Goal: Information Seeking & Learning: Check status

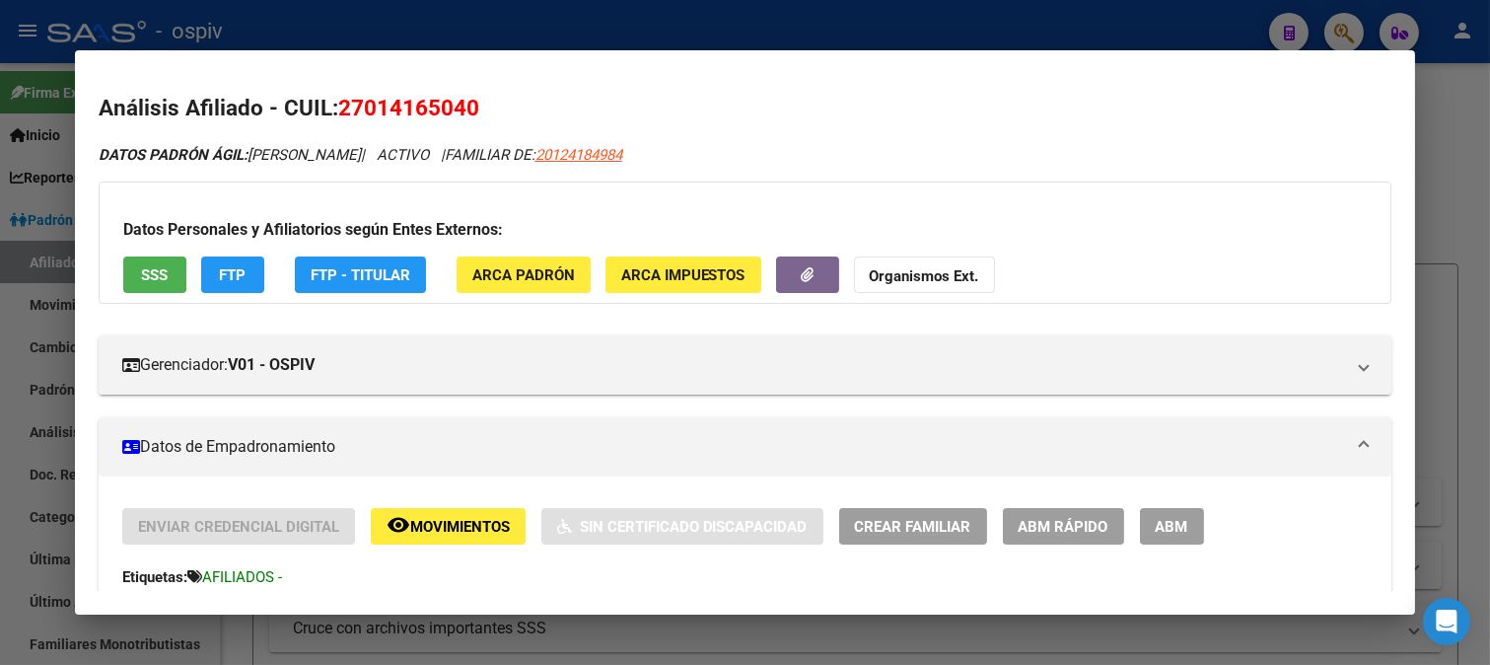
scroll to position [1057, 0]
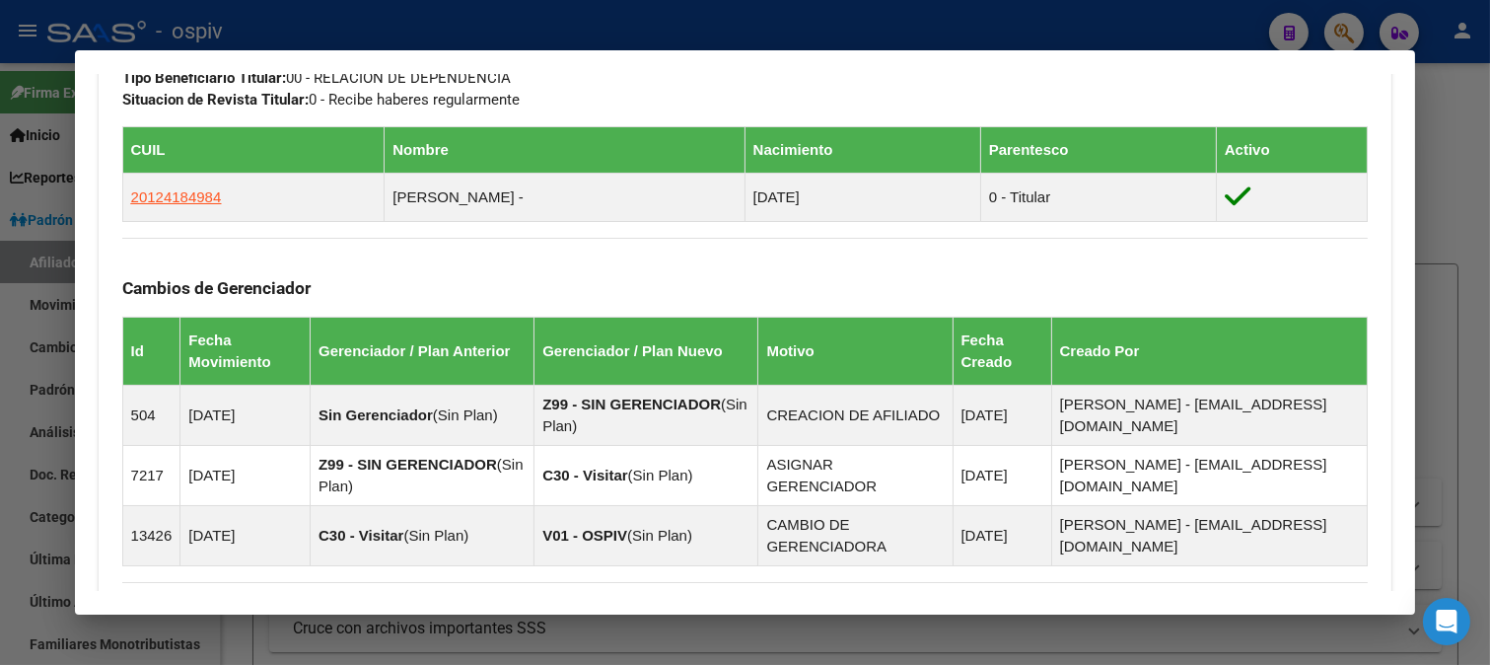
click at [1354, 27] on div at bounding box center [745, 332] width 1490 height 665
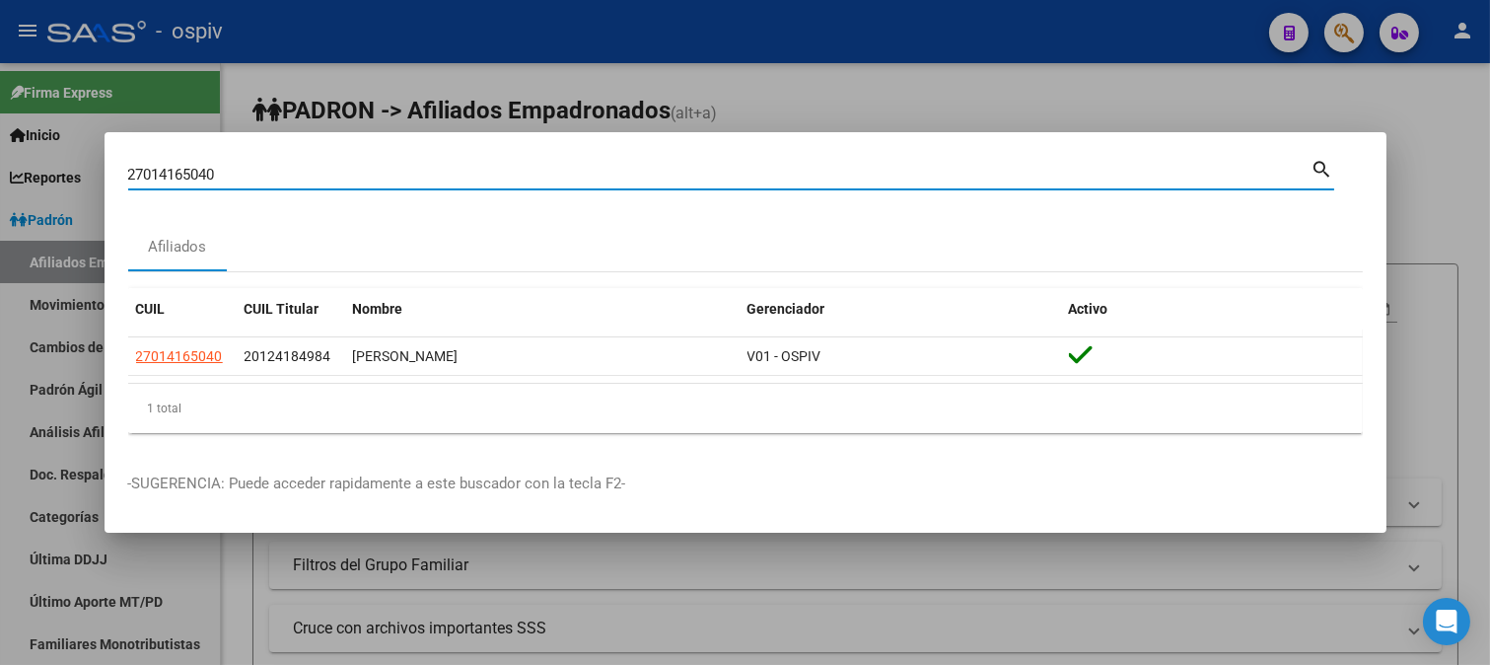
drag, startPoint x: 231, startPoint y: 174, endPoint x: 0, endPoint y: 151, distance: 231.9
click at [0, 151] on div "27014165040 Buscar (apellido, dni, cuil, nro traspaso, cuit, obra social) searc…" at bounding box center [745, 332] width 1490 height 665
paste input "23216484304."
type input "23216484304"
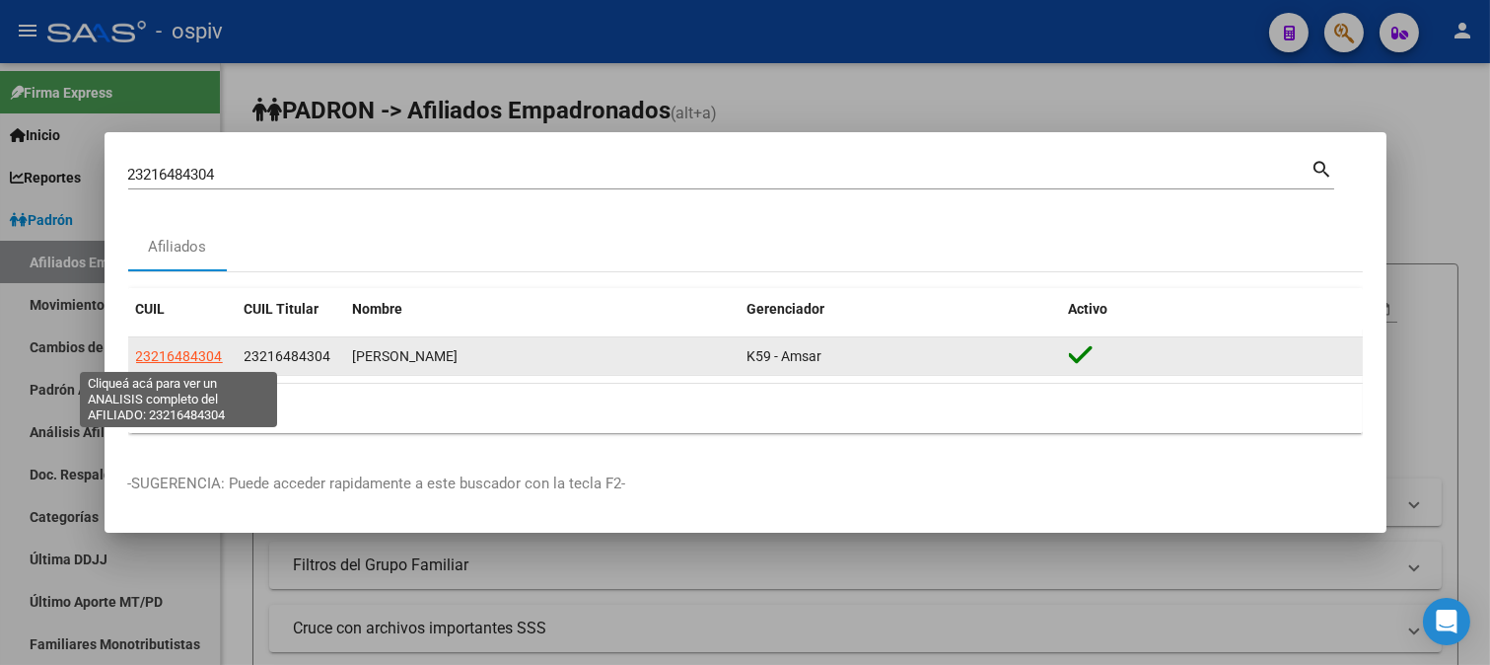
click at [200, 353] on span "23216484304" at bounding box center [179, 356] width 87 height 16
type textarea "23216484304"
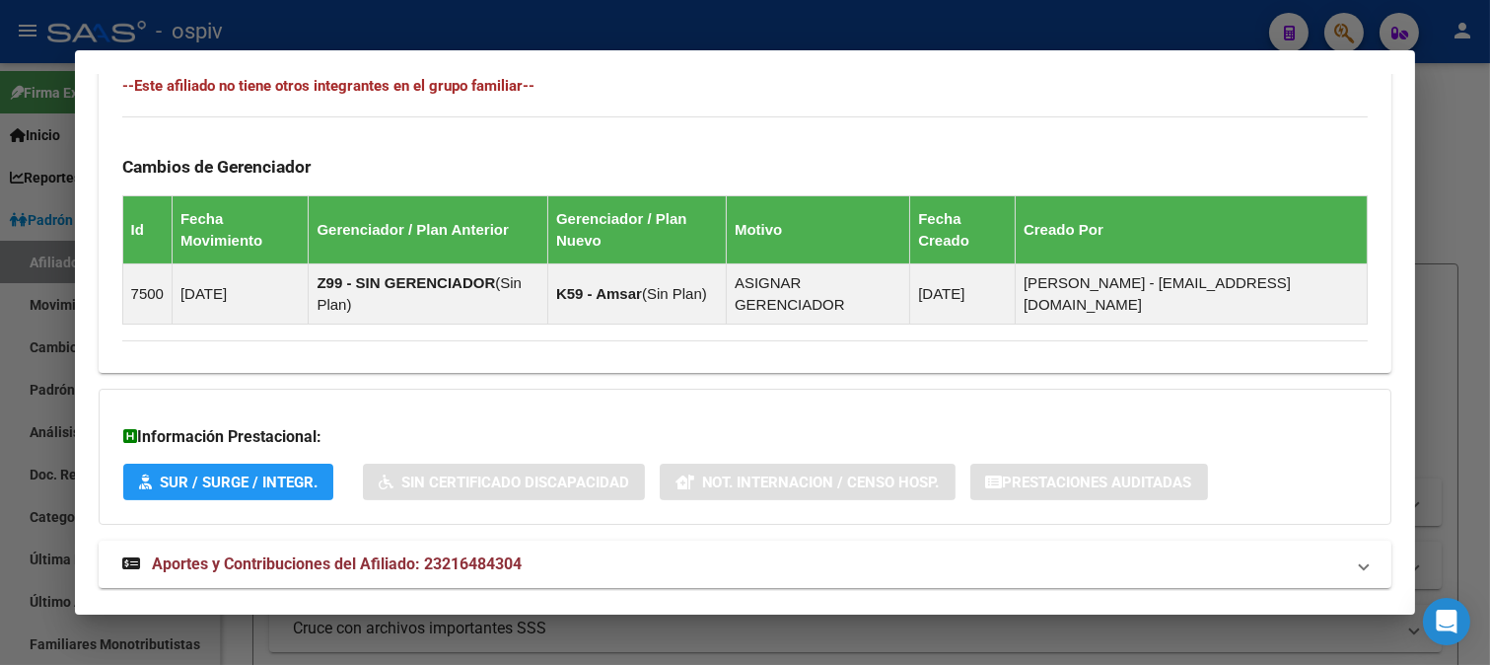
scroll to position [1192, 0]
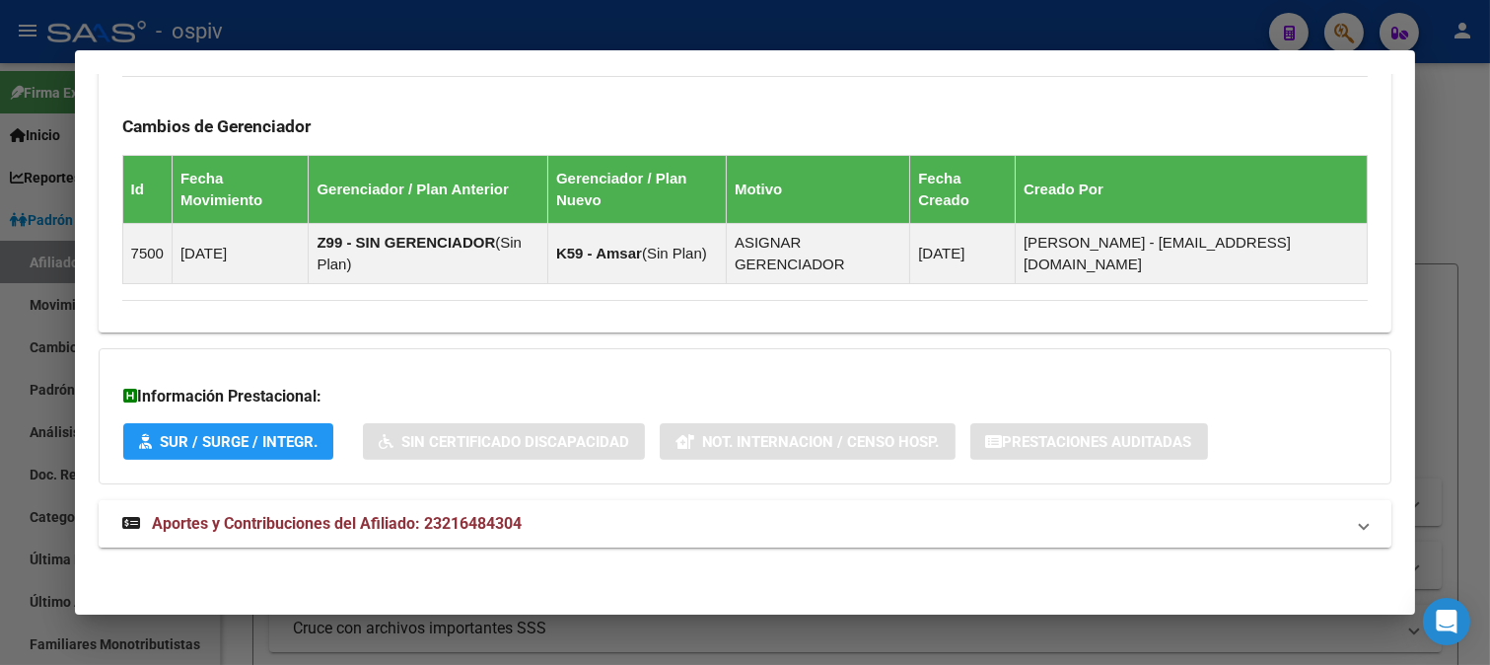
click at [572, 514] on mat-panel-title "Aportes y Contribuciones del Afiliado: 23216484304" at bounding box center [733, 524] width 1223 height 24
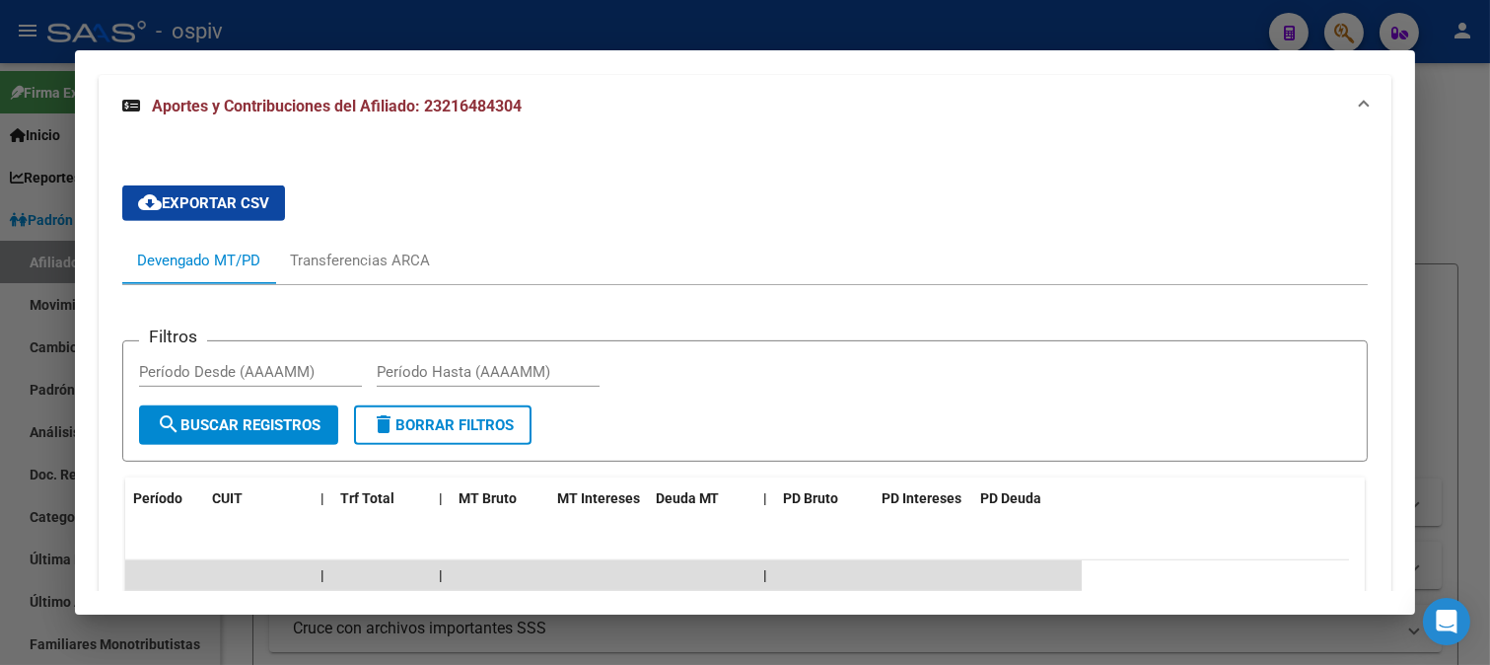
scroll to position [1746, 0]
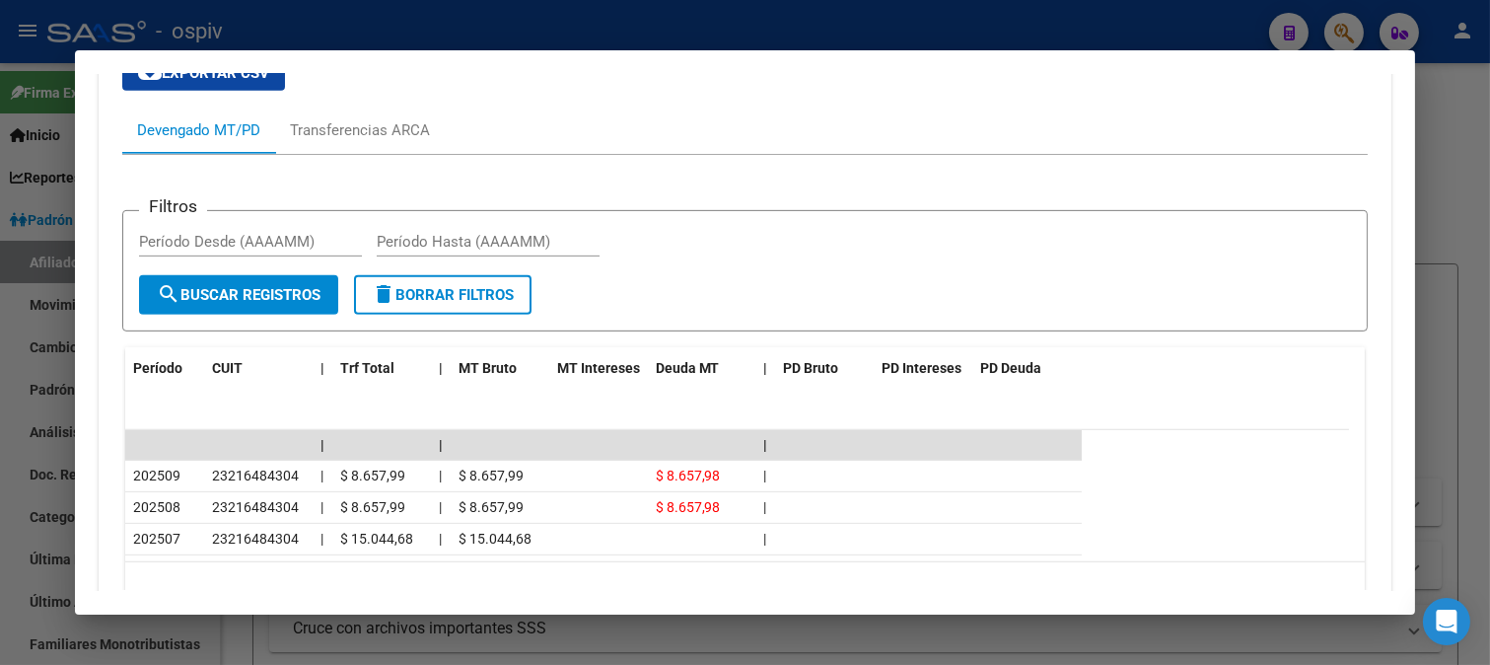
click at [1240, 90] on div "cloud_download Exportar CSV Devengado MT/PD Transferencias ARCA Filtros Período…" at bounding box center [745, 333] width 1247 height 588
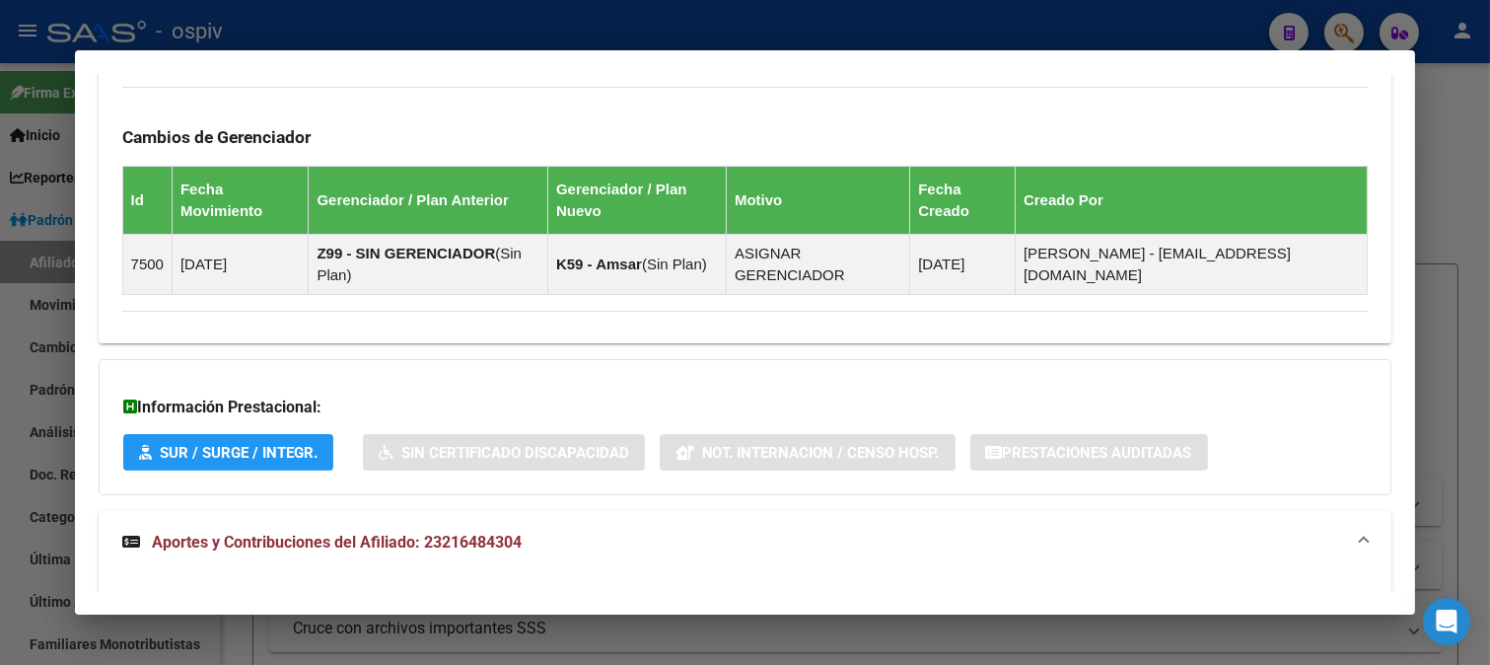
scroll to position [1643, 0]
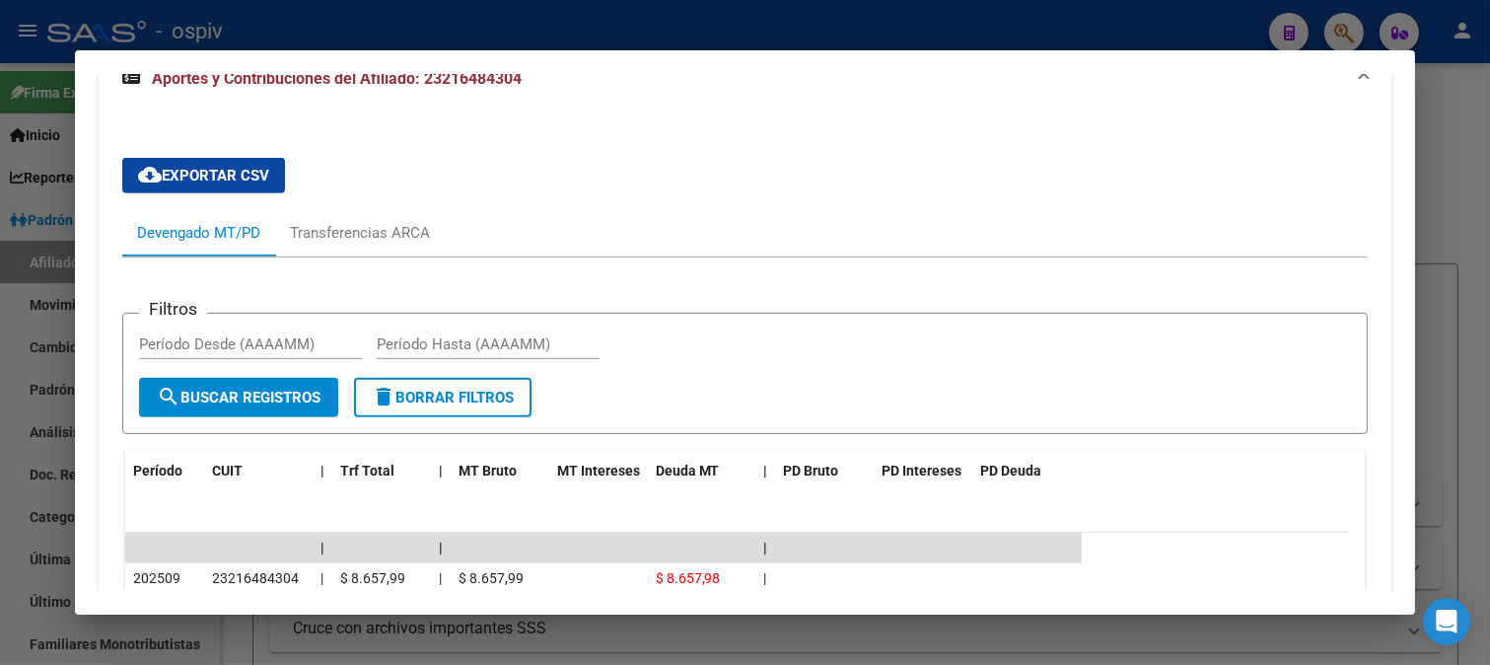
click at [1352, 23] on div at bounding box center [745, 332] width 1490 height 665
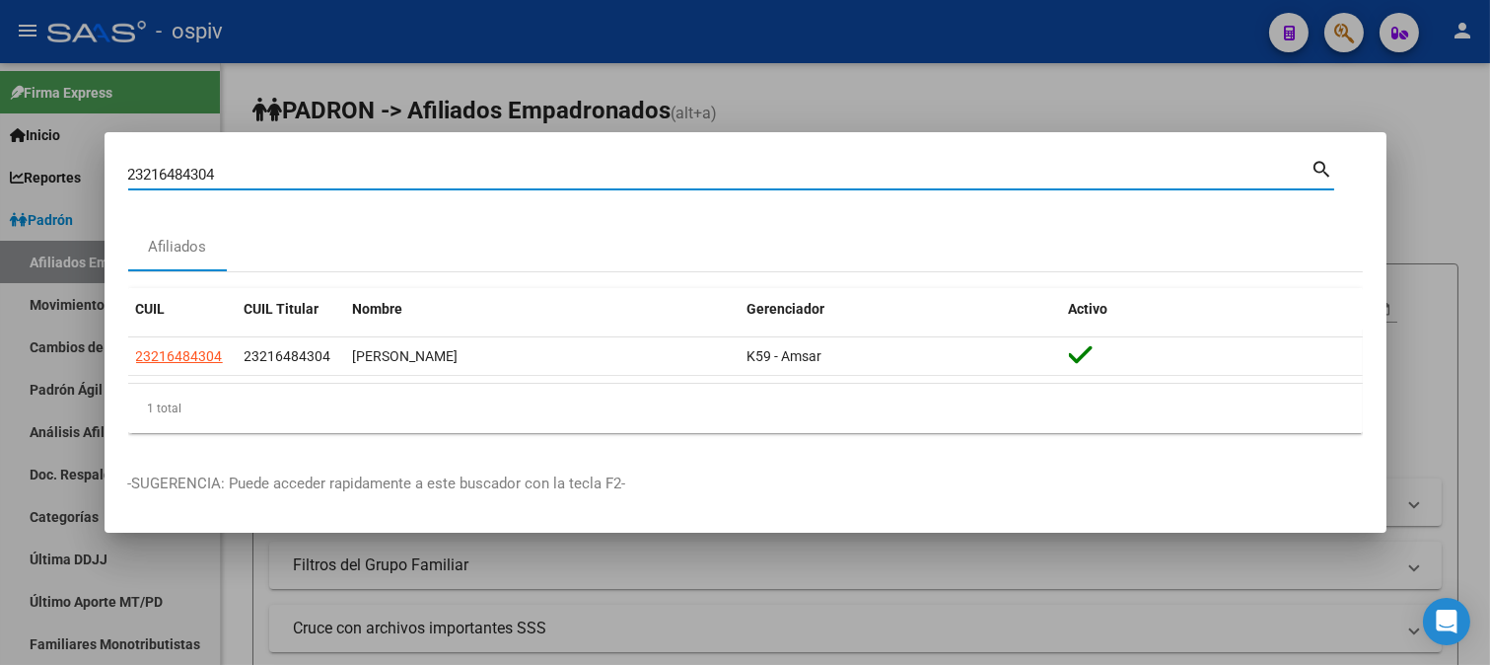
drag, startPoint x: 181, startPoint y: 178, endPoint x: 0, endPoint y: 166, distance: 181.9
click at [0, 166] on div "23216484304 Buscar (apellido, dni, cuil, nro traspaso, cuit, obra social) searc…" at bounding box center [745, 332] width 1490 height 665
paste input "20-32477622-3"
type input "20324776223"
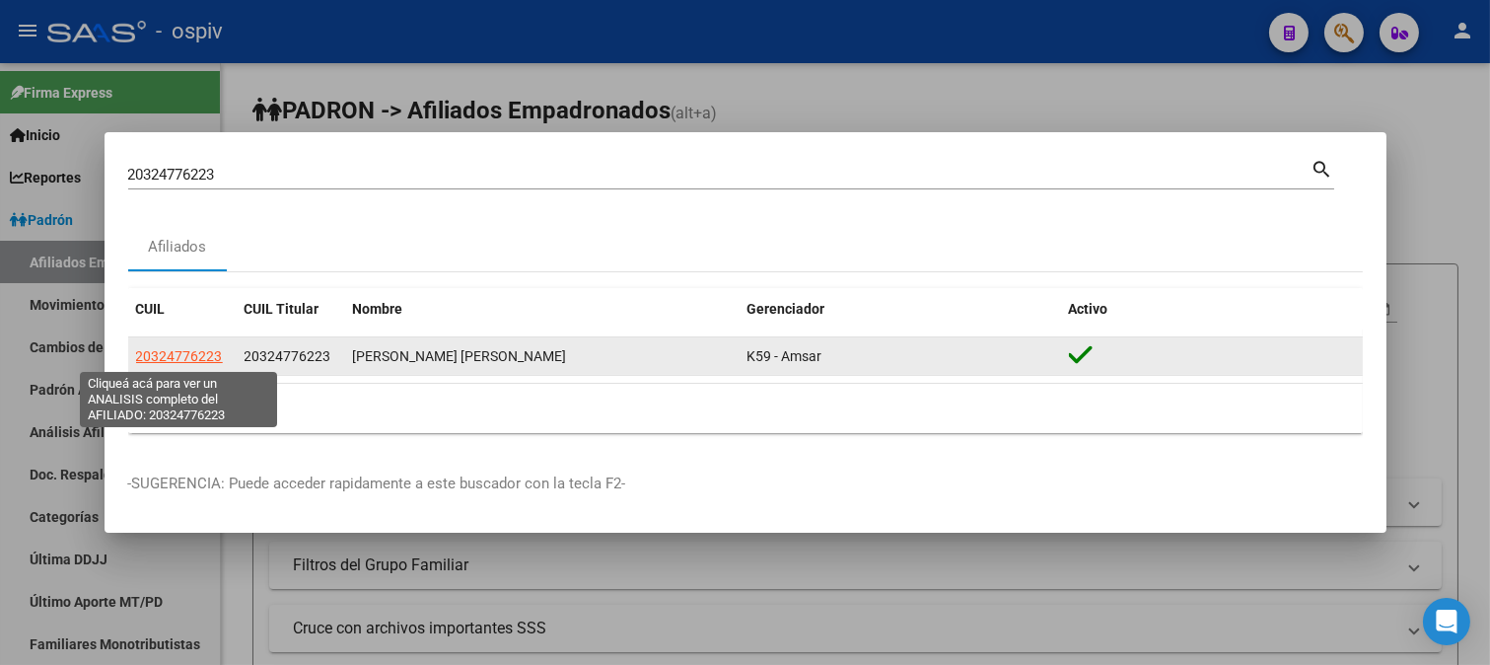
click at [198, 355] on span "20324776223" at bounding box center [179, 356] width 87 height 16
type textarea "20324776223"
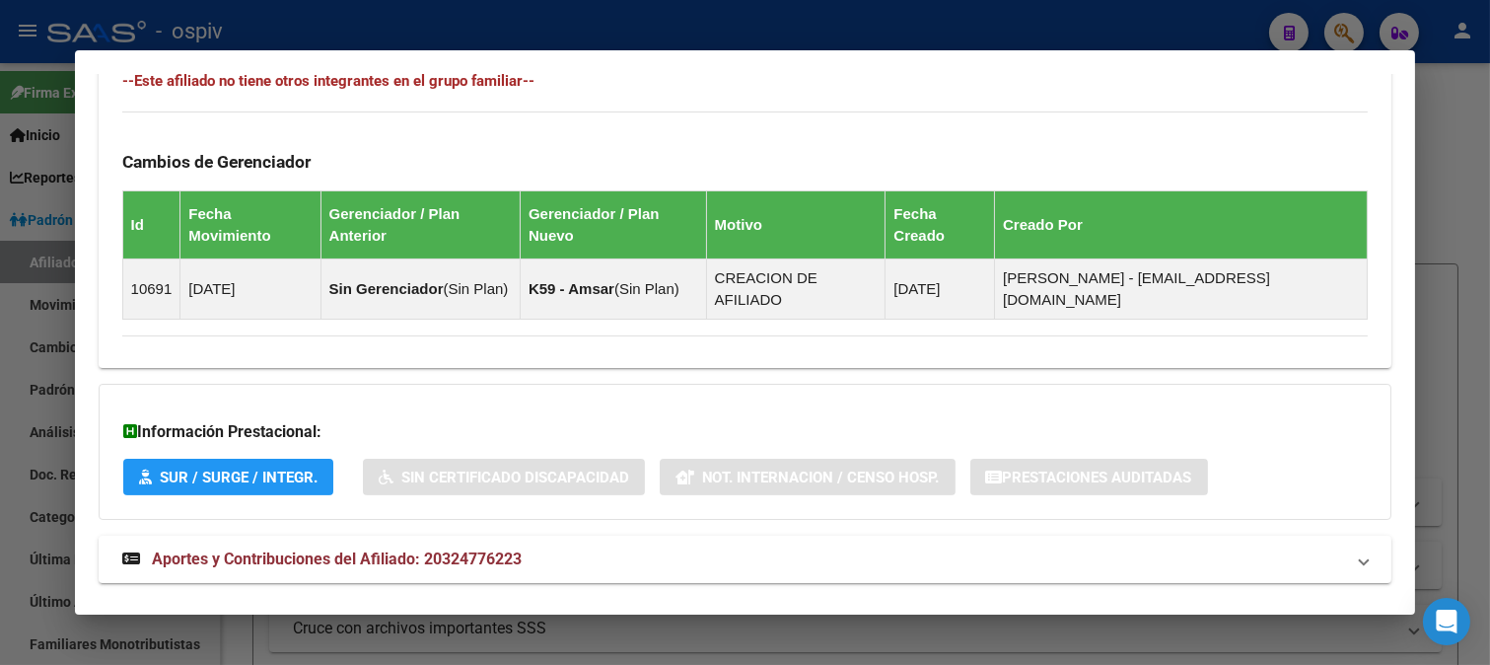
scroll to position [1132, 0]
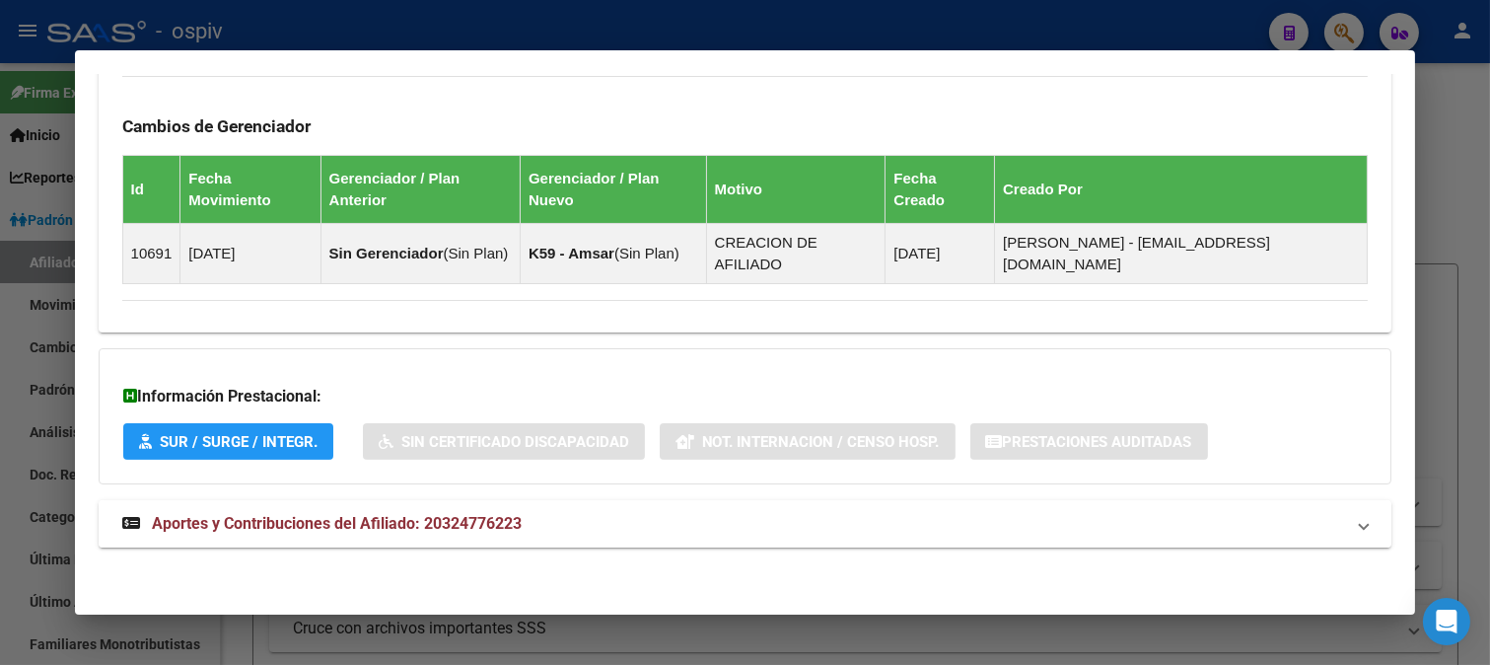
click at [474, 518] on span "Aportes y Contribuciones del Afiliado: 20324776223" at bounding box center [337, 523] width 370 height 19
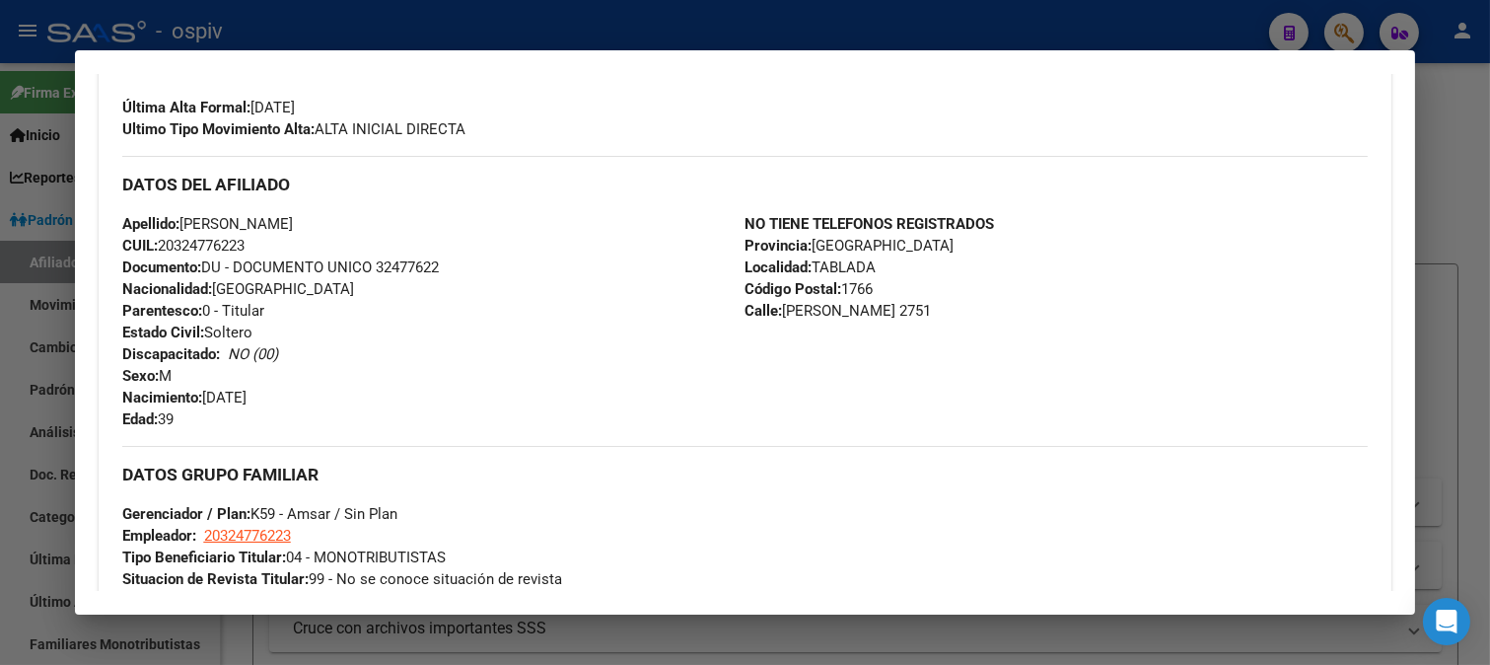
scroll to position [480, 0]
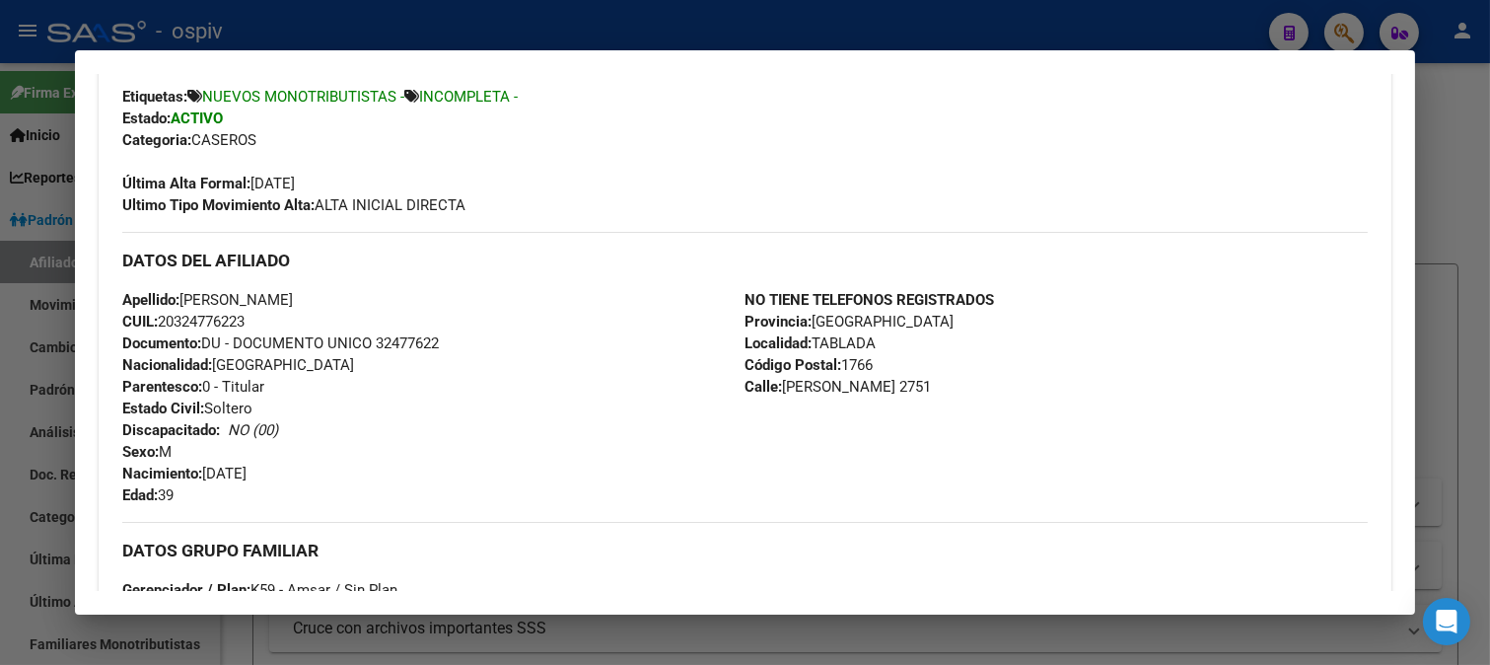
drag, startPoint x: 158, startPoint y: 326, endPoint x: 527, endPoint y: 381, distance: 373.0
click at [256, 320] on div "Apellido: JONATHAN GABRIEL BLANCO AGUILERA CUIL: 20324776223 Documento: DU - DO…" at bounding box center [433, 397] width 623 height 217
copy span "20324776223"
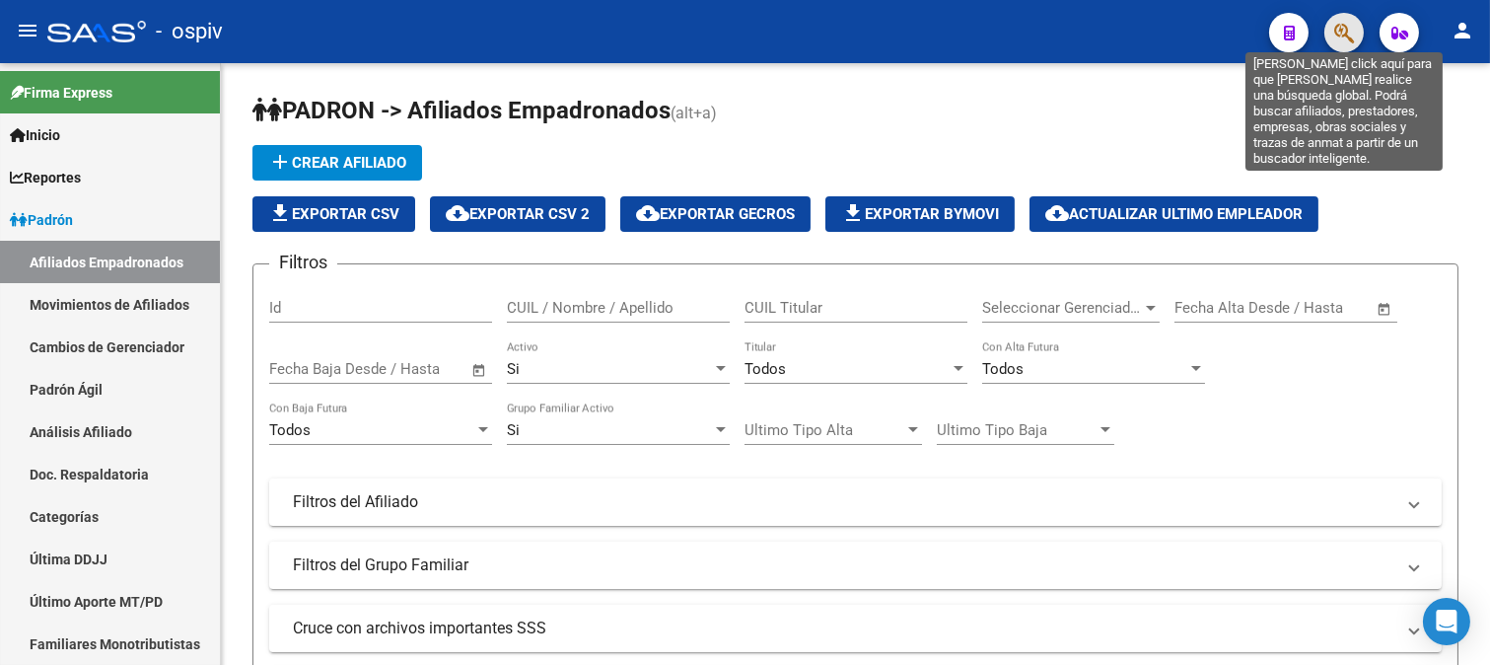
click at [1348, 28] on icon "button" at bounding box center [1345, 33] width 20 height 23
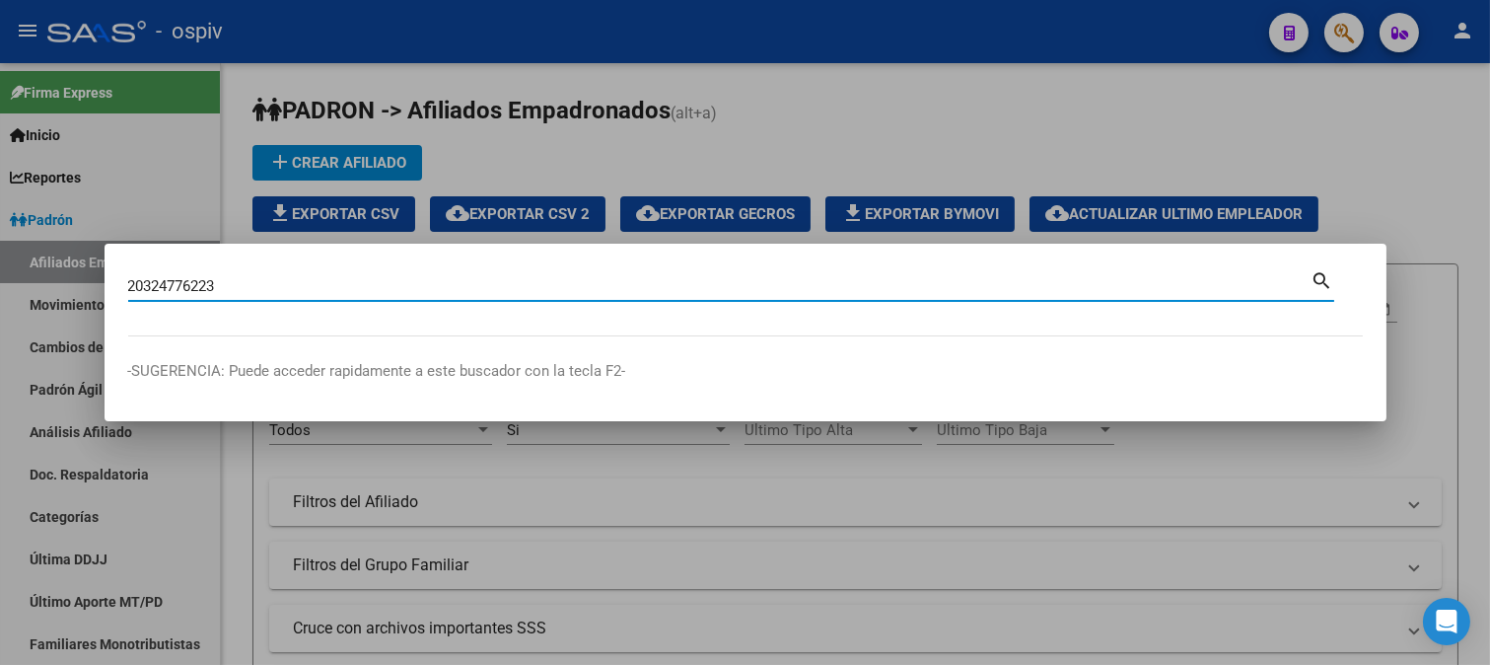
type input "20324776223"
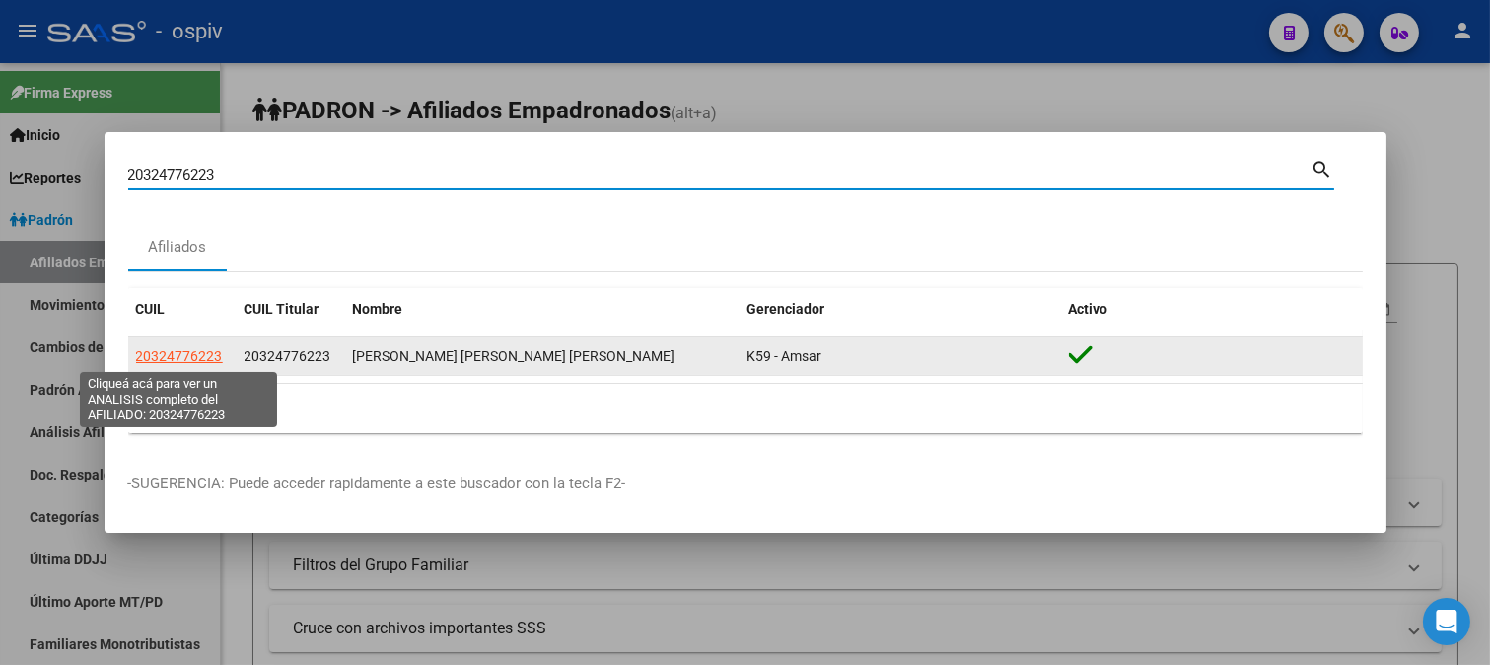
click at [199, 360] on span "20324776223" at bounding box center [179, 356] width 87 height 16
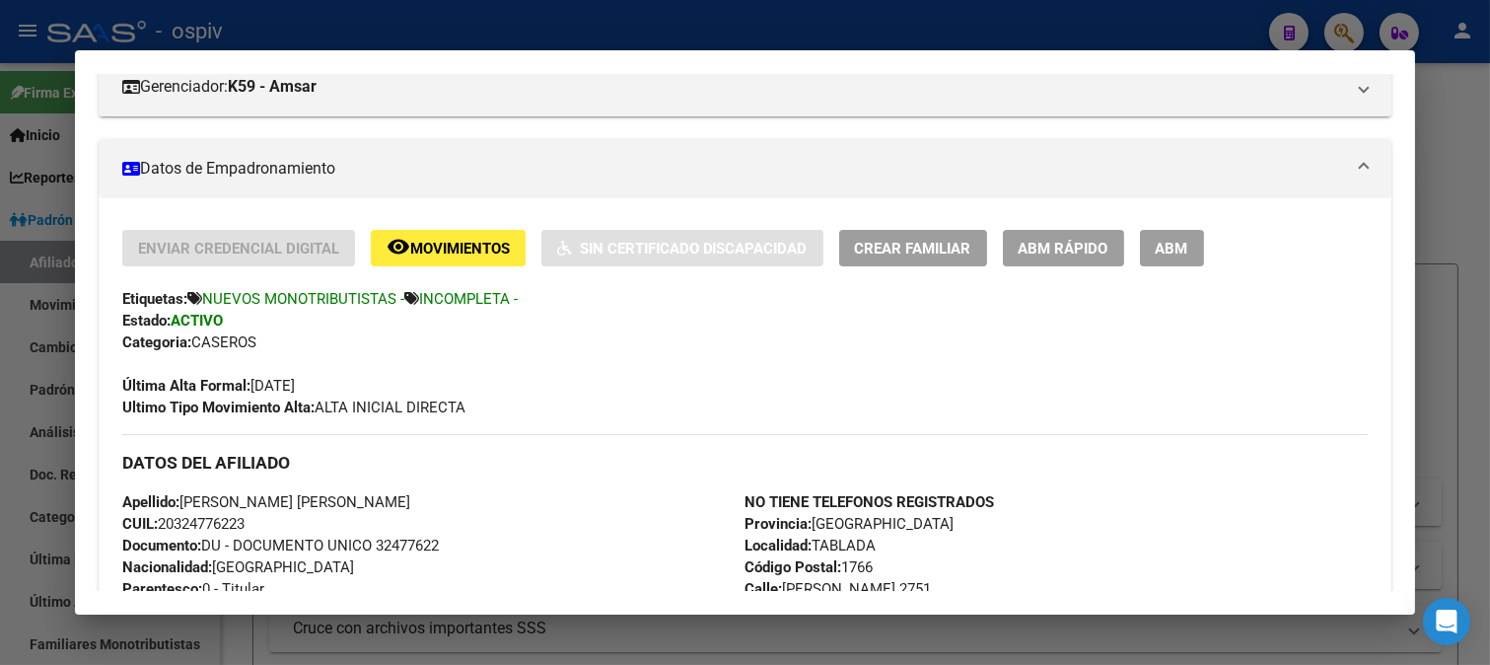
scroll to position [146, 0]
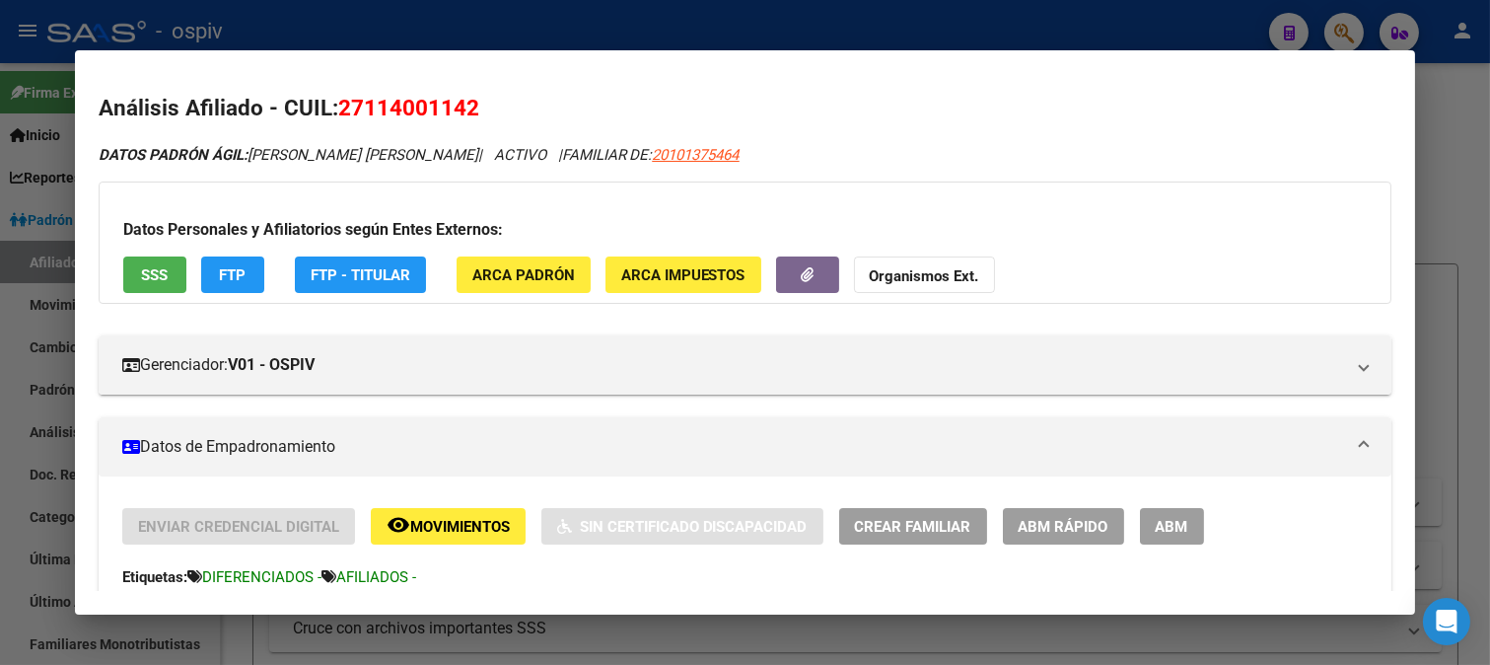
scroll to position [509, 0]
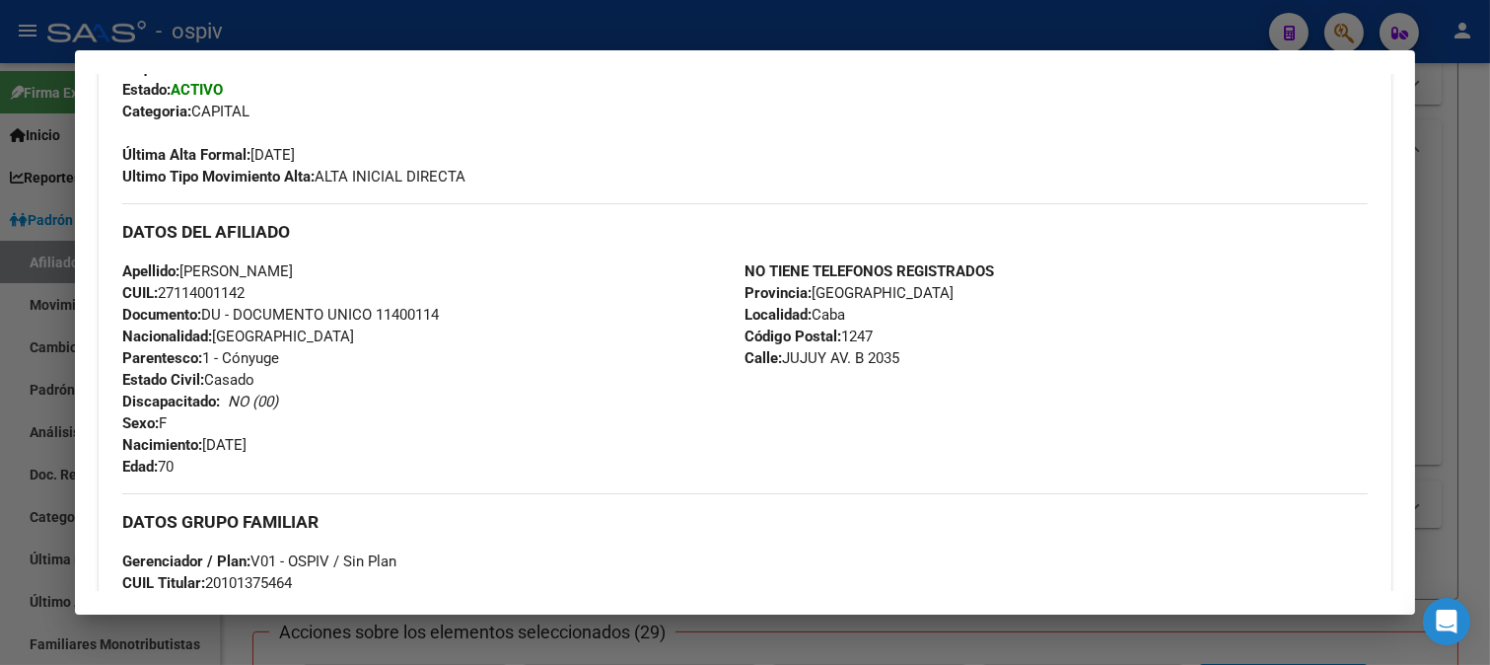
click at [1341, 28] on div at bounding box center [745, 332] width 1490 height 665
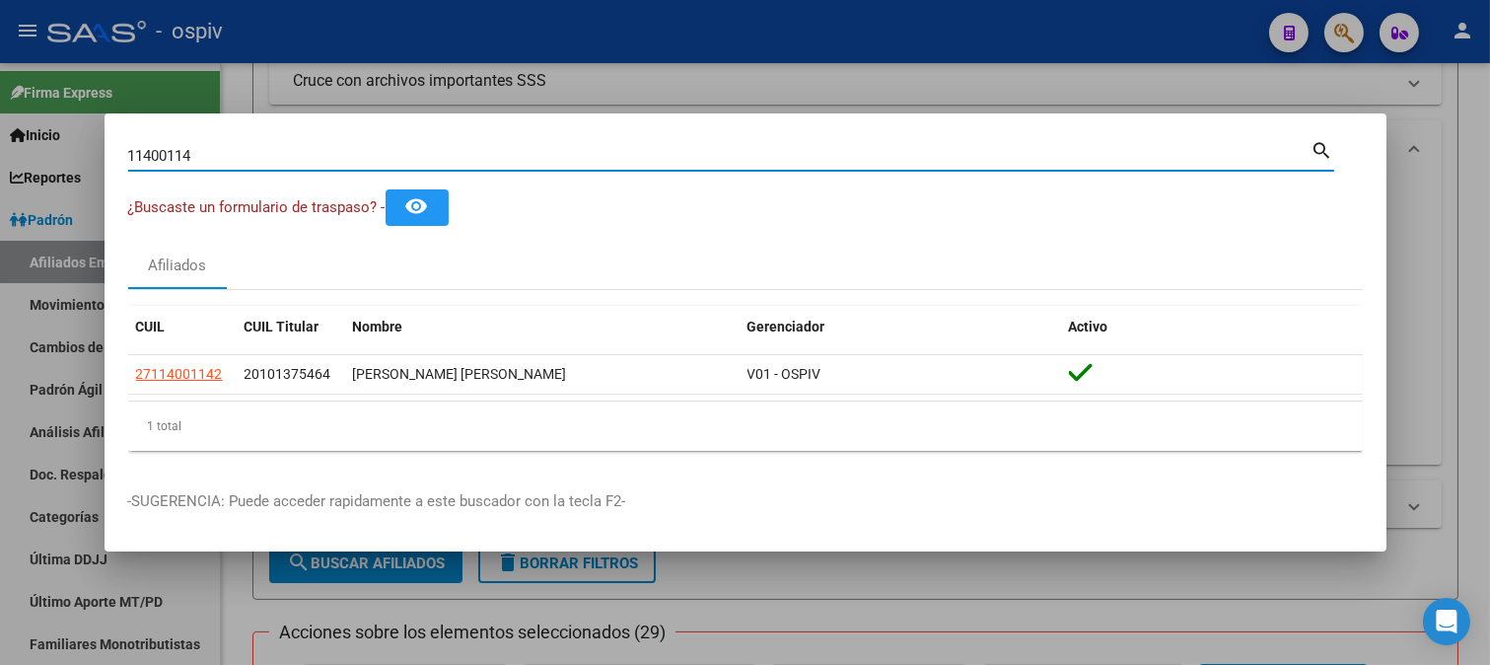
drag, startPoint x: 231, startPoint y: 152, endPoint x: 0, endPoint y: 131, distance: 231.7
click at [0, 131] on div "11400114 Buscar (apellido, dni, cuil, nro traspaso, cuit, obra social) search ¿…" at bounding box center [745, 332] width 1490 height 665
paste input "[PERSON_NAME]"
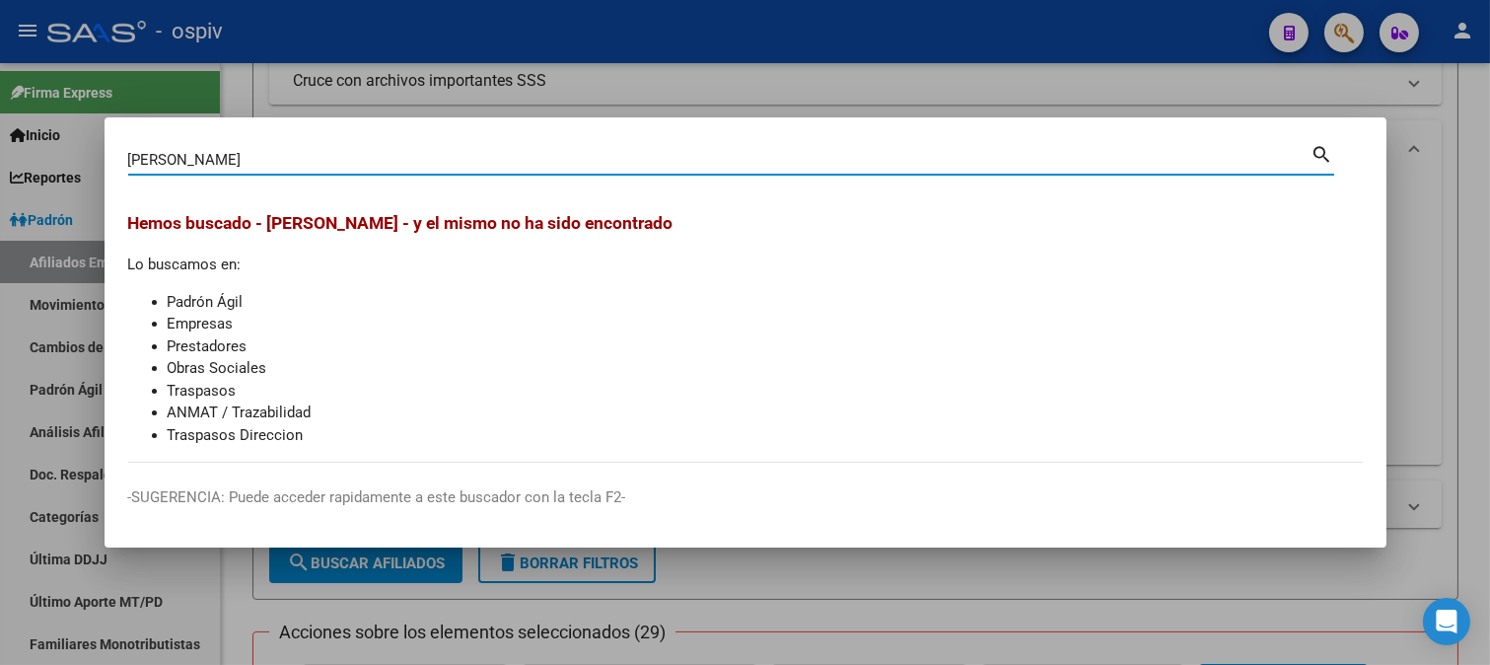
drag, startPoint x: 235, startPoint y: 154, endPoint x: 0, endPoint y: 97, distance: 241.6
click at [0, 97] on div "LONCOMAN DEBORA GIMENA Buscar (apellido, dni, cuil, nro traspaso, cuit, obra so…" at bounding box center [745, 332] width 1490 height 665
type input "32096640"
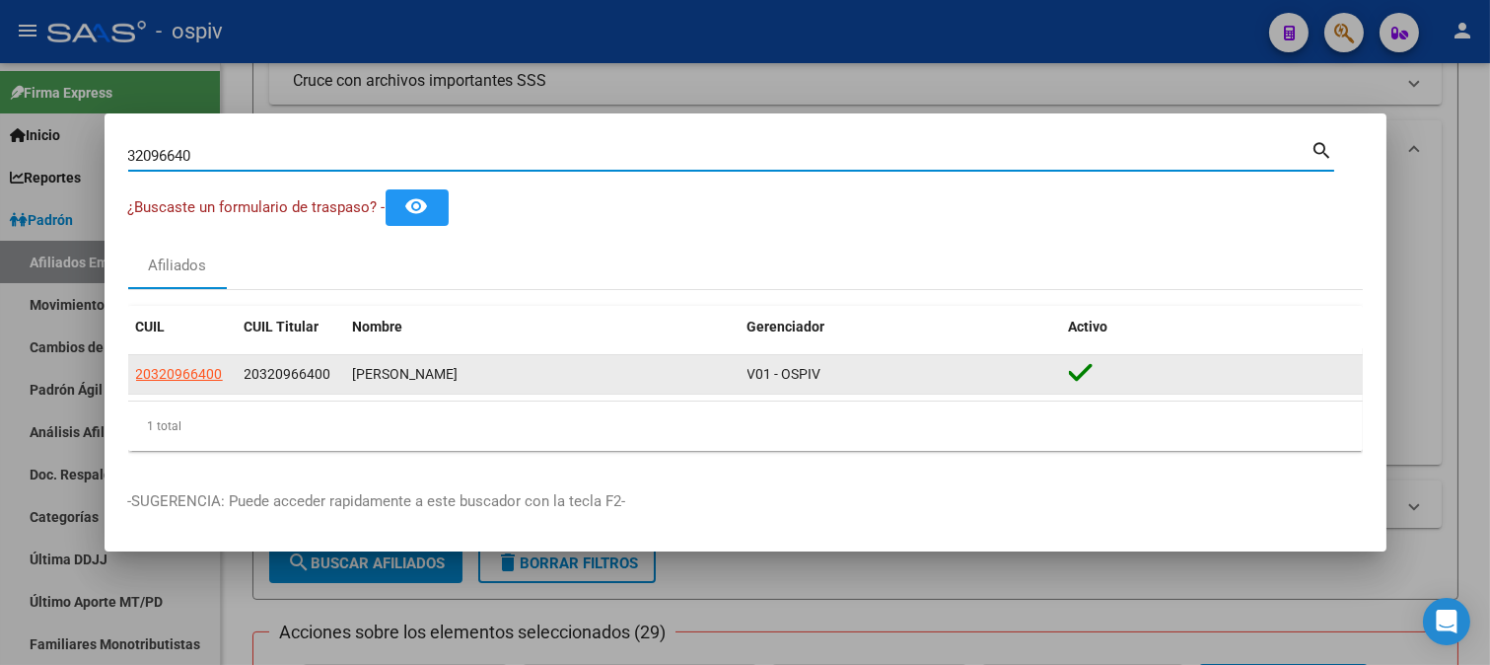
click at [214, 383] on app-link-go-to "20320966400" at bounding box center [179, 374] width 87 height 23
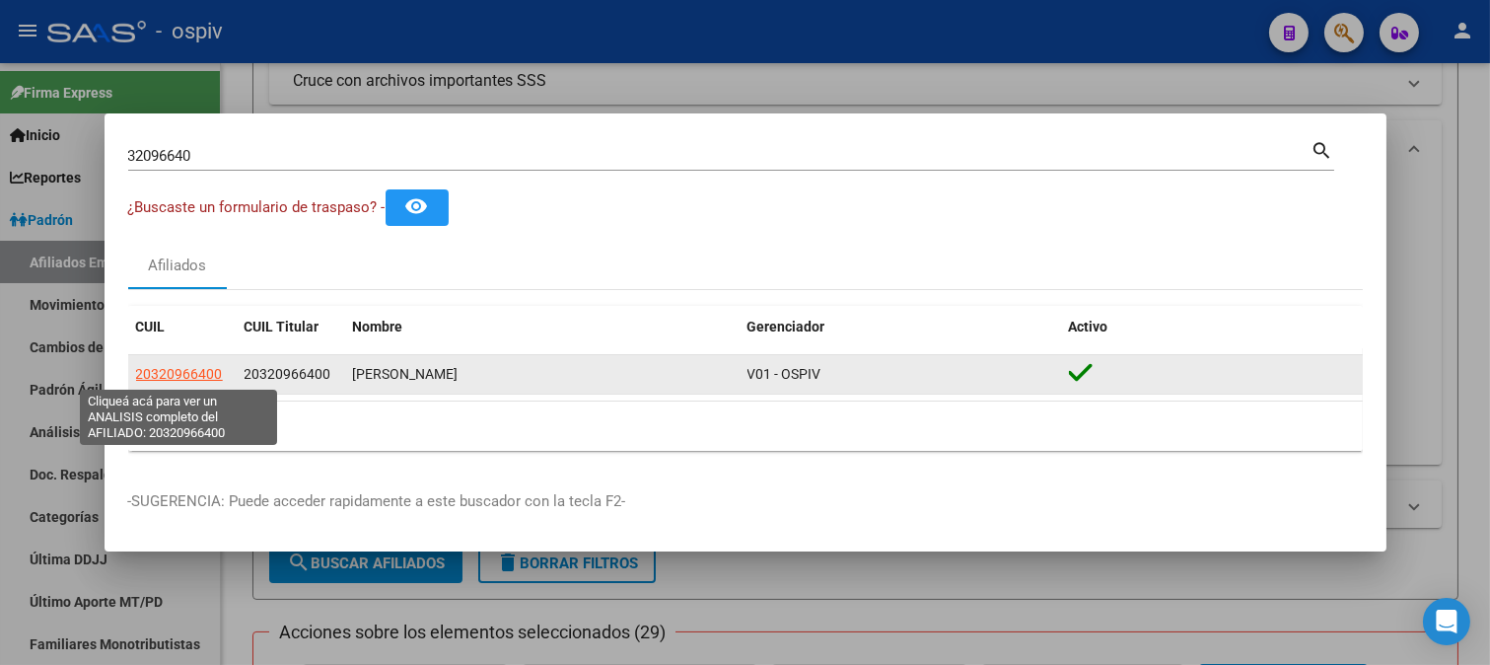
click at [204, 376] on span "20320966400" at bounding box center [179, 374] width 87 height 16
type textarea "20320966400"
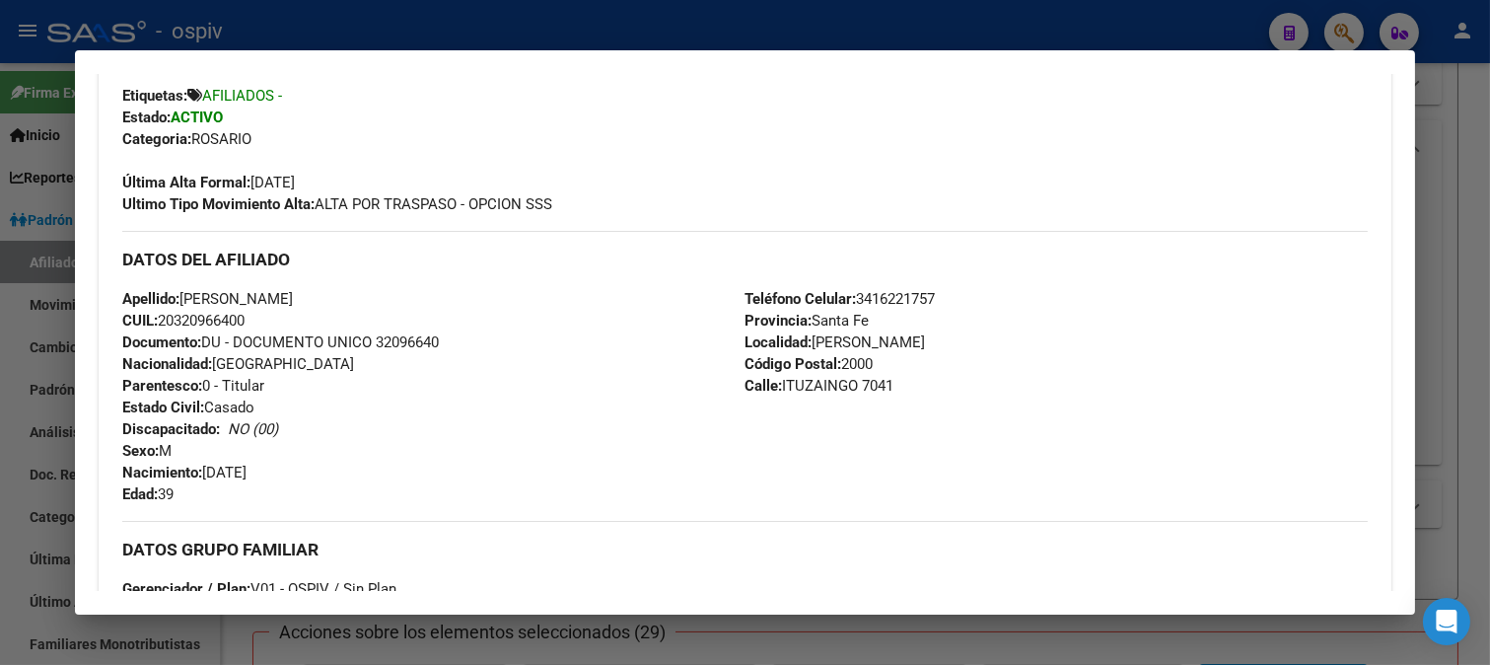
scroll to position [438, 0]
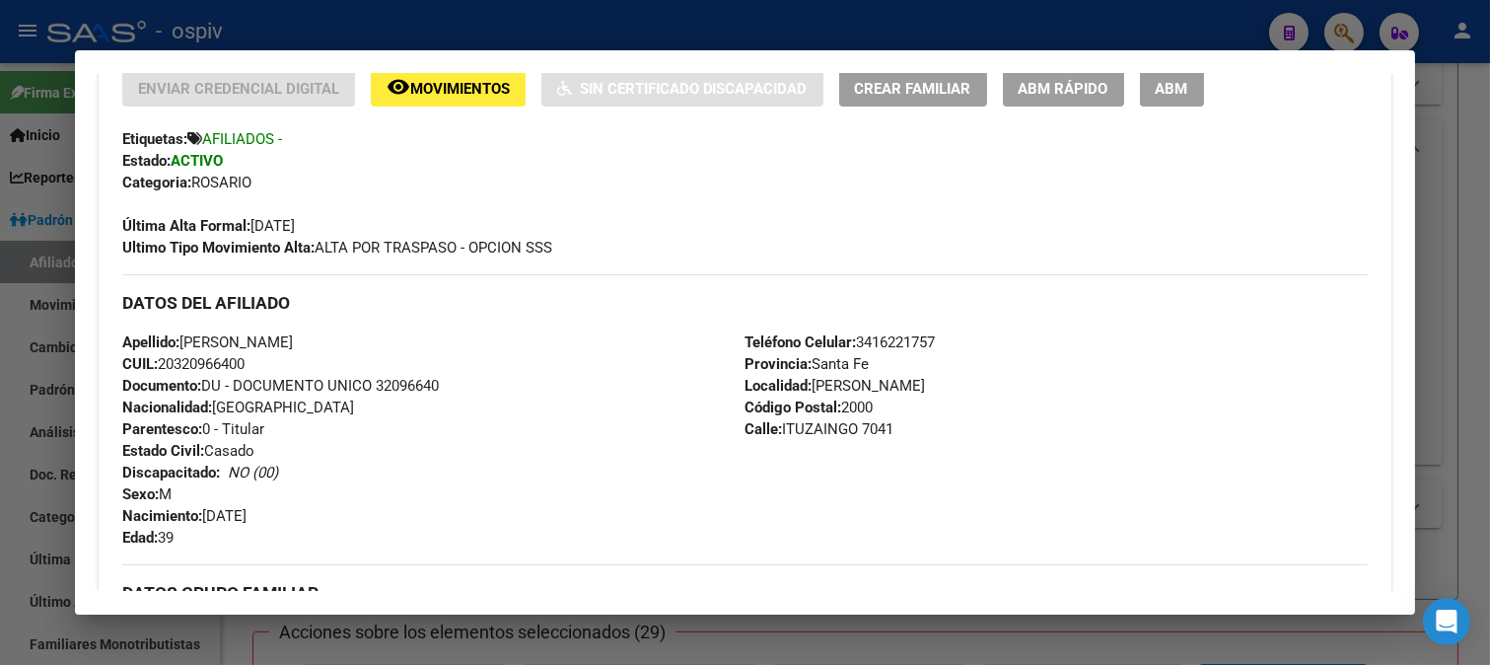
click at [1335, 31] on div at bounding box center [745, 332] width 1490 height 665
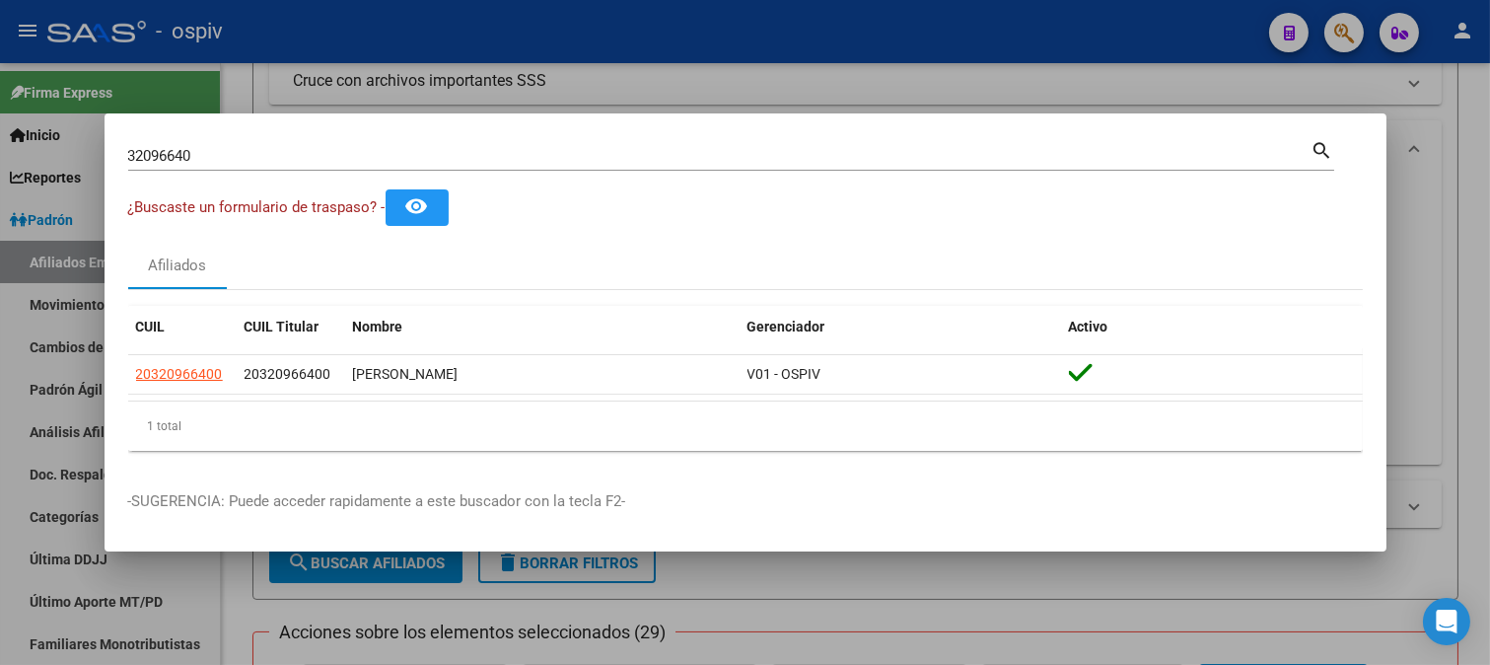
drag, startPoint x: 218, startPoint y: 166, endPoint x: 54, endPoint y: 153, distance: 164.2
click at [54, 153] on div "32096640 Buscar (apellido, dni, cuil, nro traspaso, cuit, obra social) search ¿…" at bounding box center [745, 332] width 1490 height 665
drag, startPoint x: 284, startPoint y: 143, endPoint x: 251, endPoint y: 158, distance: 36.7
click at [282, 144] on div "32096640 Buscar (apellido, dni, cuil, nro traspaso, cuit, obra social)" at bounding box center [720, 156] width 1184 height 30
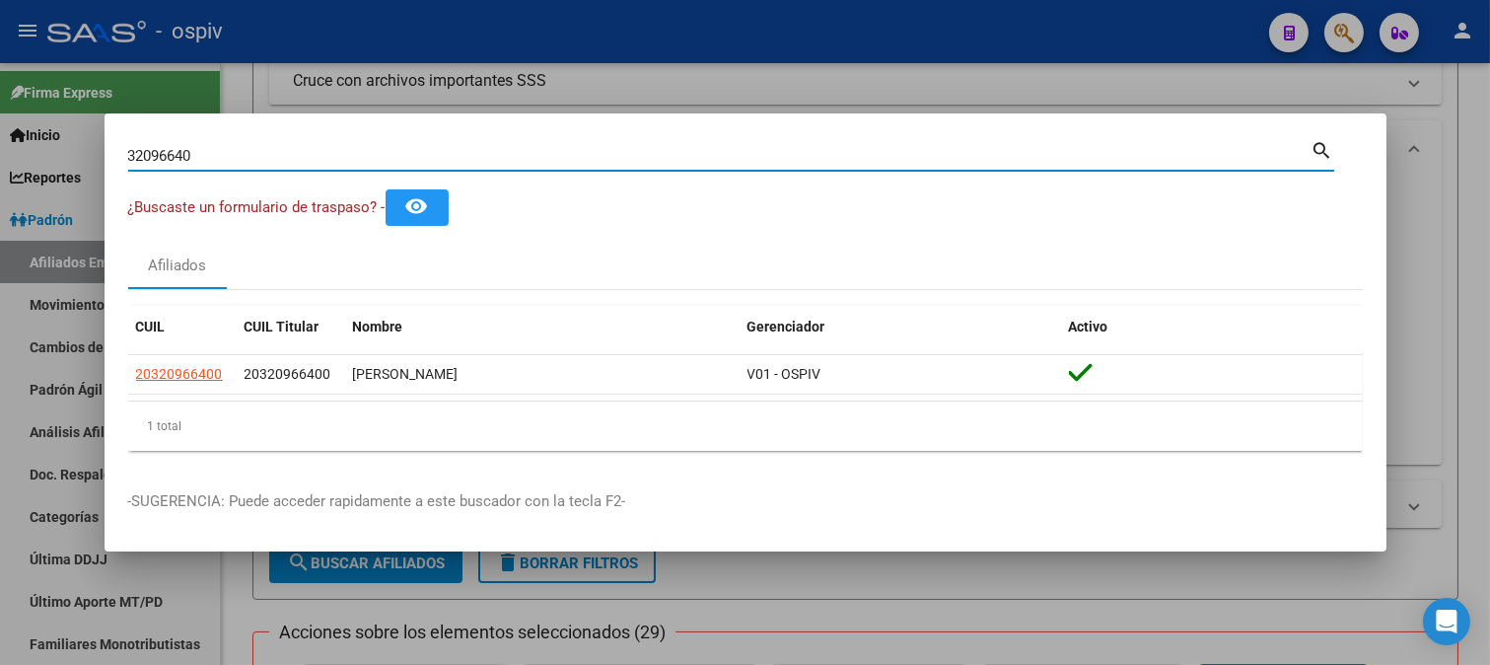
drag, startPoint x: 122, startPoint y: 129, endPoint x: 28, endPoint y: 103, distance: 98.4
click at [32, 105] on div "32096640 Buscar (apellido, dni, cuil, nro traspaso, cuit, obra social) search ¿…" at bounding box center [745, 332] width 1490 height 665
type input "41604177"
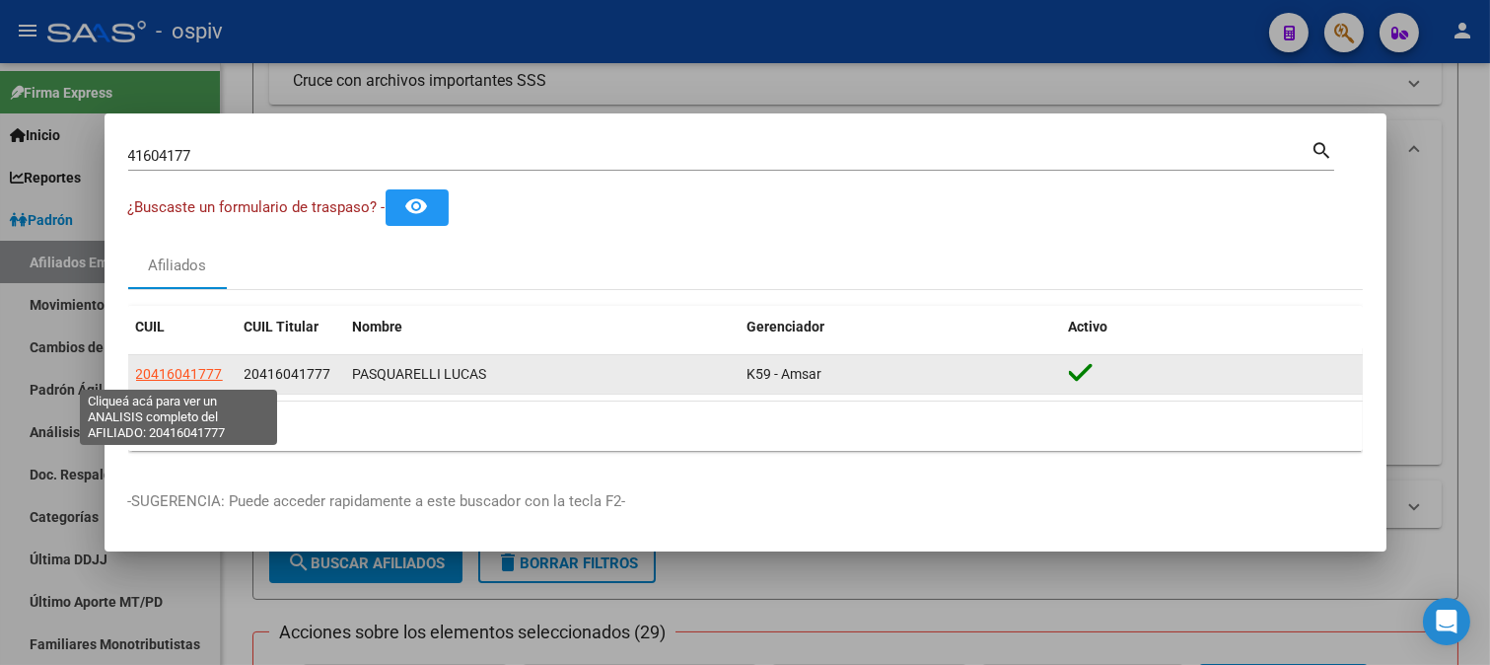
click at [156, 375] on span "20416041777" at bounding box center [179, 374] width 87 height 16
type textarea "20416041777"
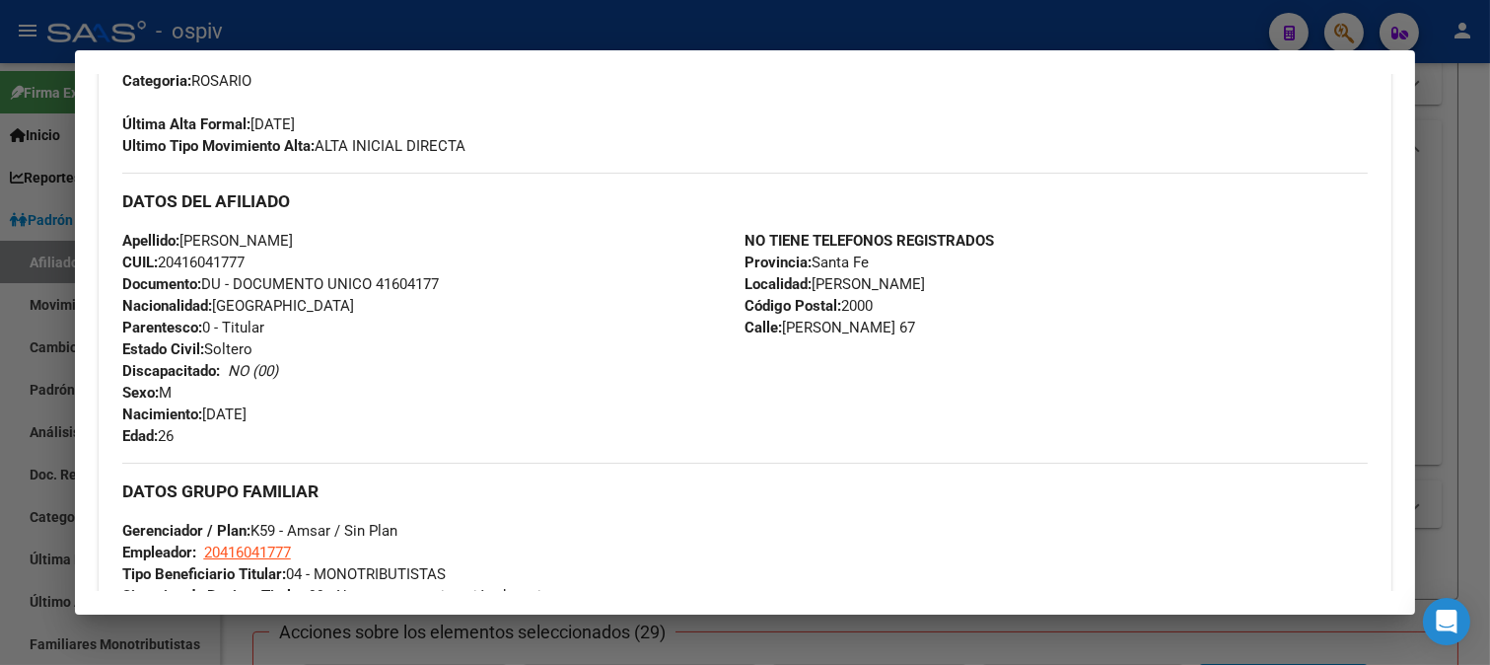
scroll to position [572, 0]
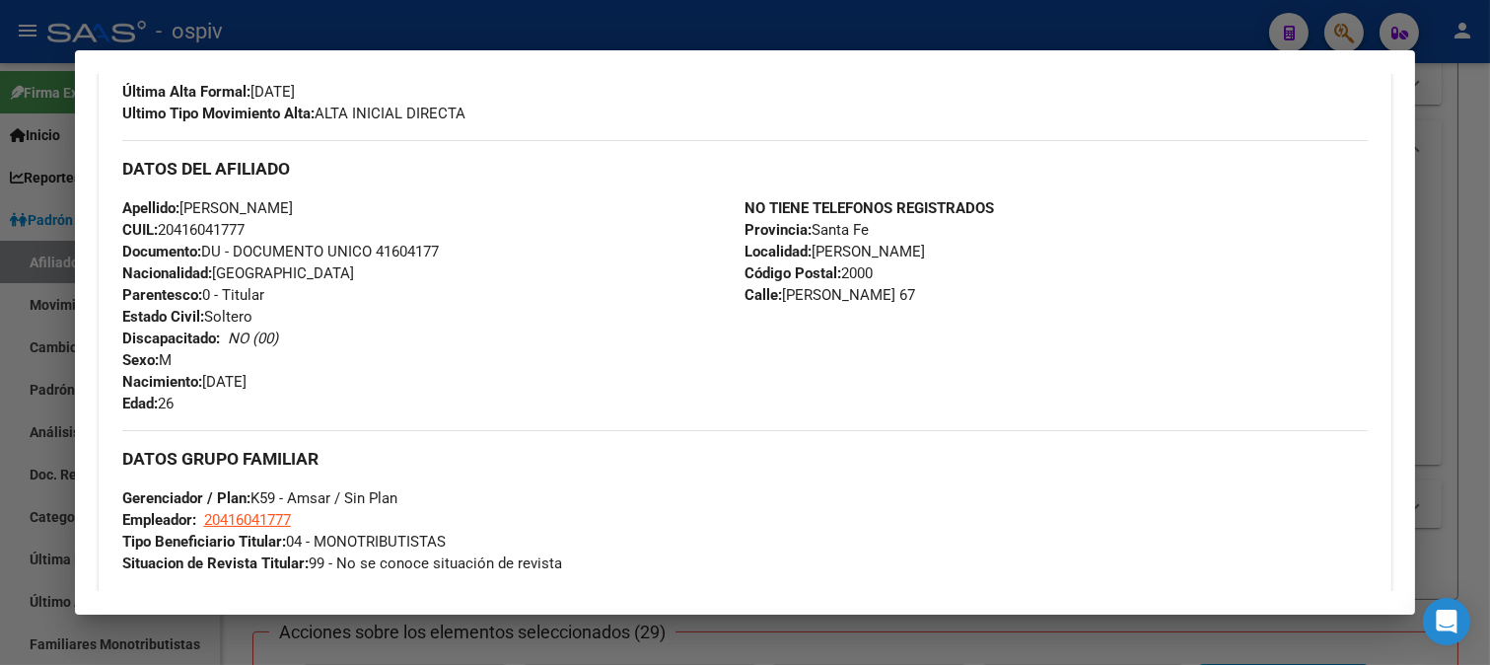
drag, startPoint x: 1348, startPoint y: 32, endPoint x: 188, endPoint y: 93, distance: 1161.6
click at [1344, 31] on div at bounding box center [745, 332] width 1490 height 665
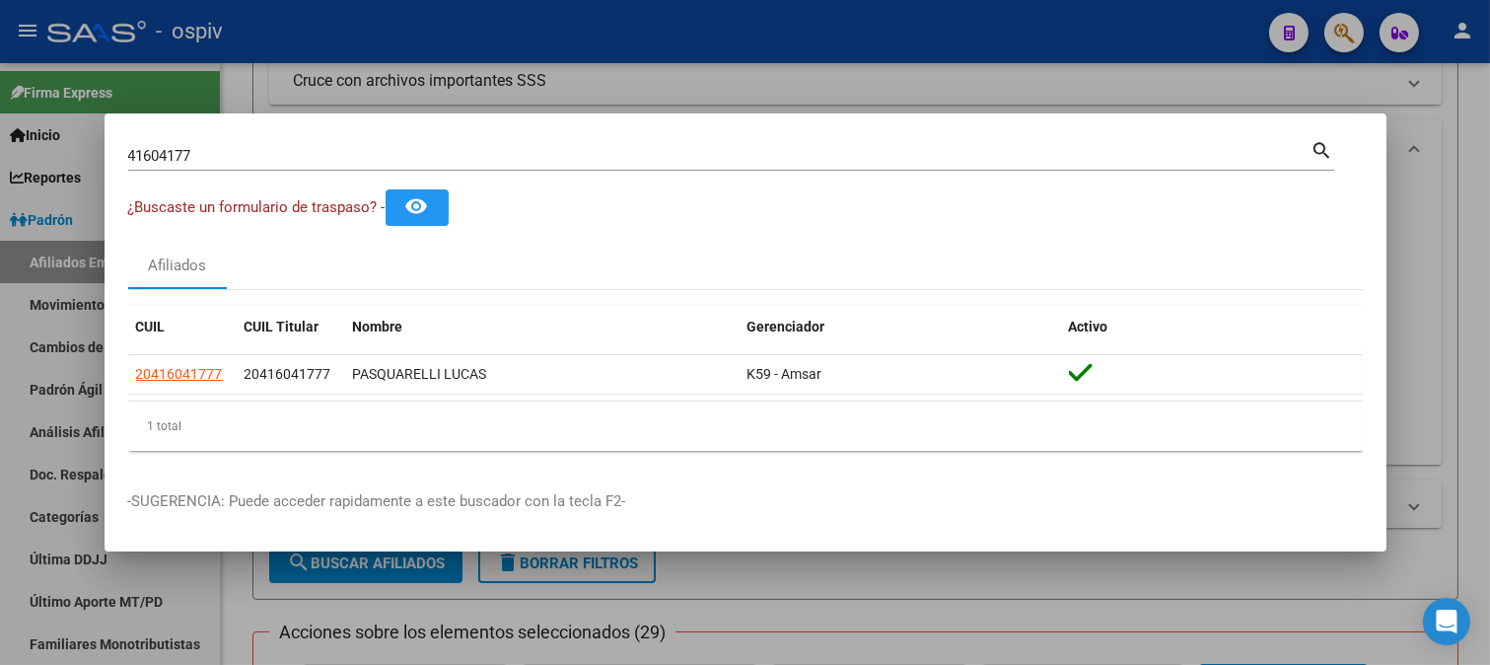
drag, startPoint x: 203, startPoint y: 143, endPoint x: 39, endPoint y: 136, distance: 163.9
click at [39, 136] on div "41604177 Buscar (apellido, dni, cuil, nro traspaso, cuit, obra social) search ¿…" at bounding box center [745, 332] width 1490 height 665
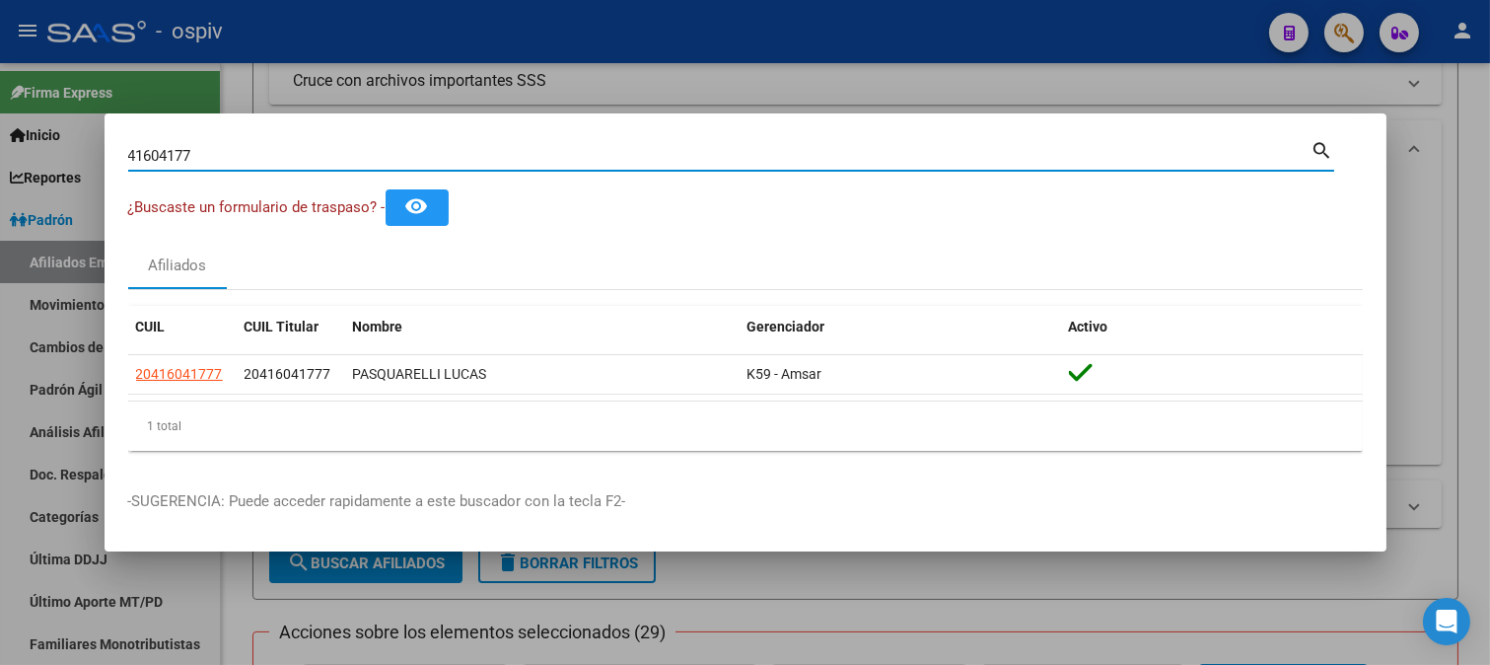
drag, startPoint x: 207, startPoint y: 154, endPoint x: 90, endPoint y: 154, distance: 117.4
click at [92, 154] on div "41604177 Buscar (apellido, dni, cuil, nro traspaso, cuit, obra social) search ¿…" at bounding box center [745, 332] width 1490 height 665
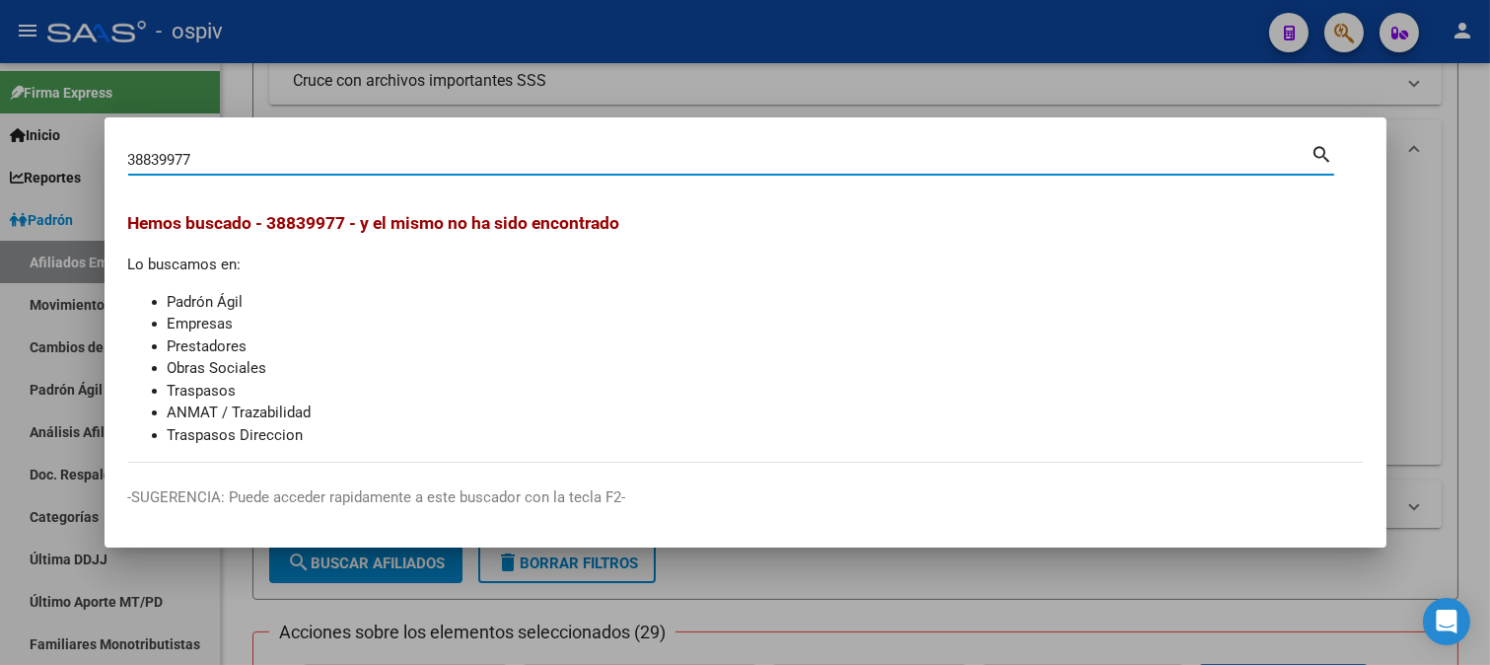
type input "38839977"
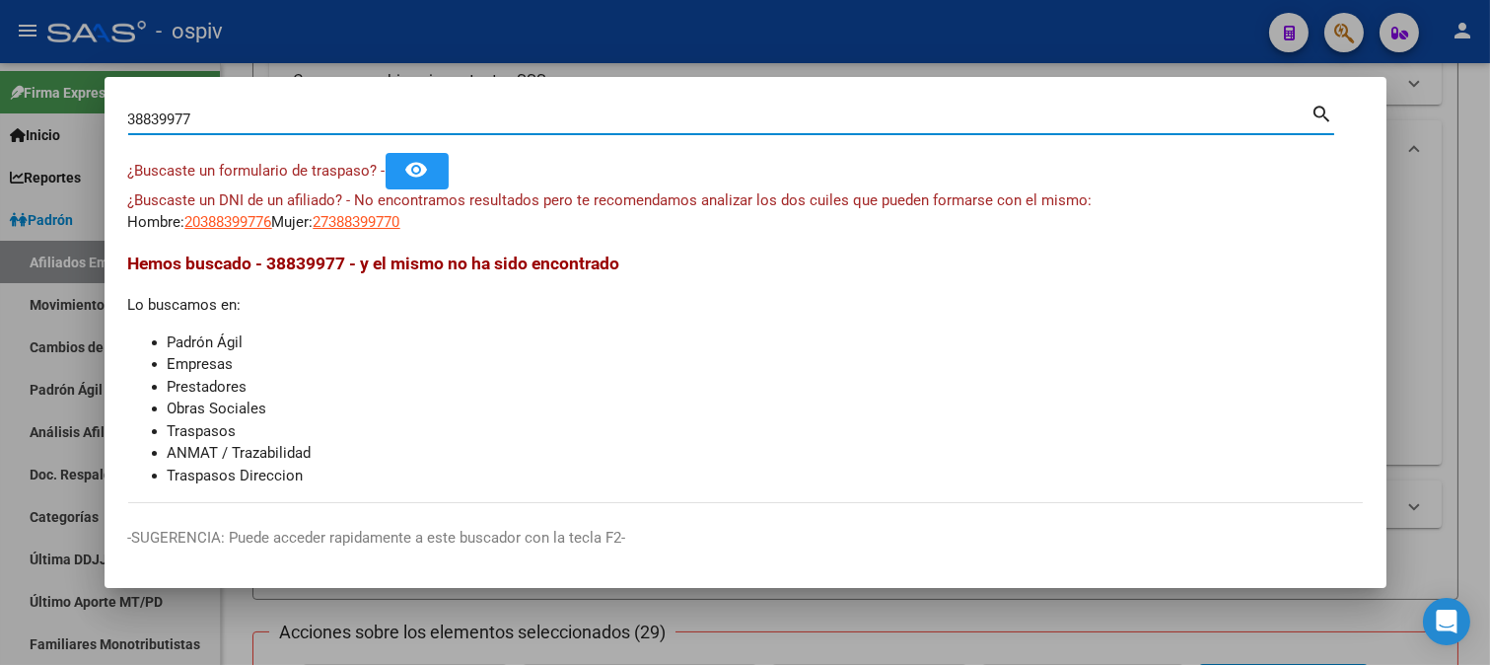
drag, startPoint x: 198, startPoint y: 122, endPoint x: 0, endPoint y: 81, distance: 202.5
click at [0, 81] on div "38839977 Buscar (apellido, dni, cuil, nro traspaso, cuit, obra social) search ¿…" at bounding box center [745, 332] width 1490 height 665
type input "31332208"
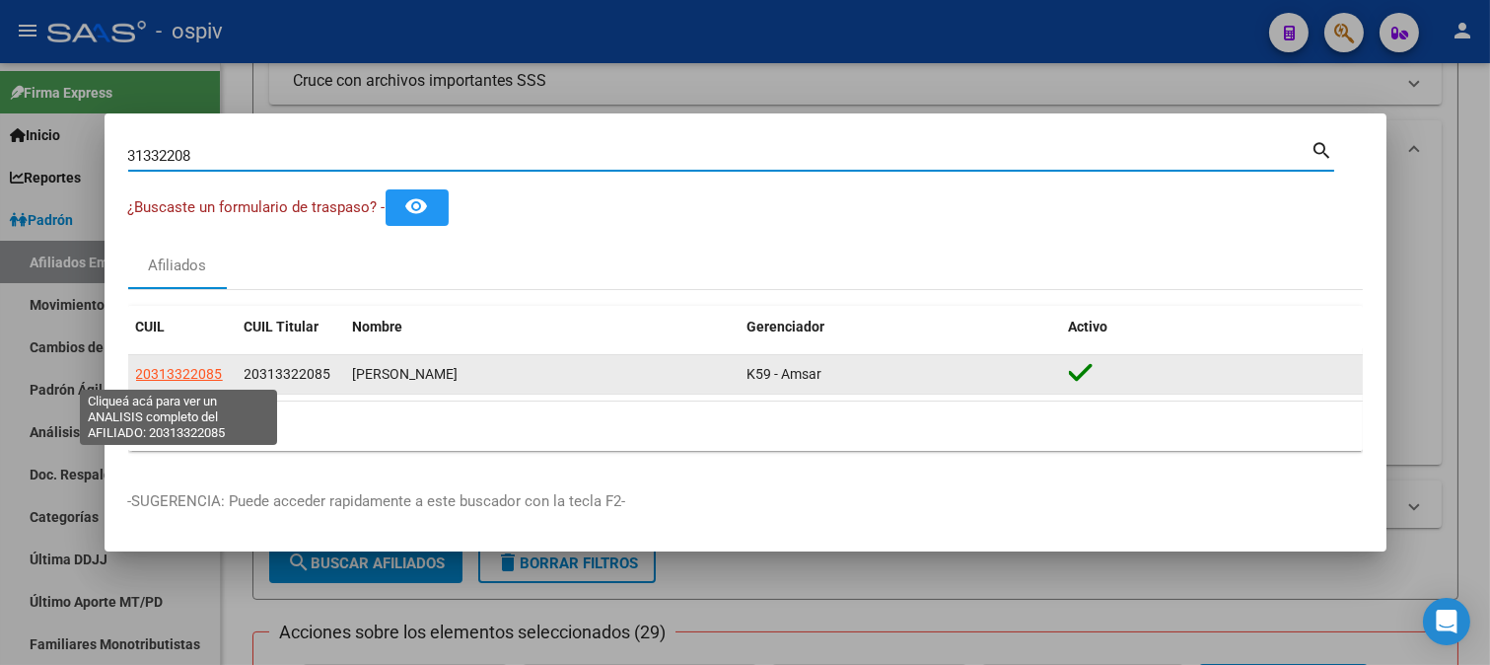
click at [184, 371] on span "20313322085" at bounding box center [179, 374] width 87 height 16
type textarea "20313322085"
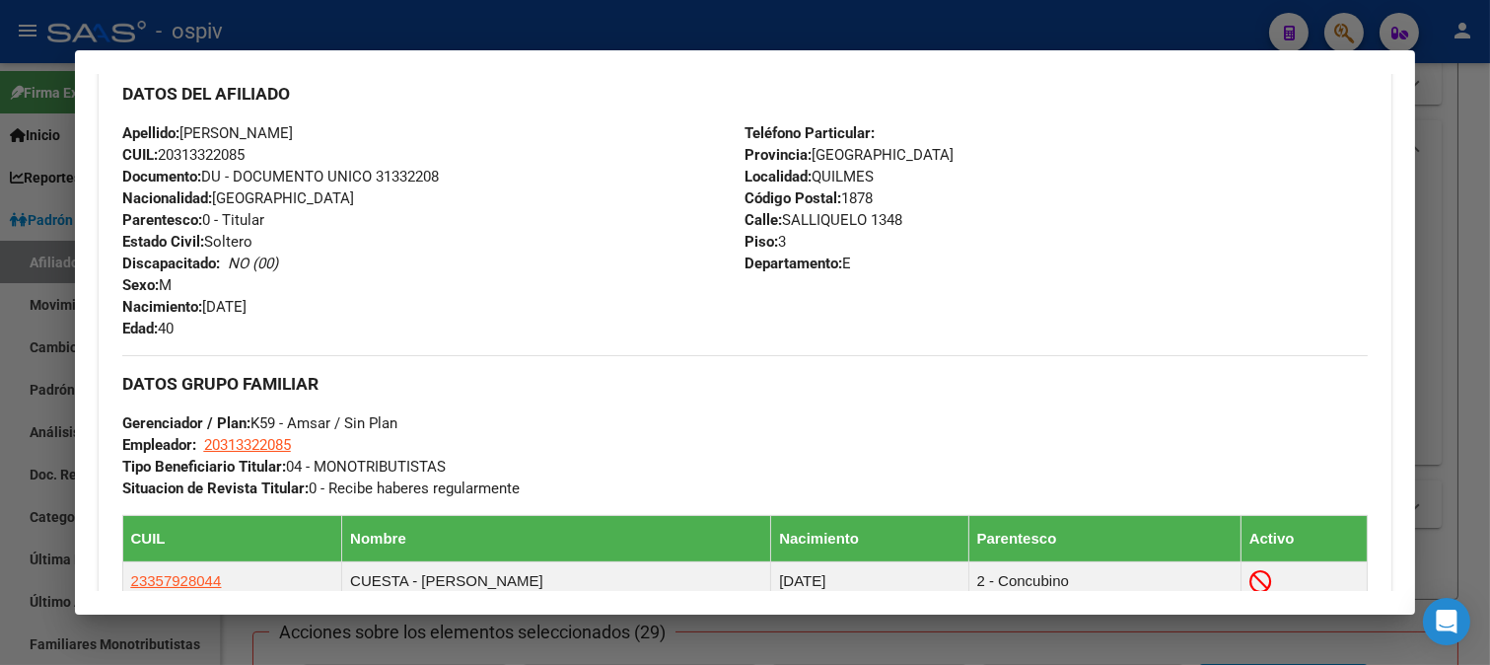
scroll to position [657, 0]
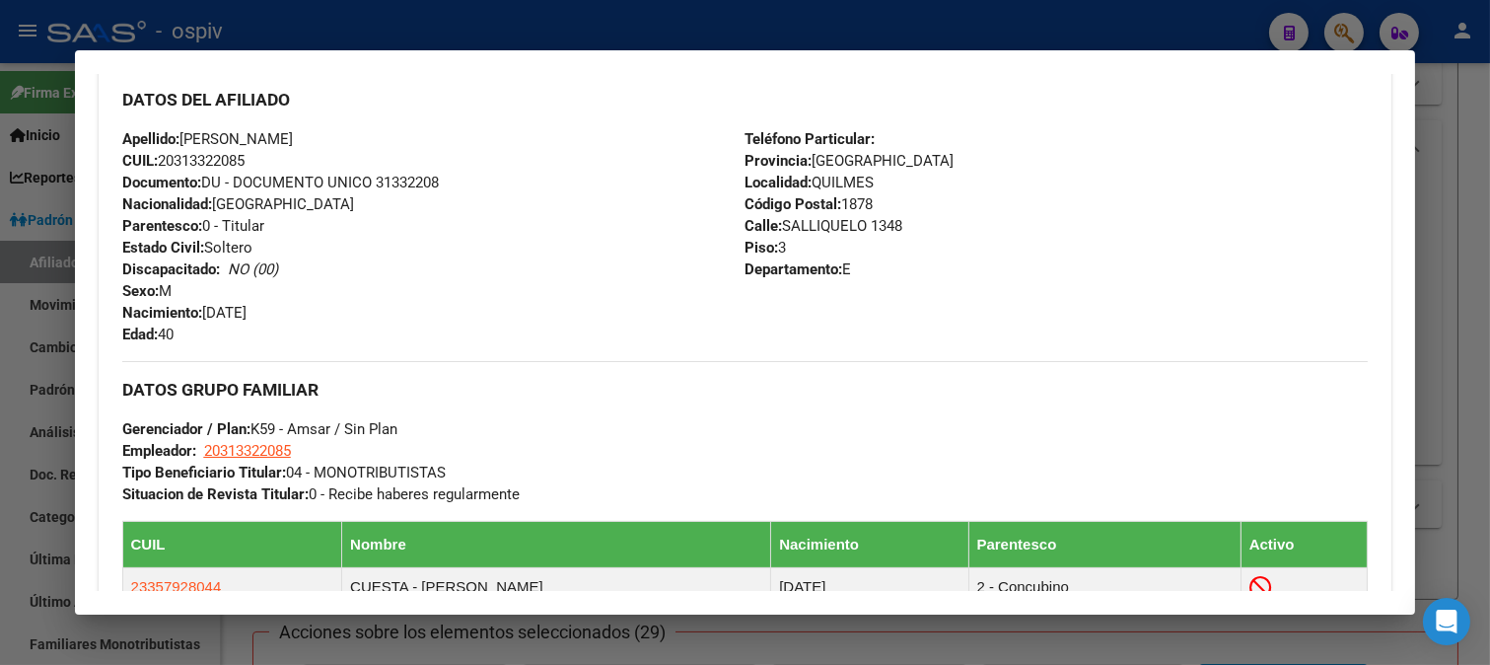
drag, startPoint x: 1333, startPoint y: 32, endPoint x: 799, endPoint y: 84, distance: 536.2
click at [1326, 32] on div at bounding box center [745, 332] width 1490 height 665
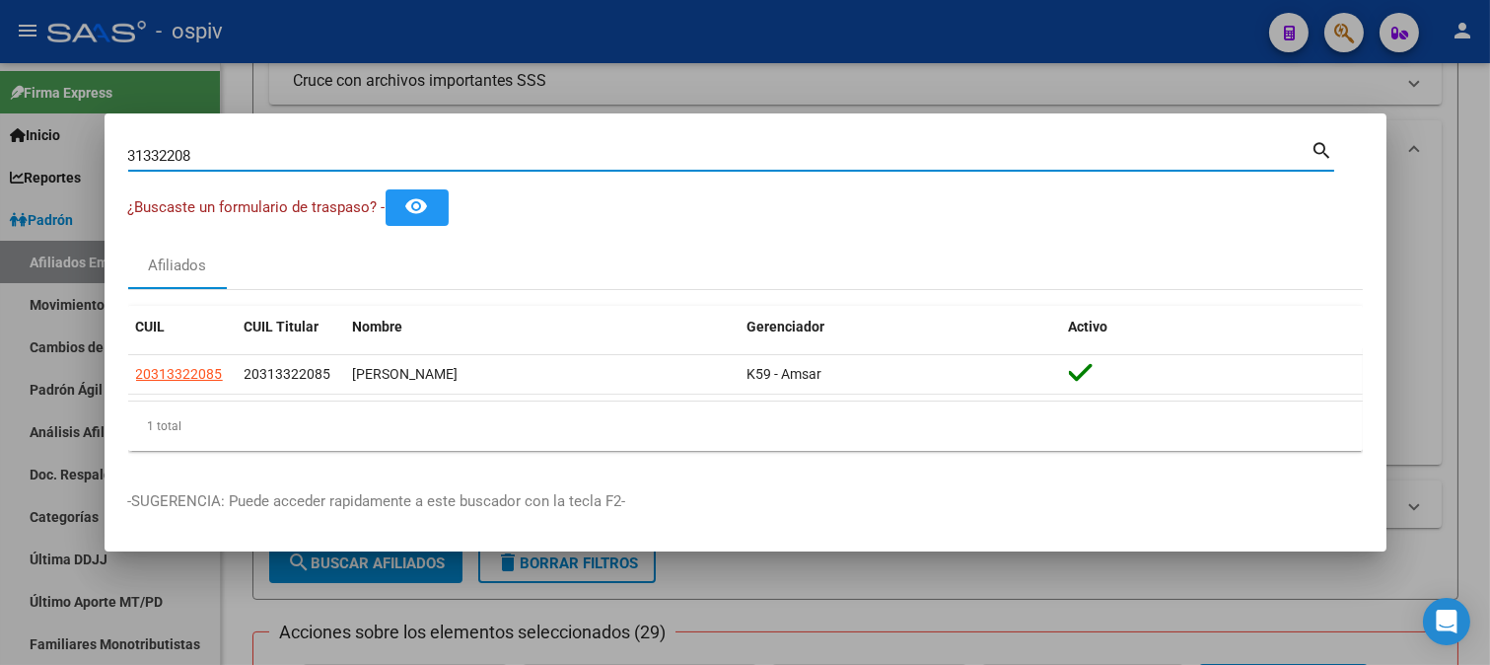
drag, startPoint x: 212, startPoint y: 149, endPoint x: 46, endPoint y: 120, distance: 168.2
click at [61, 126] on div "31332208 Buscar (apellido, dni, cuil, nro traspaso, cuit, obra social) search ¿…" at bounding box center [745, 332] width 1490 height 665
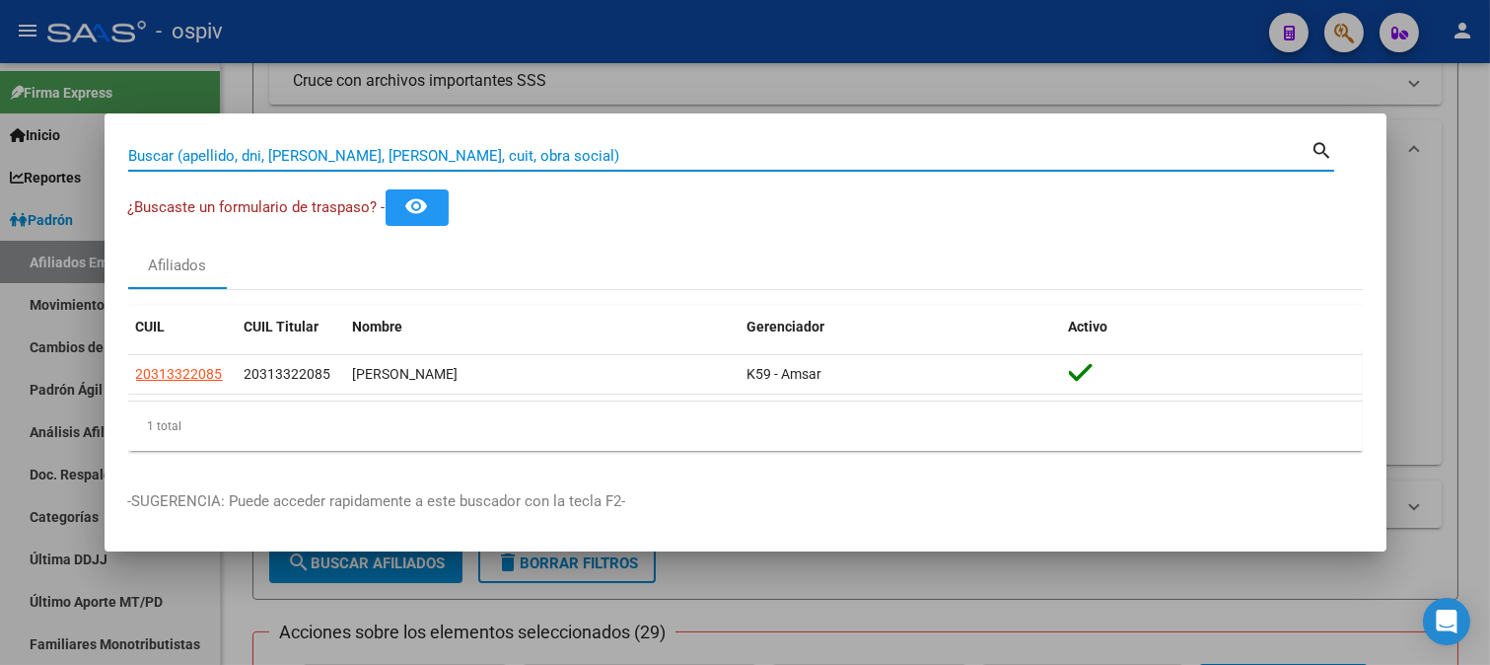
paste input "27380117377"
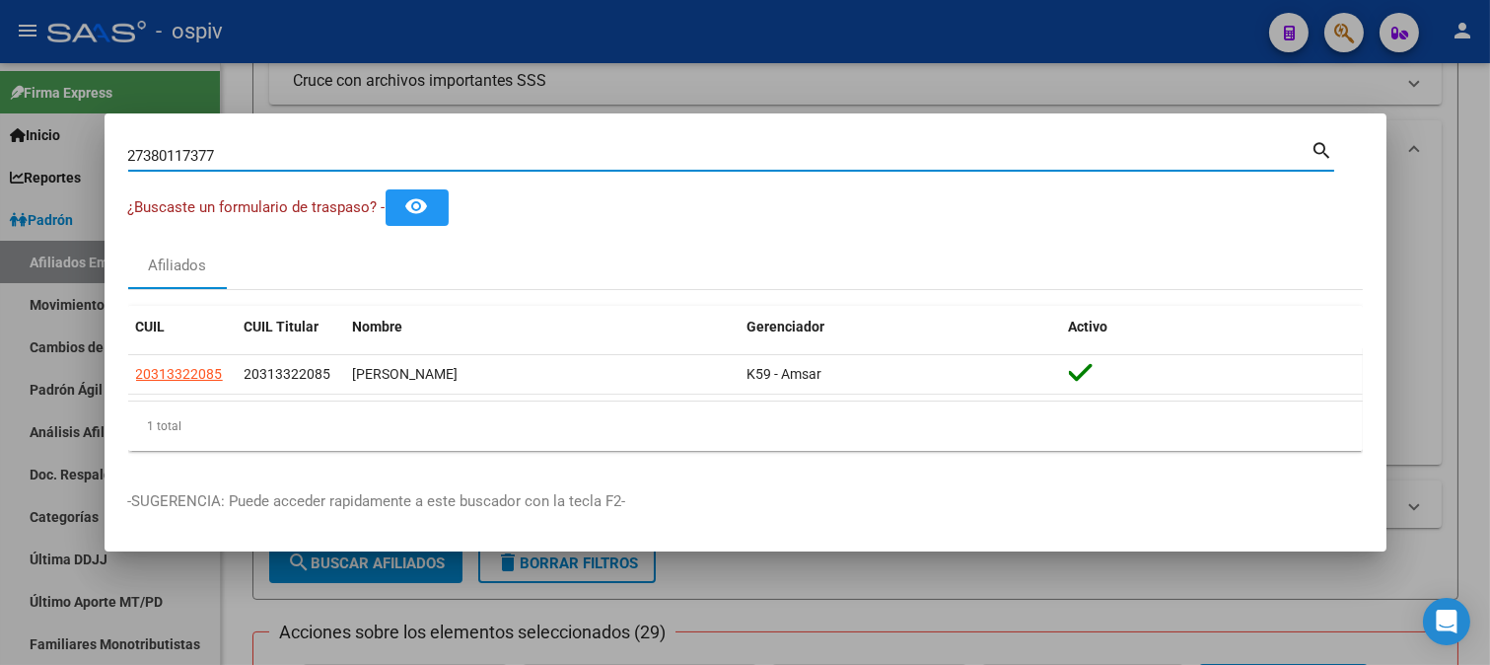
type input "27380117377"
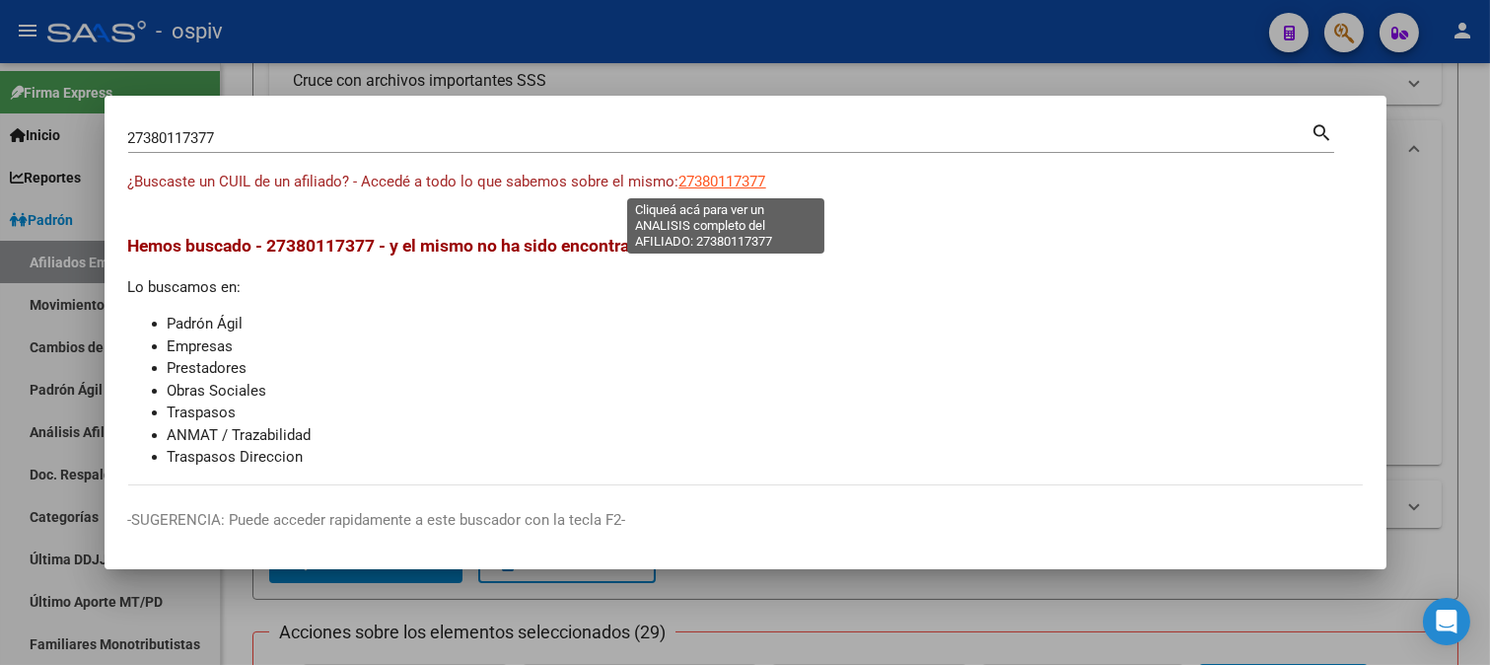
click at [746, 173] on span "27380117377" at bounding box center [723, 182] width 87 height 18
type textarea "27380117377"
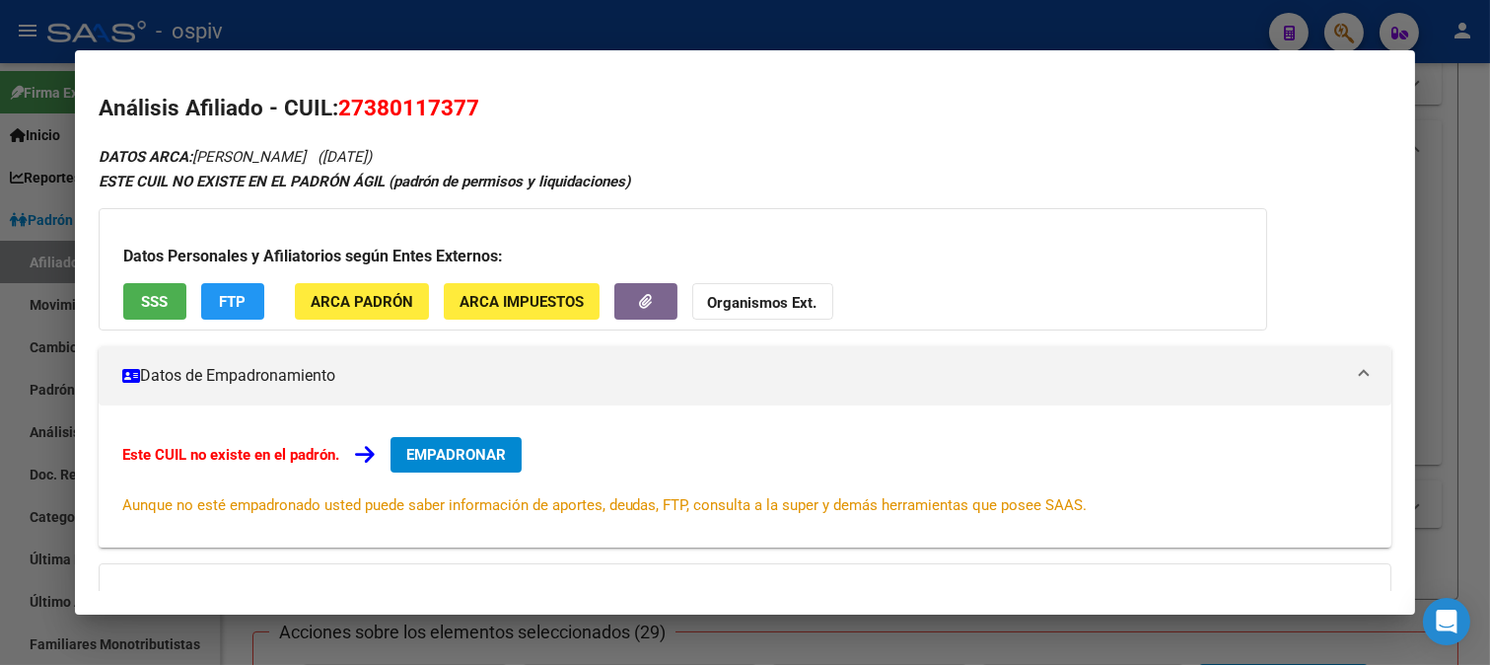
click at [231, 301] on span "FTP" at bounding box center [232, 302] width 27 height 18
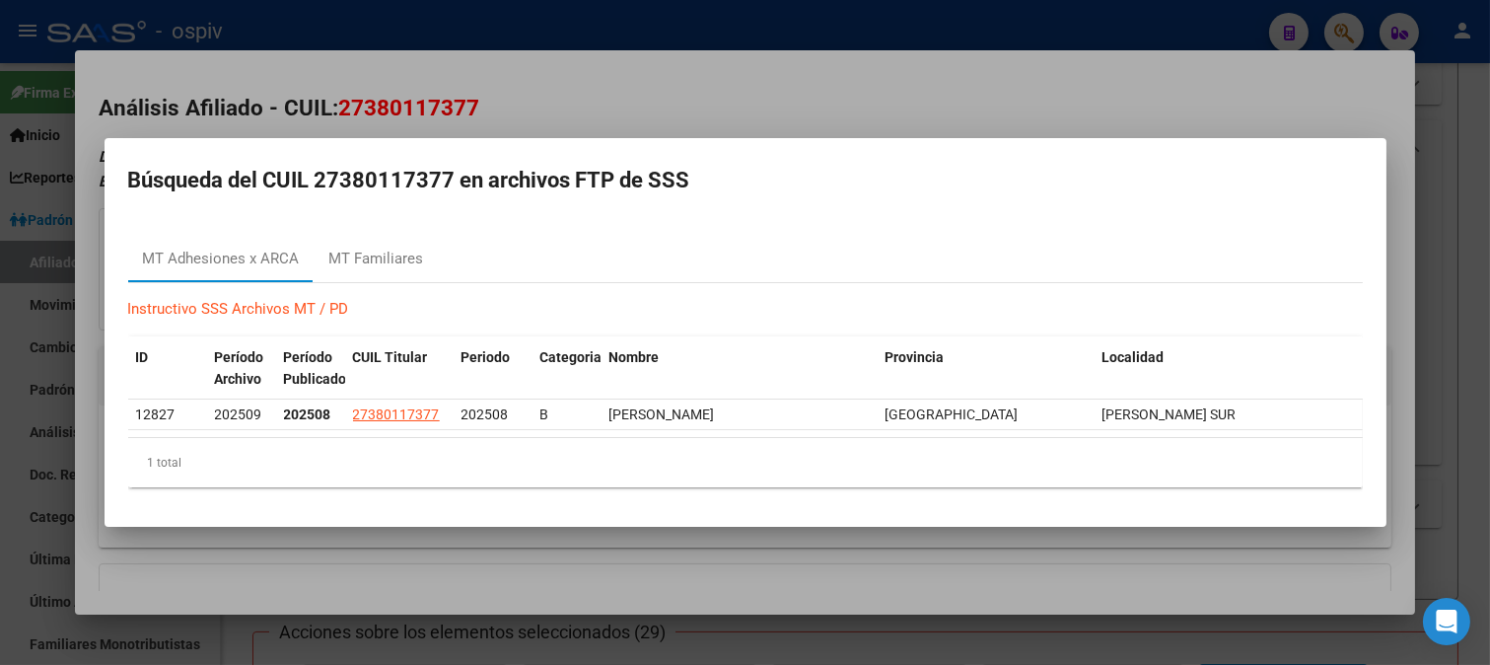
drag, startPoint x: 1355, startPoint y: 36, endPoint x: 118, endPoint y: 166, distance: 1243.8
click at [1355, 35] on div at bounding box center [745, 332] width 1490 height 665
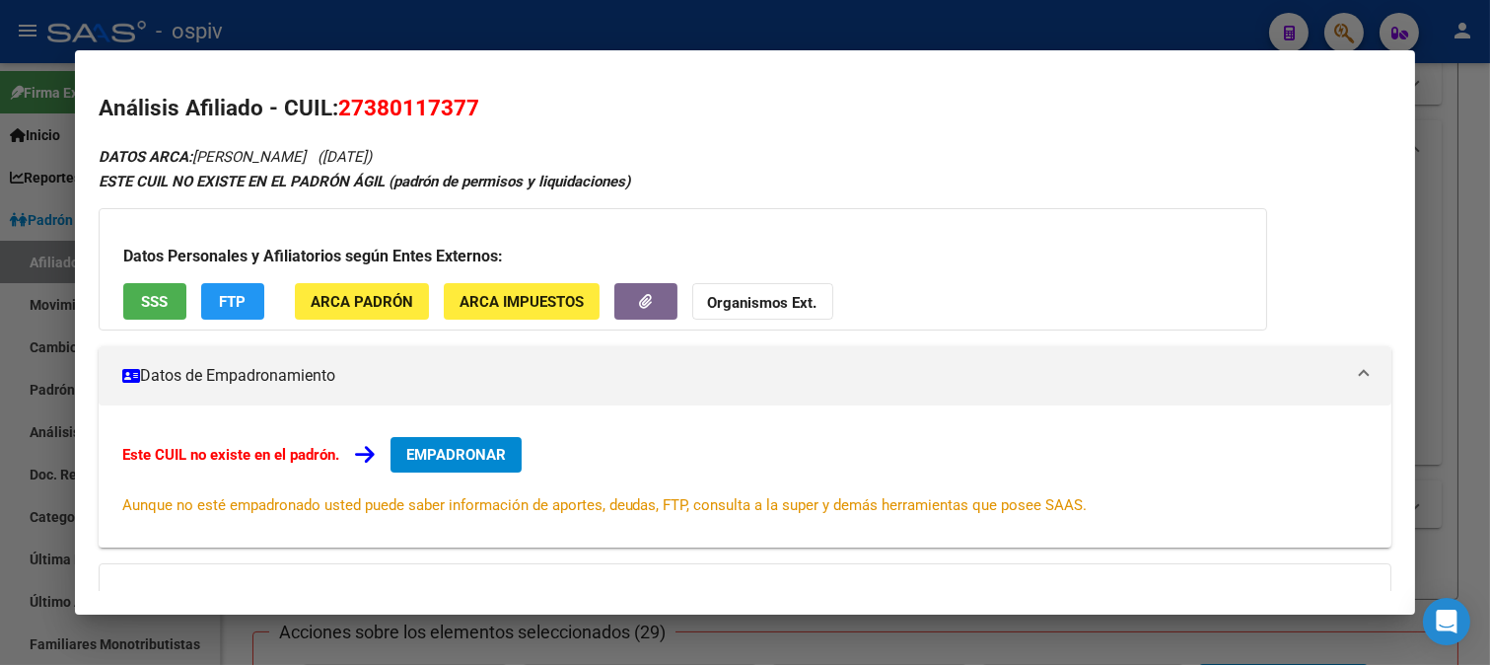
click at [1343, 24] on div at bounding box center [745, 332] width 1490 height 665
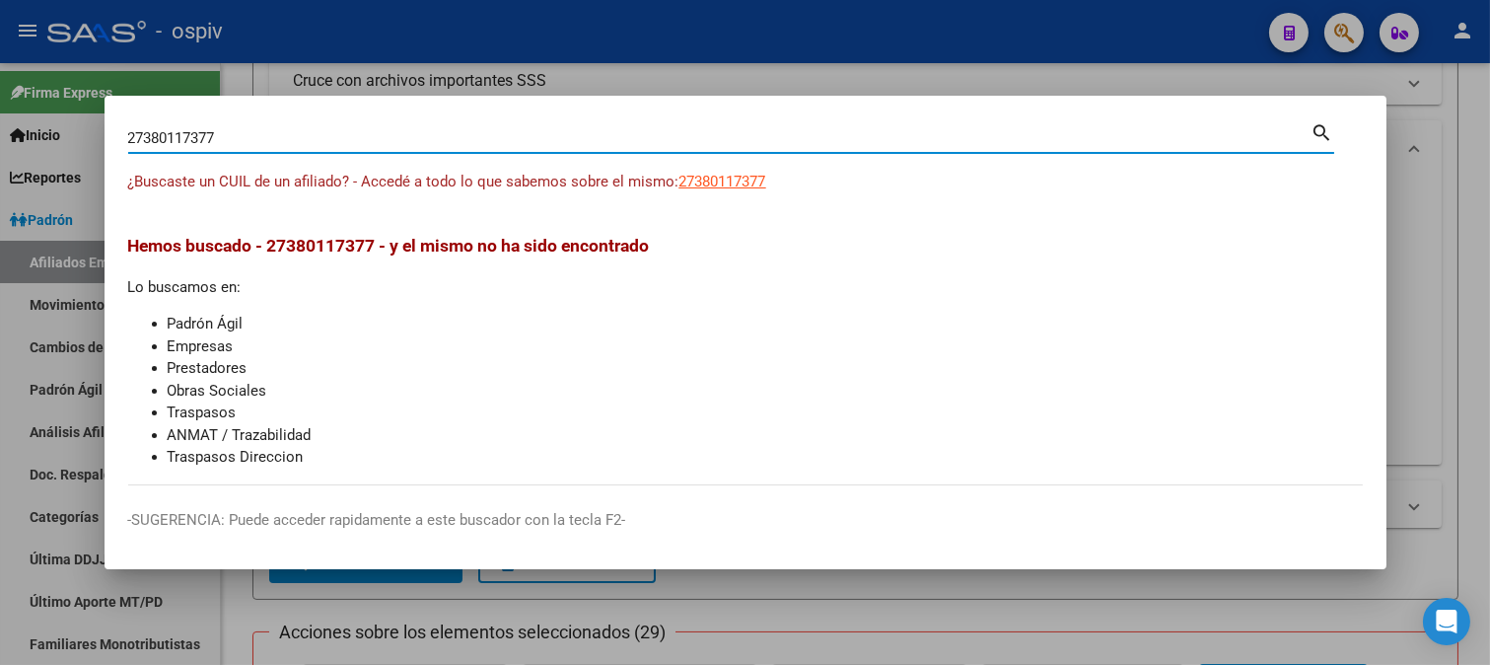
drag, startPoint x: 229, startPoint y: 140, endPoint x: 0, endPoint y: 122, distance: 229.5
click at [0, 122] on div "27380117377 Buscar (apellido, dni, cuil, nro traspaso, cuit, obra social) searc…" at bounding box center [745, 332] width 1490 height 665
paste input "8696186"
type input "28696186"
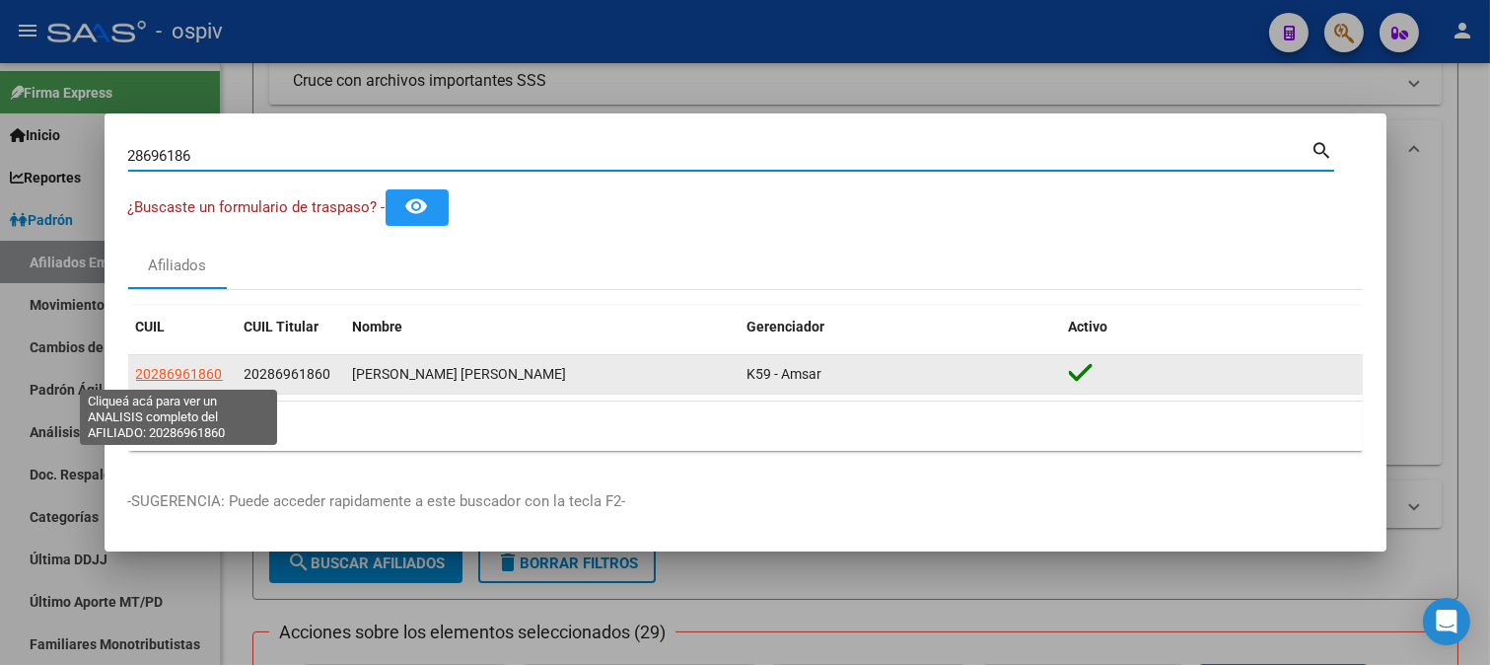
click at [176, 380] on span "20286961860" at bounding box center [179, 374] width 87 height 16
type textarea "20286961860"
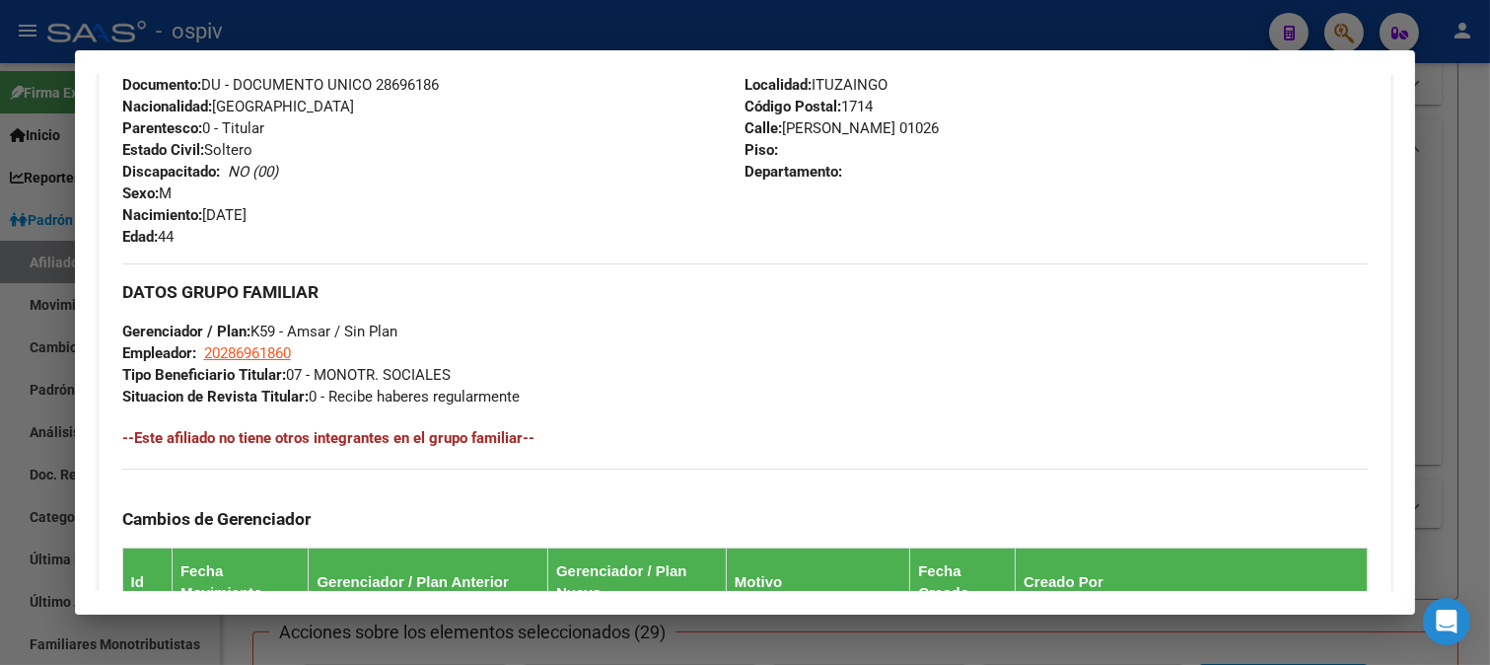
scroll to position [438, 0]
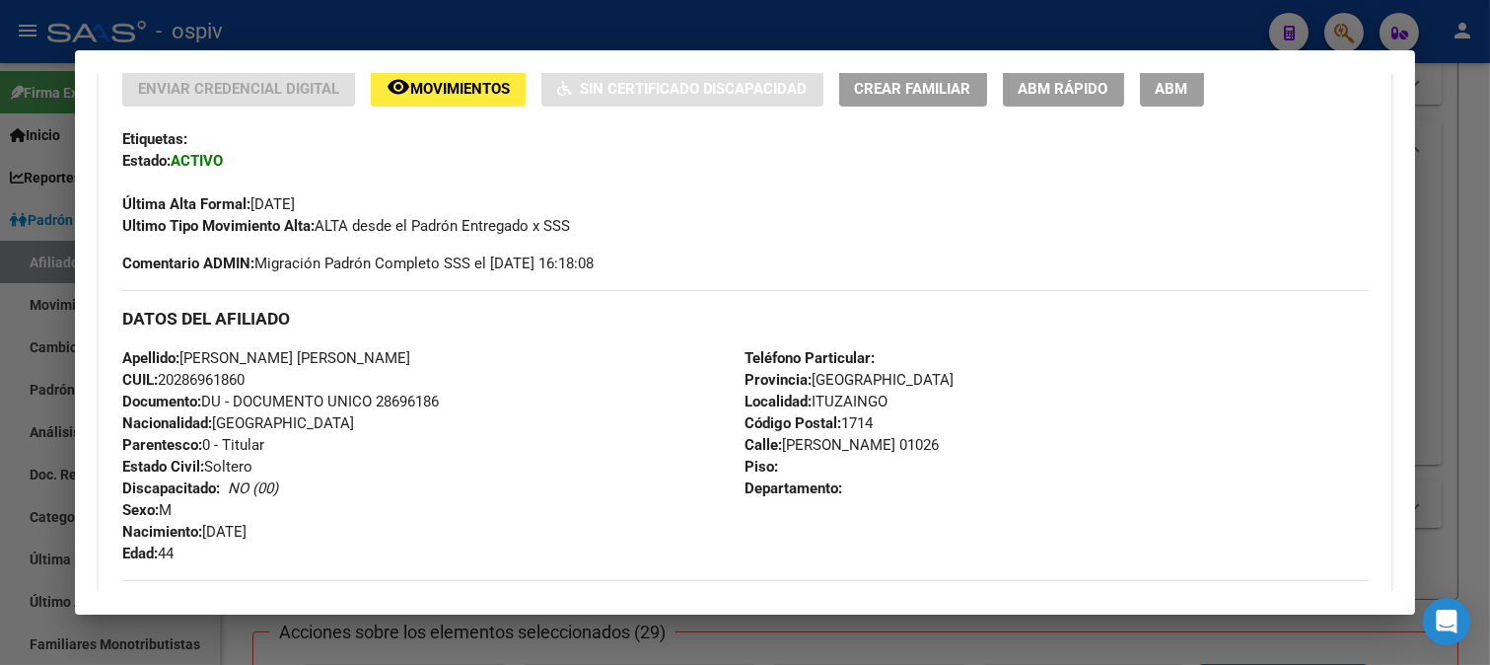
click at [192, 398] on strong "Documento:" at bounding box center [161, 402] width 79 height 18
click at [1345, 42] on div at bounding box center [745, 332] width 1490 height 665
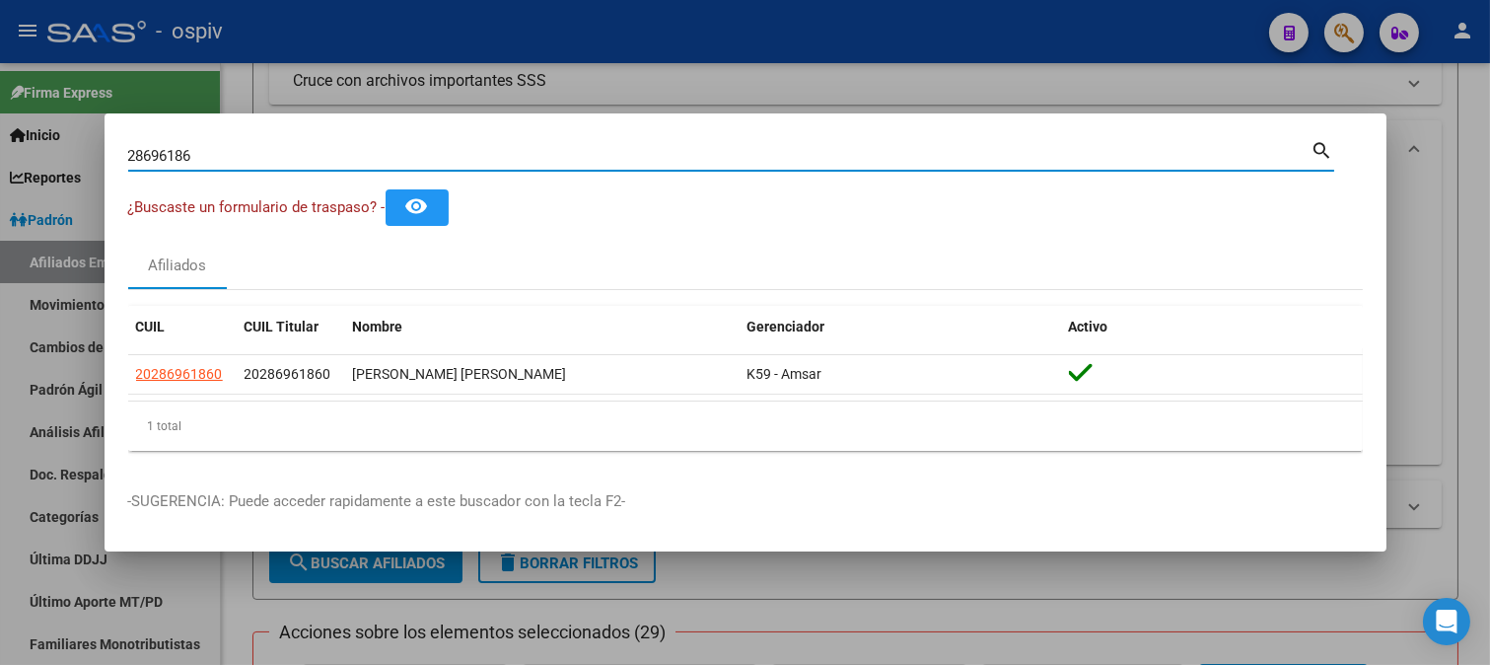
drag, startPoint x: 213, startPoint y: 152, endPoint x: 64, endPoint y: 144, distance: 149.2
click at [67, 145] on div "28696186 Buscar (apellido, dni, cuil, nro traspaso, cuit, obra social) search ¿…" at bounding box center [745, 332] width 1490 height 665
paste input "17962622"
type input "17962622"
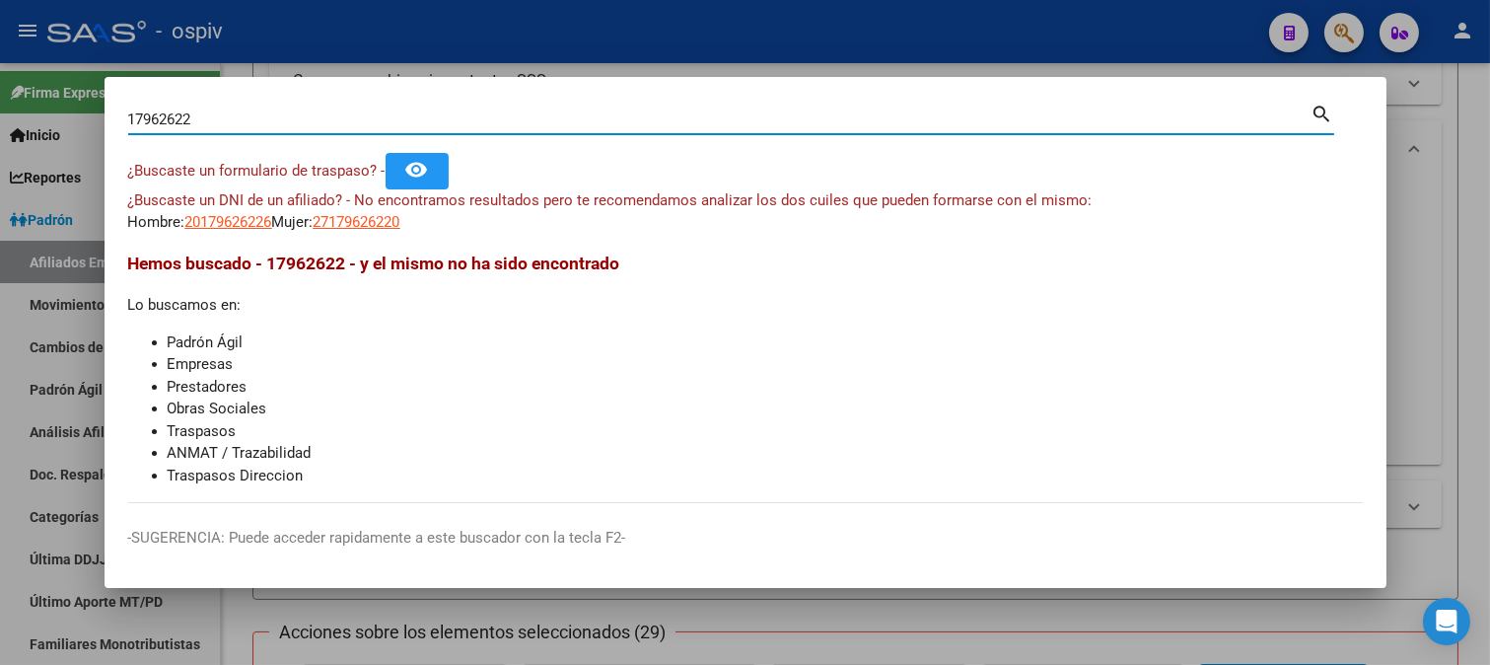
click at [623, 63] on div at bounding box center [745, 332] width 1490 height 665
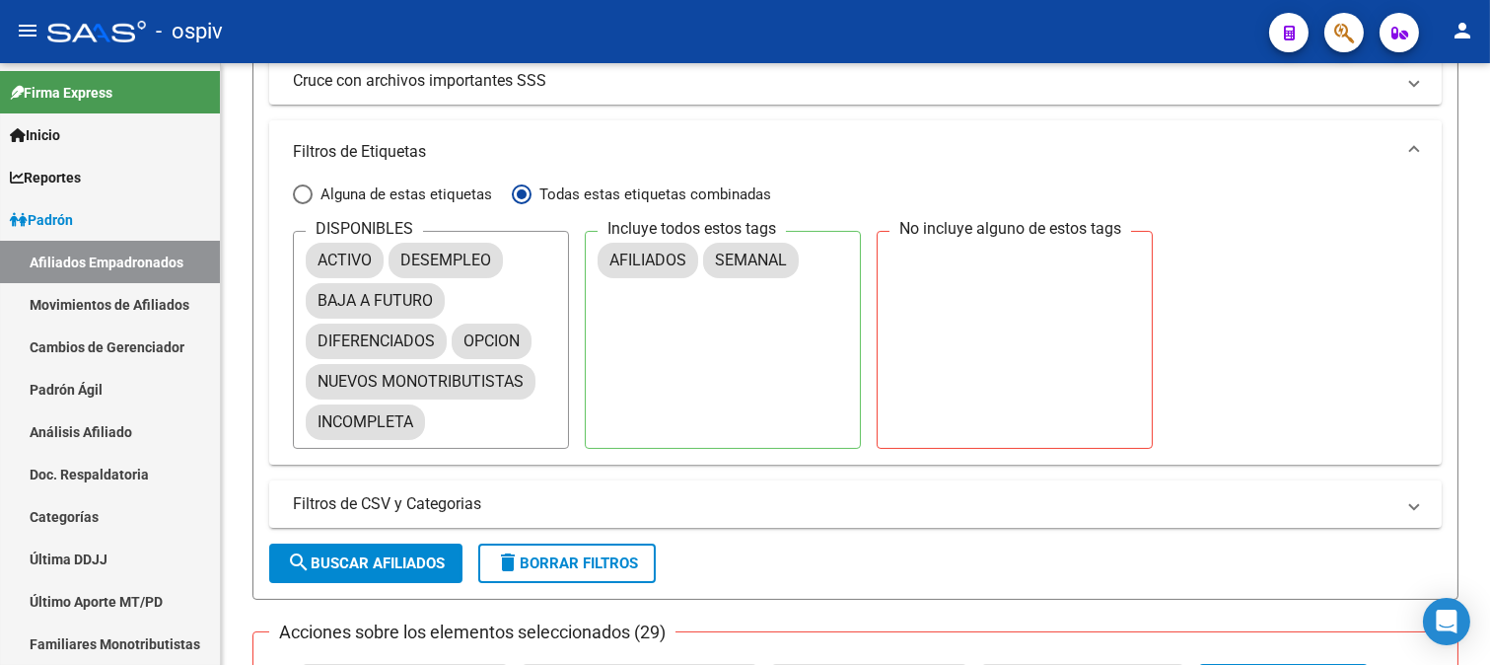
drag, startPoint x: 1141, startPoint y: 159, endPoint x: 875, endPoint y: 3, distance: 308.6
click at [1141, 159] on mat-panel-title "Filtros de Etiquetas" at bounding box center [844, 152] width 1102 height 22
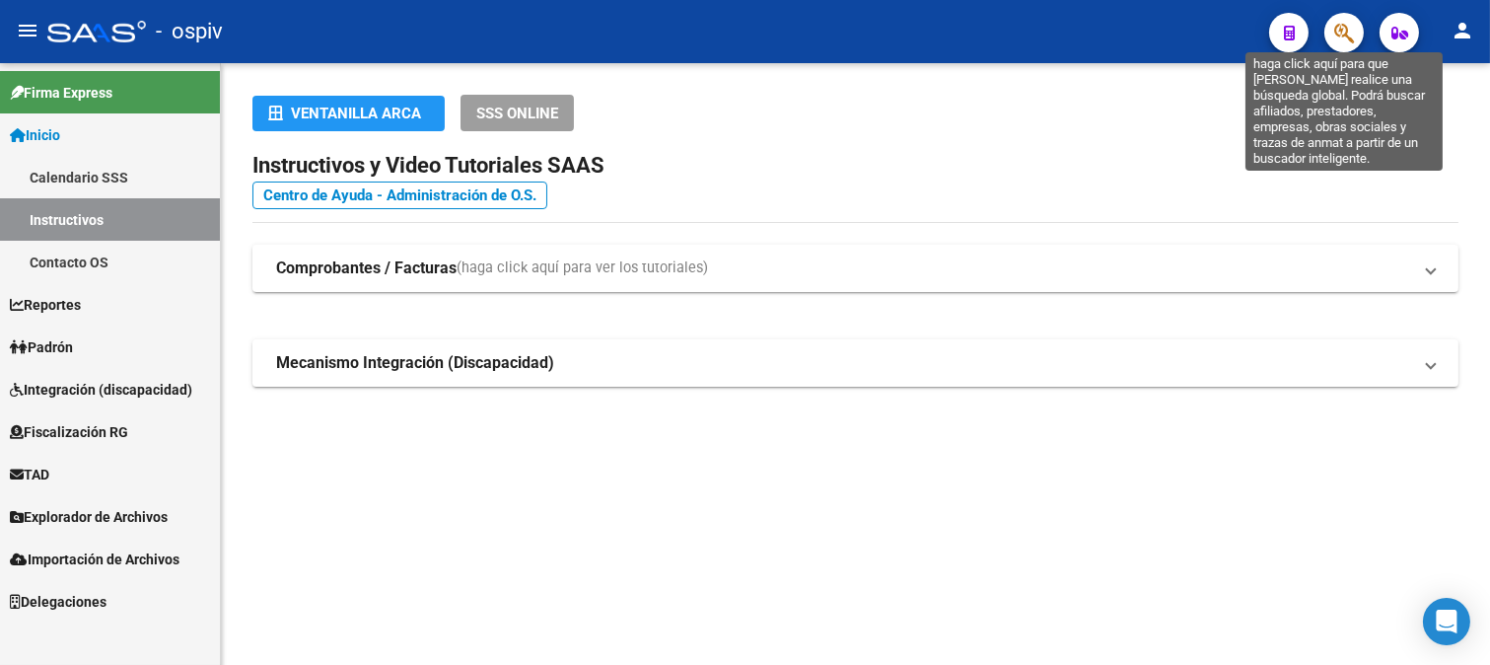
click at [1354, 31] on icon "button" at bounding box center [1345, 33] width 20 height 23
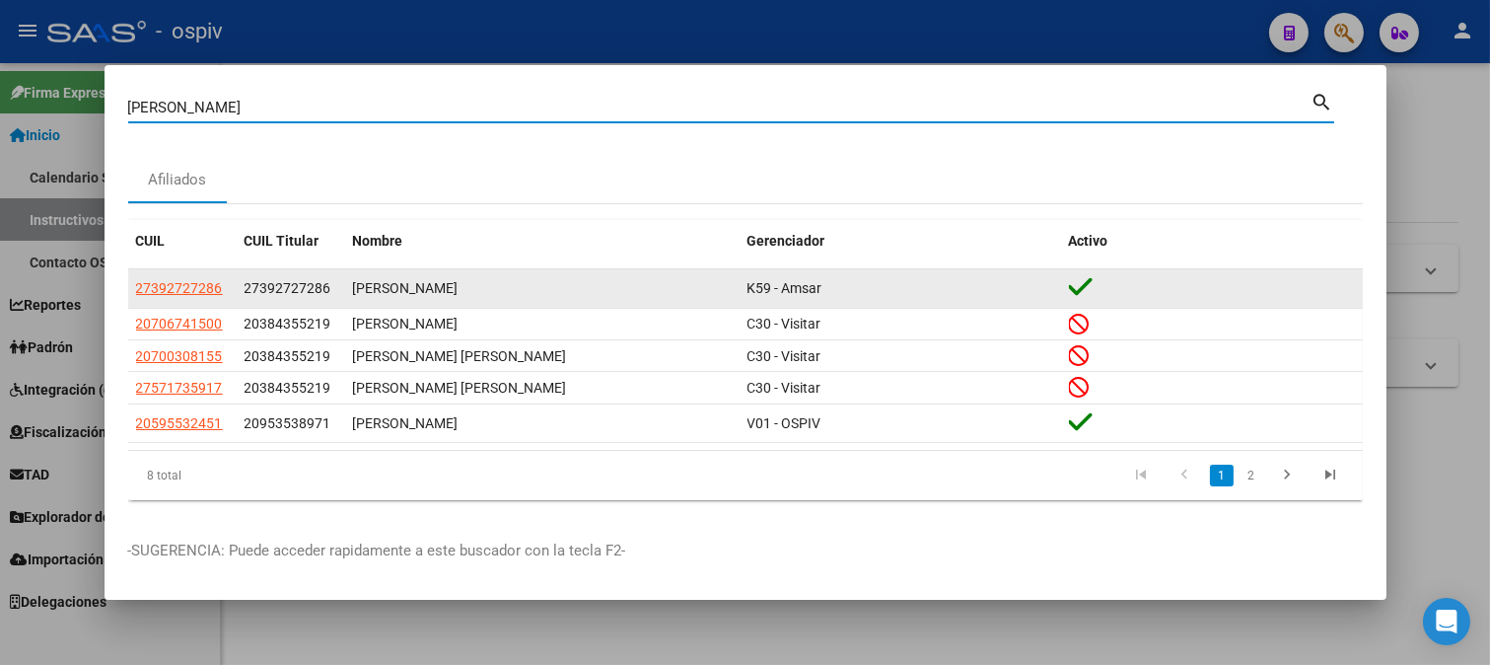
click at [174, 297] on app-link-go-to "27392727286" at bounding box center [179, 288] width 87 height 23
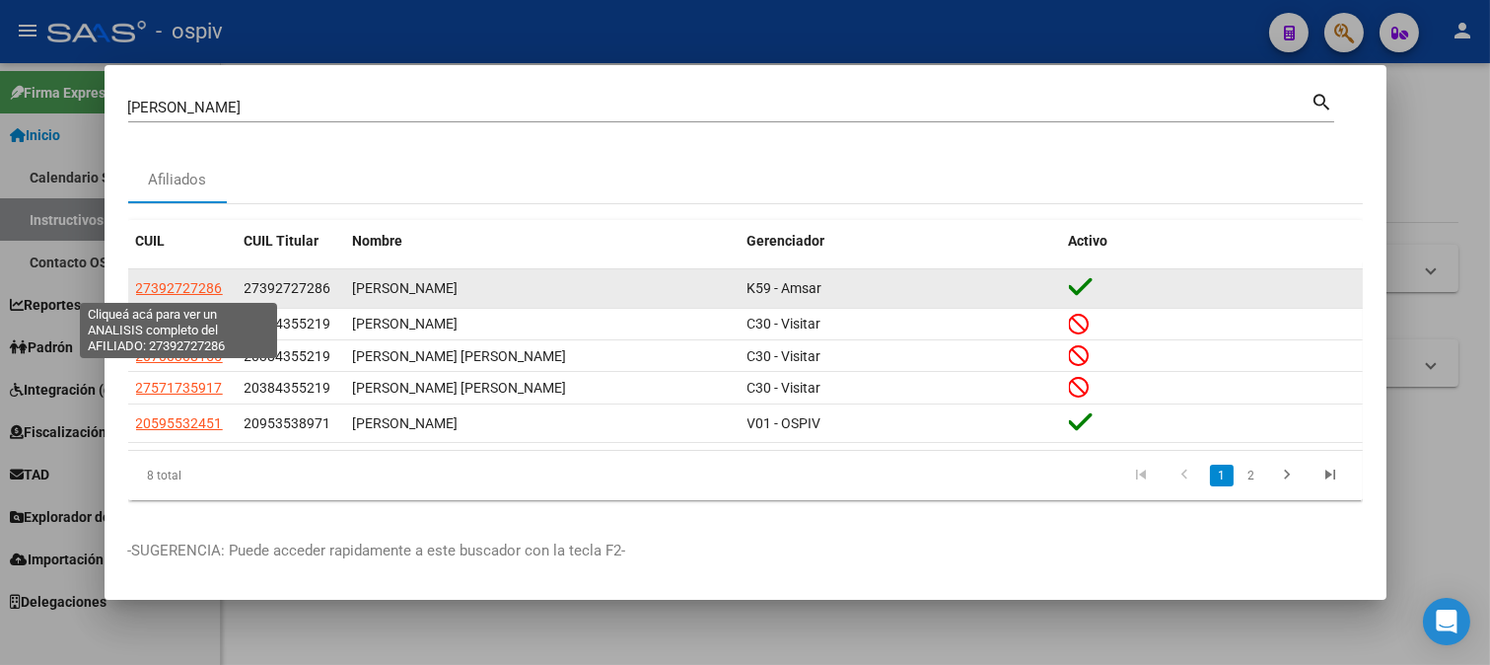
click at [201, 289] on span "27392727286" at bounding box center [179, 288] width 87 height 16
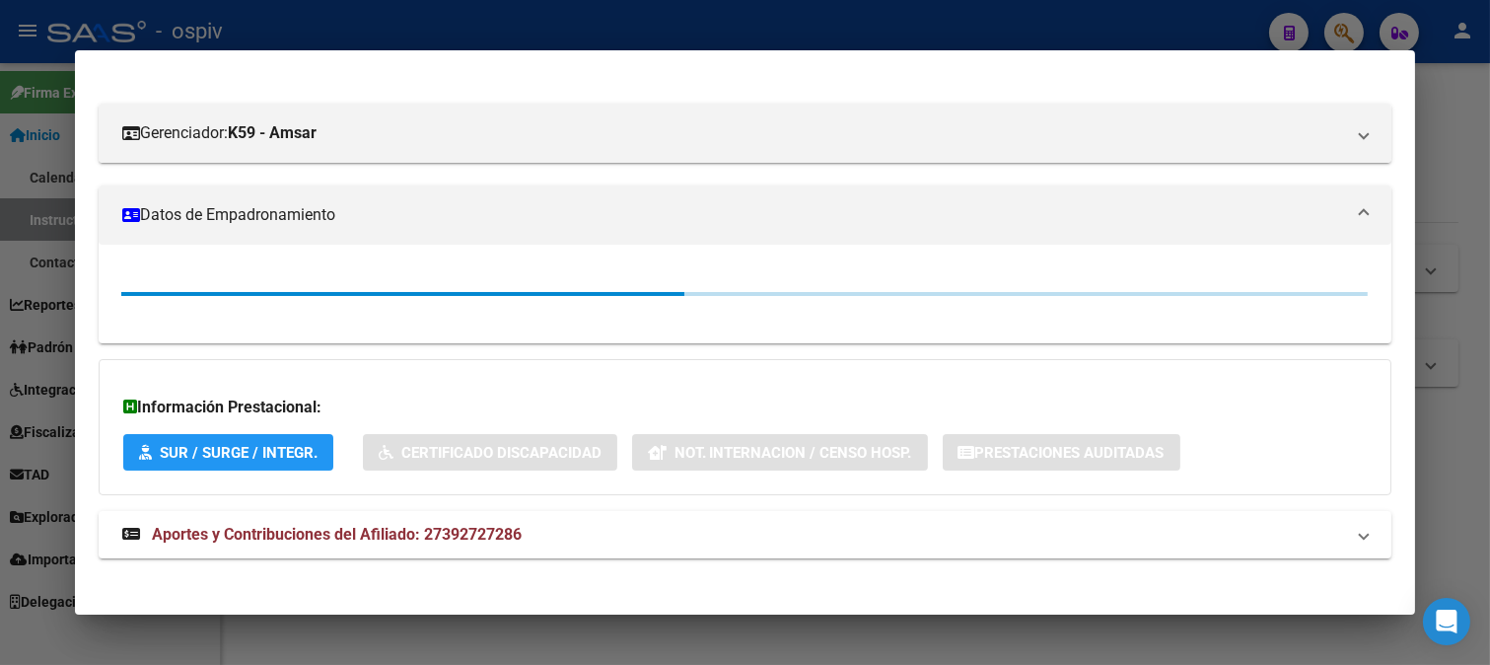
scroll to position [243, 0]
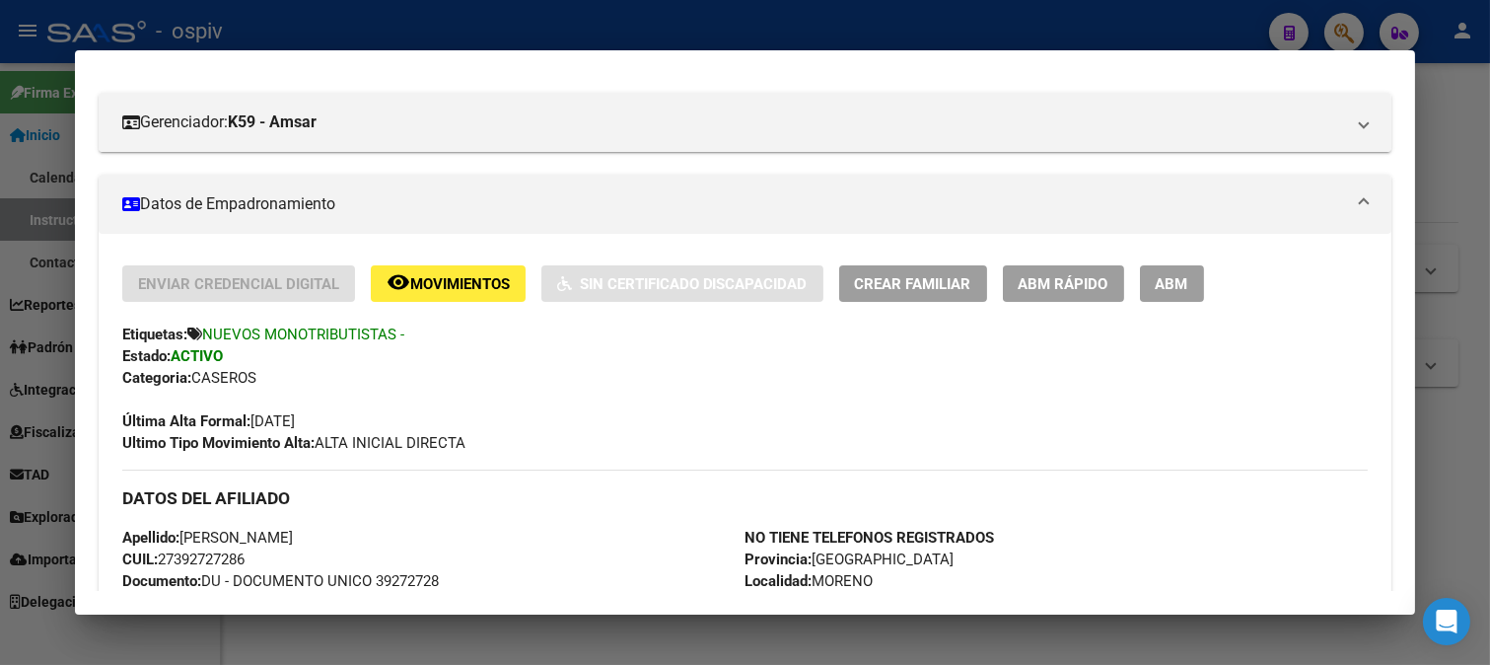
click at [1348, 26] on div at bounding box center [745, 332] width 1490 height 665
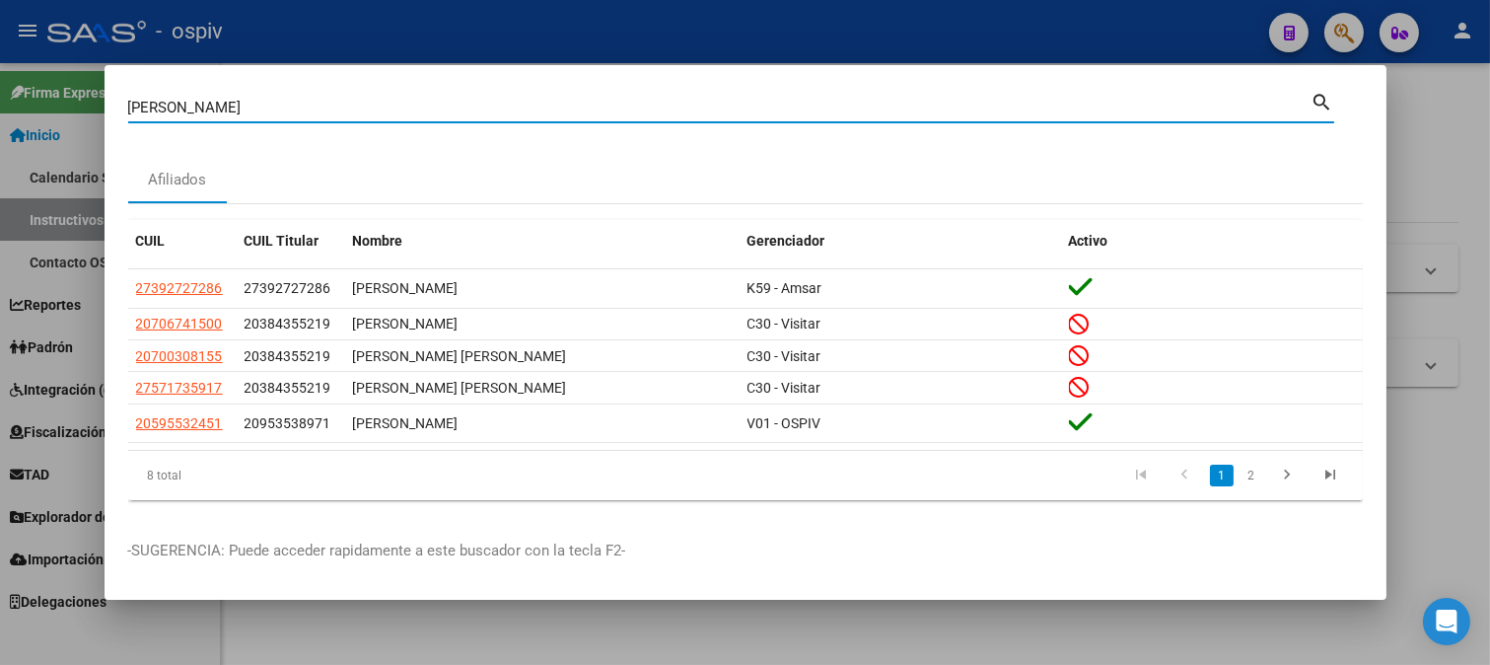
drag, startPoint x: 187, startPoint y: 104, endPoint x: 28, endPoint y: 77, distance: 162.0
click at [52, 77] on div "zaracho Buscar (apellido, dni, cuil, nro traspaso, cuit, obra social) search Af…" at bounding box center [745, 332] width 1490 height 665
type input "36880722"
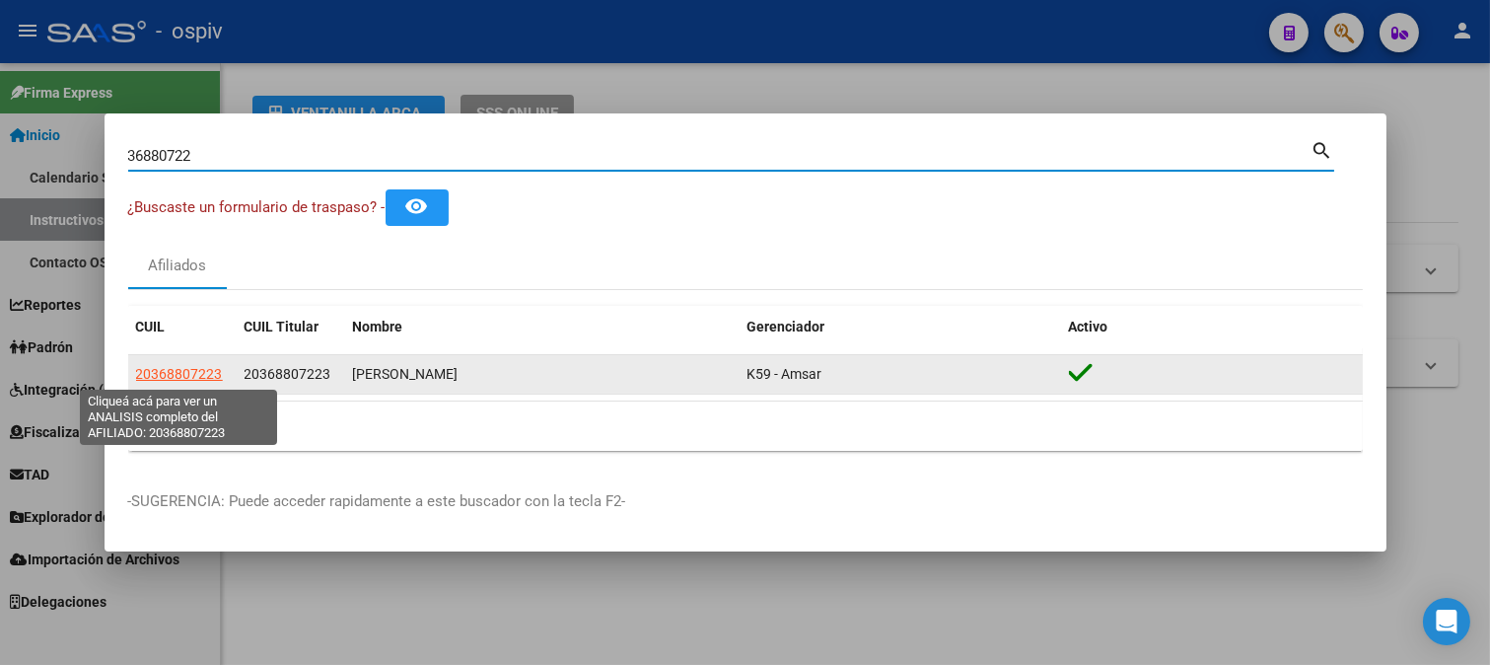
click at [200, 376] on span "20368807223" at bounding box center [179, 374] width 87 height 16
type textarea "20368807223"
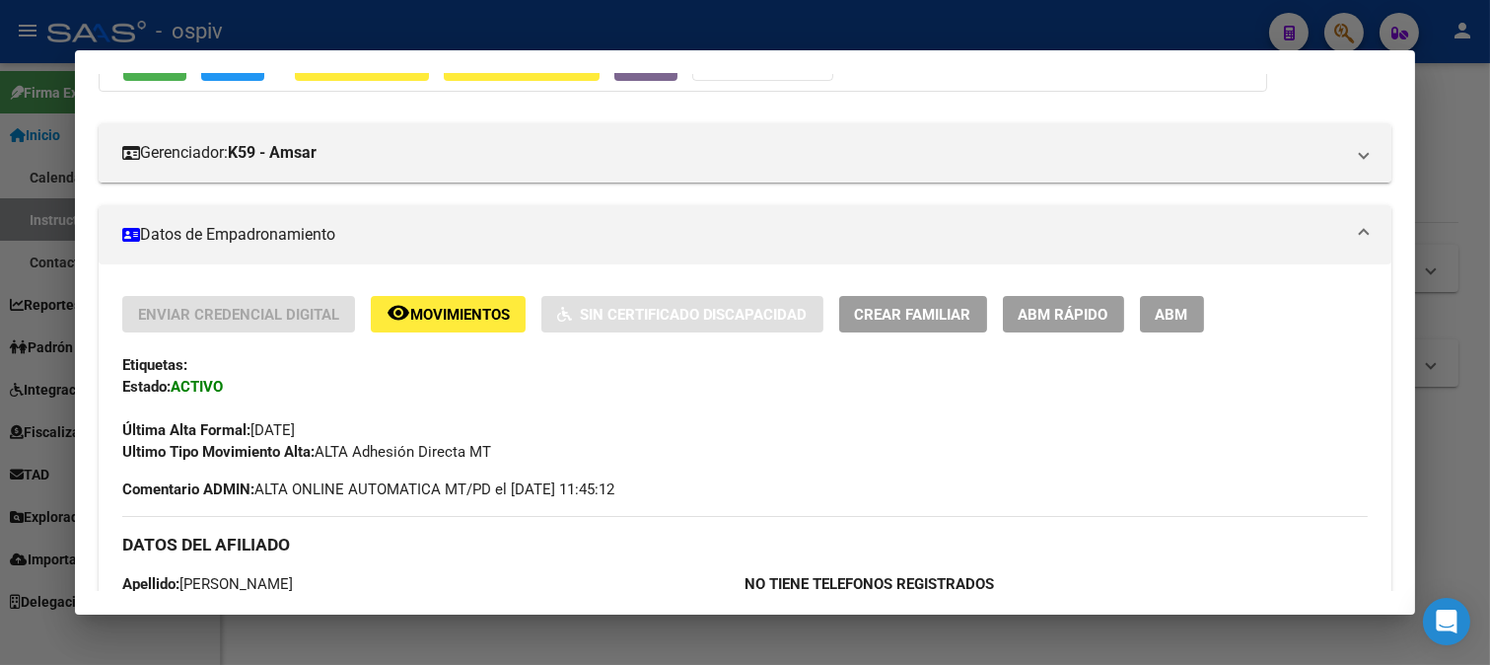
scroll to position [219, 0]
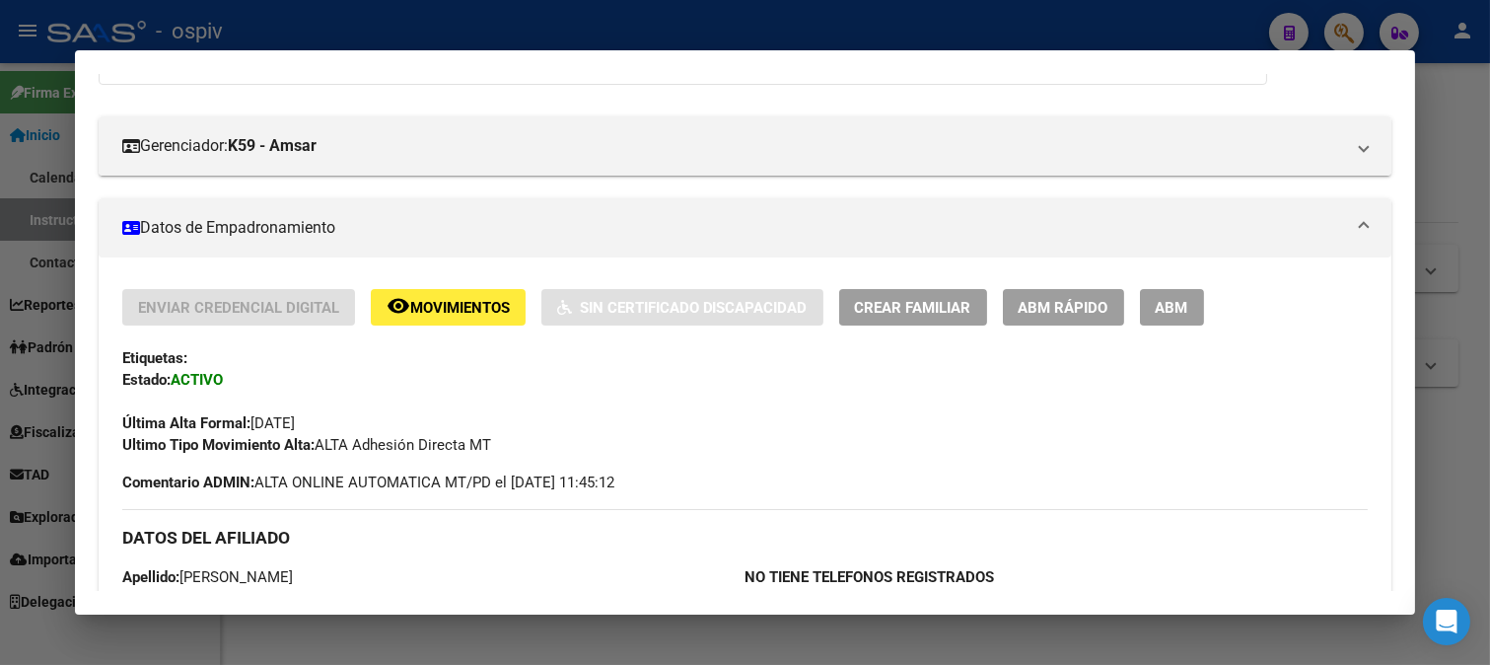
drag, startPoint x: 1341, startPoint y: 32, endPoint x: 241, endPoint y: 47, distance: 1100.9
click at [1325, 33] on div at bounding box center [745, 332] width 1490 height 665
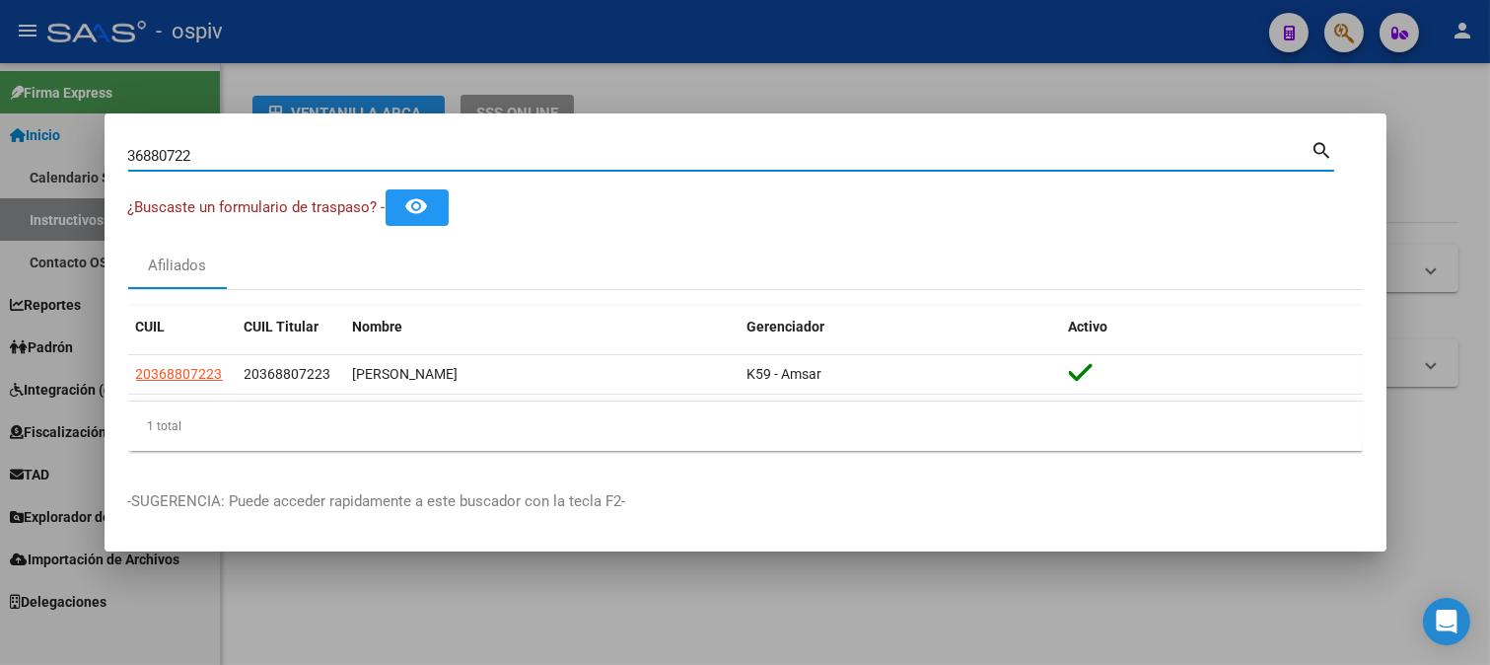
drag, startPoint x: 194, startPoint y: 158, endPoint x: 0, endPoint y: 95, distance: 204.3
click at [0, 95] on div "36880722 Buscar (apellido, dni, cuil, nro traspaso, cuit, obra social) search ¿…" at bounding box center [745, 332] width 1490 height 665
type input "37786644"
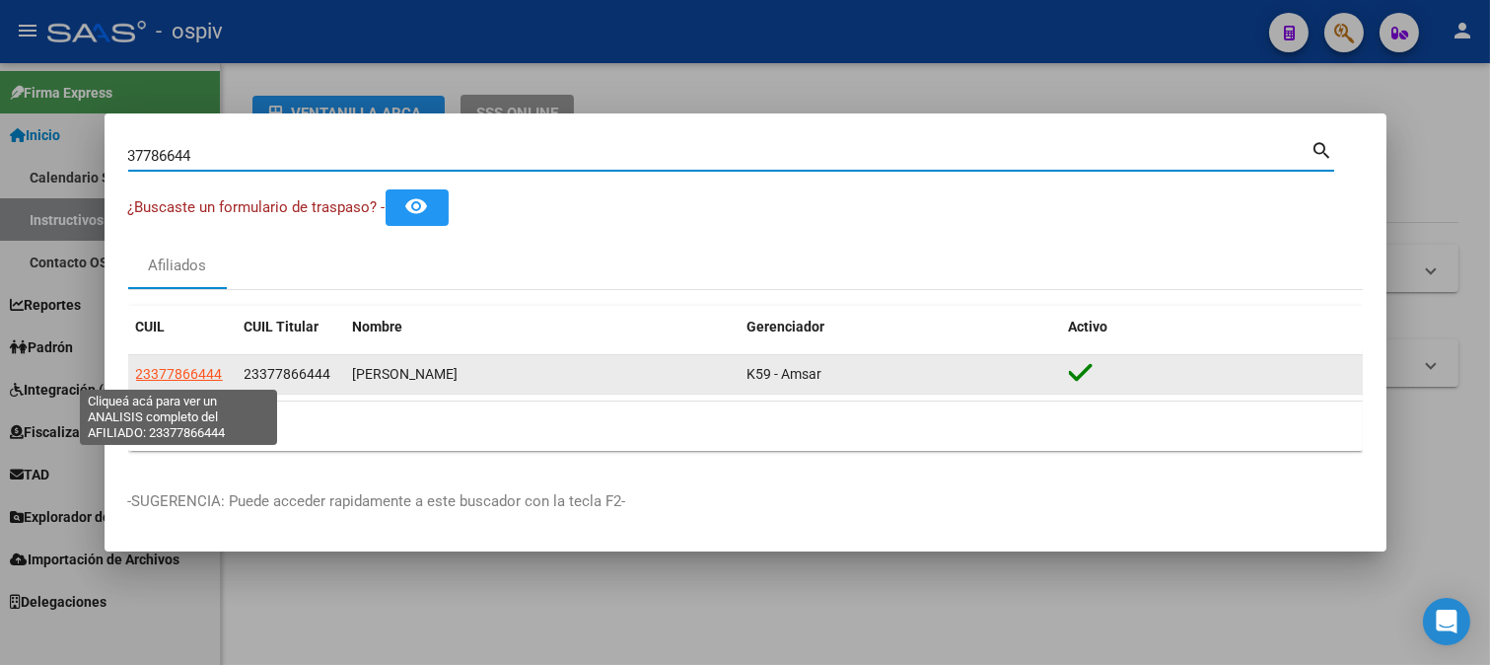
click at [199, 379] on span "23377866444" at bounding box center [179, 374] width 87 height 16
type textarea "23377866444"
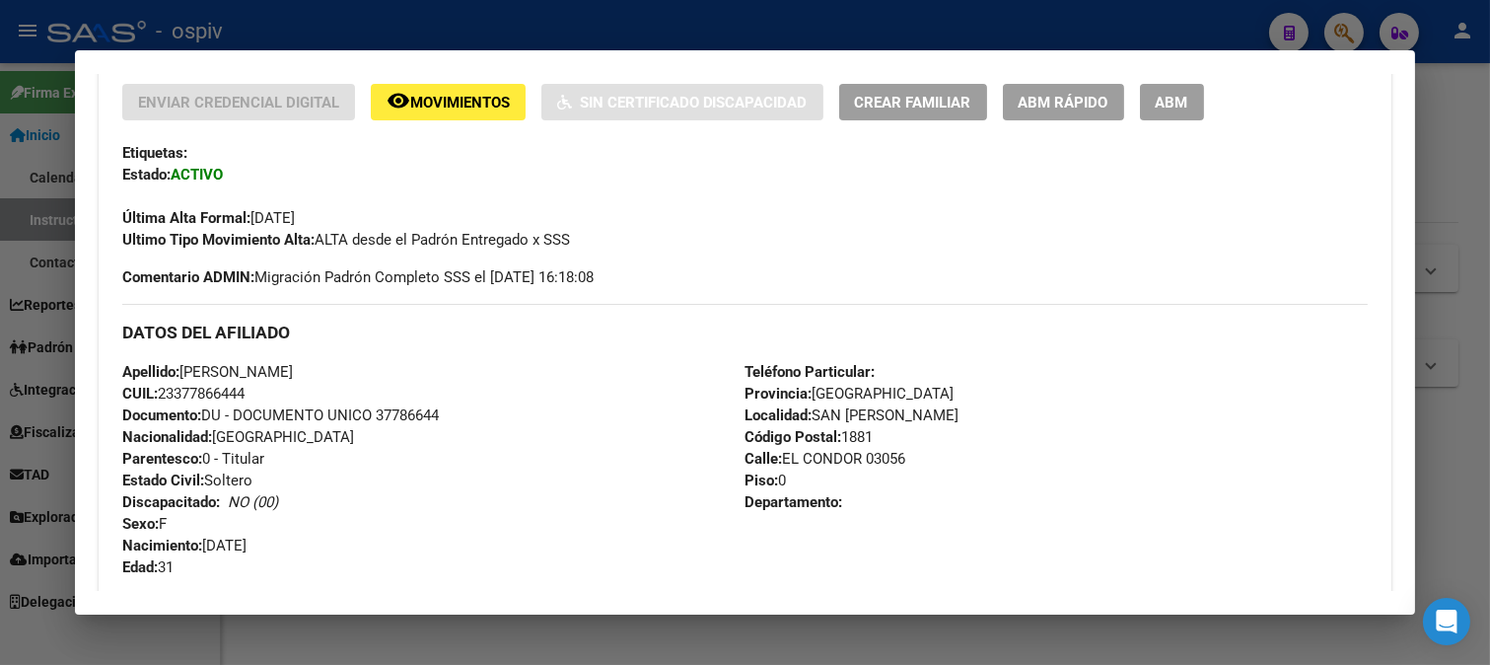
scroll to position [438, 0]
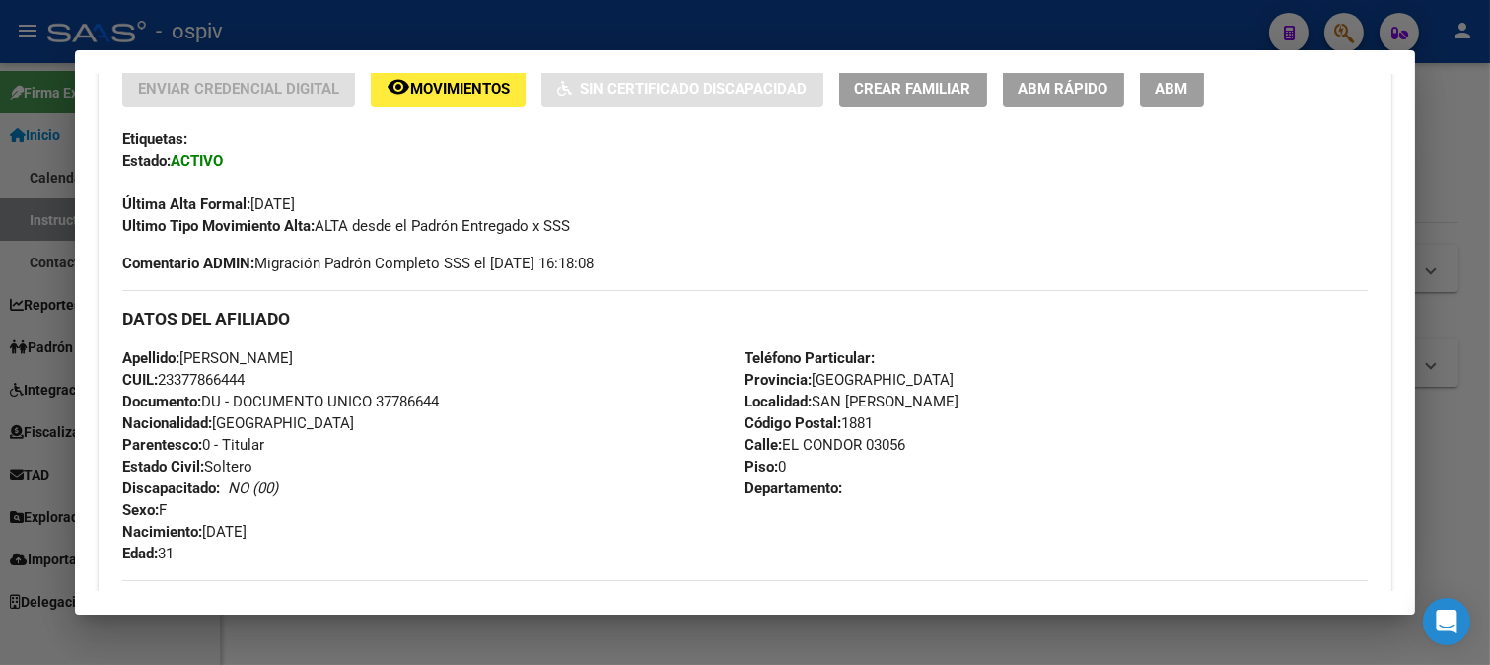
drag, startPoint x: 1362, startPoint y: 31, endPoint x: 761, endPoint y: 36, distance: 600.7
click at [1361, 31] on div at bounding box center [745, 332] width 1490 height 665
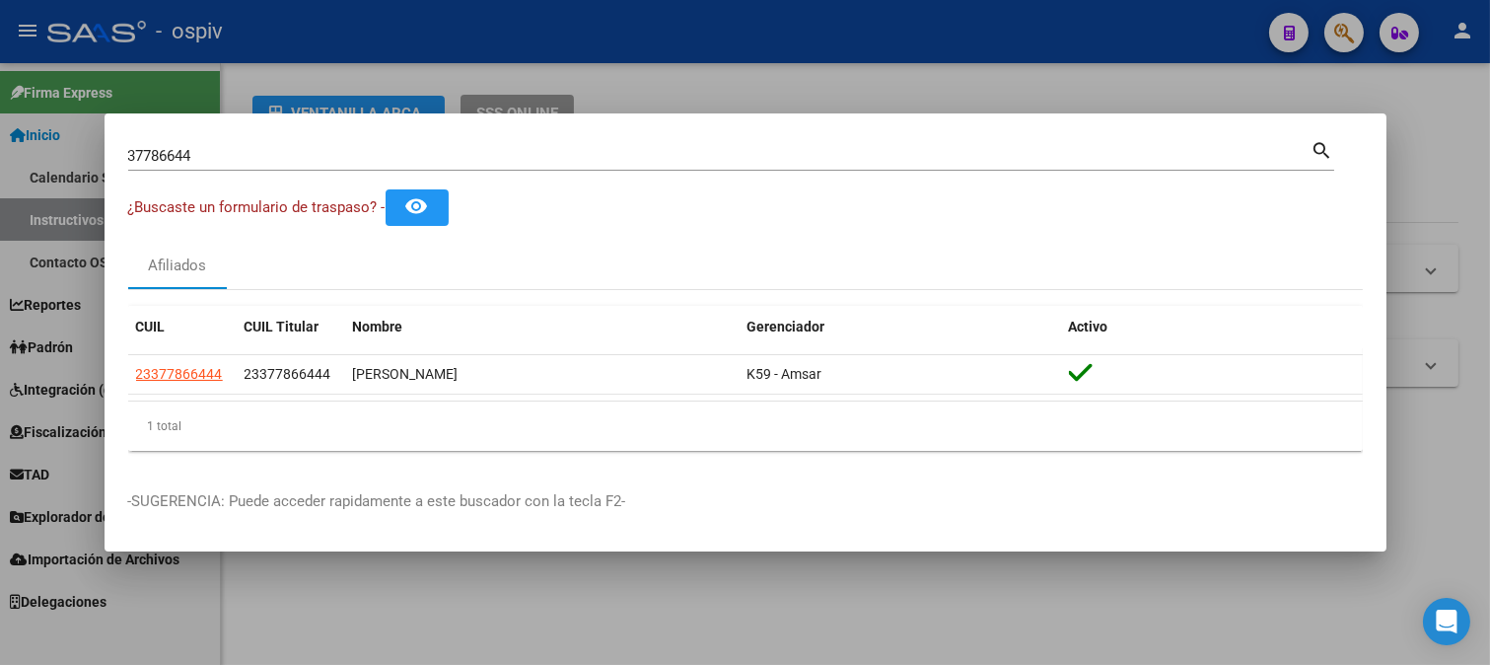
drag, startPoint x: 123, startPoint y: 148, endPoint x: 60, endPoint y: 140, distance: 63.6
click at [61, 140] on div "37786644 Buscar (apellido, dni, cuil, nro traspaso, cuit, obra social) search ¿…" at bounding box center [745, 332] width 1490 height 665
drag, startPoint x: 276, startPoint y: 132, endPoint x: 262, endPoint y: 140, distance: 15.9
click at [272, 134] on mat-dialog-container "37786644 Buscar (apellido, dni, cuil, nro traspaso, cuit, obra social) search ¿…" at bounding box center [746, 332] width 1282 height 438
click at [197, 155] on input "37786644" at bounding box center [720, 156] width 1184 height 18
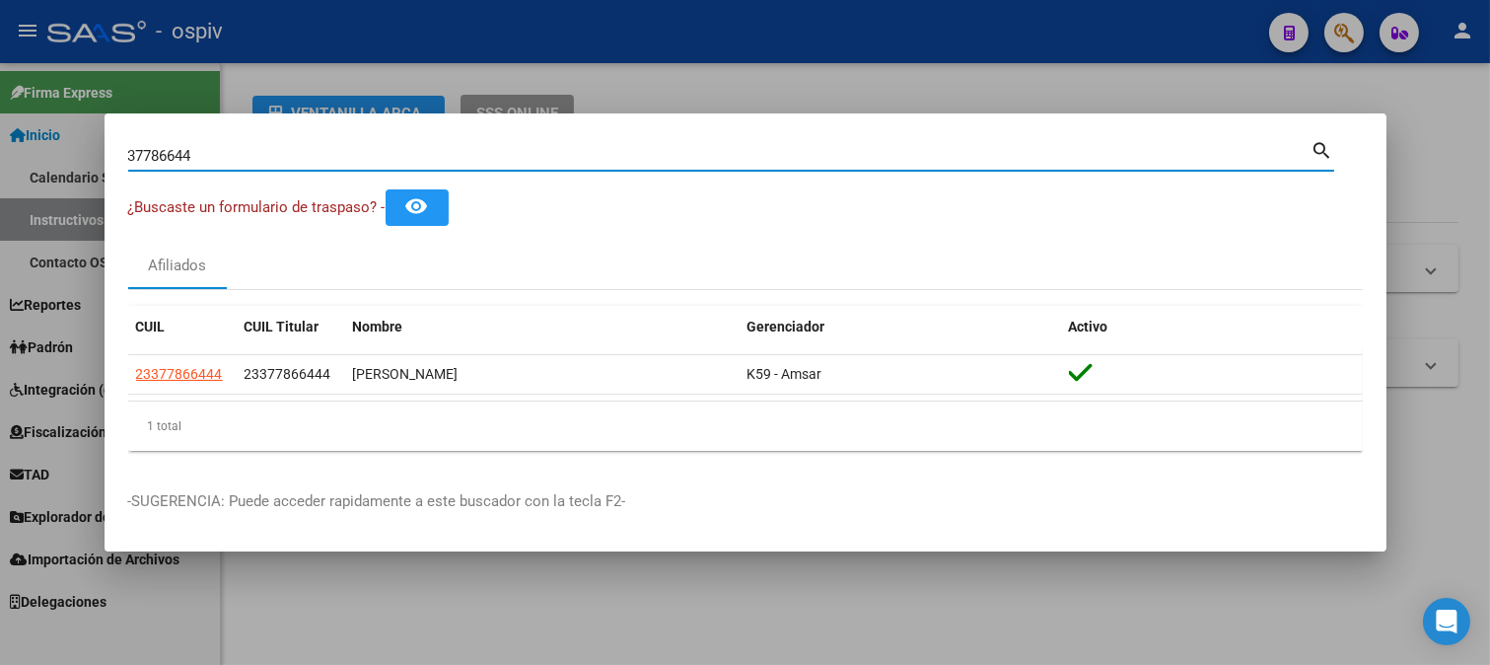
drag, startPoint x: 197, startPoint y: 155, endPoint x: 0, endPoint y: 155, distance: 197.3
click at [0, 155] on div "37786644 Buscar (apellido, dni, cuil, nro traspaso, cuit, obra social) search ¿…" at bounding box center [745, 332] width 1490 height 665
type input "39272728"
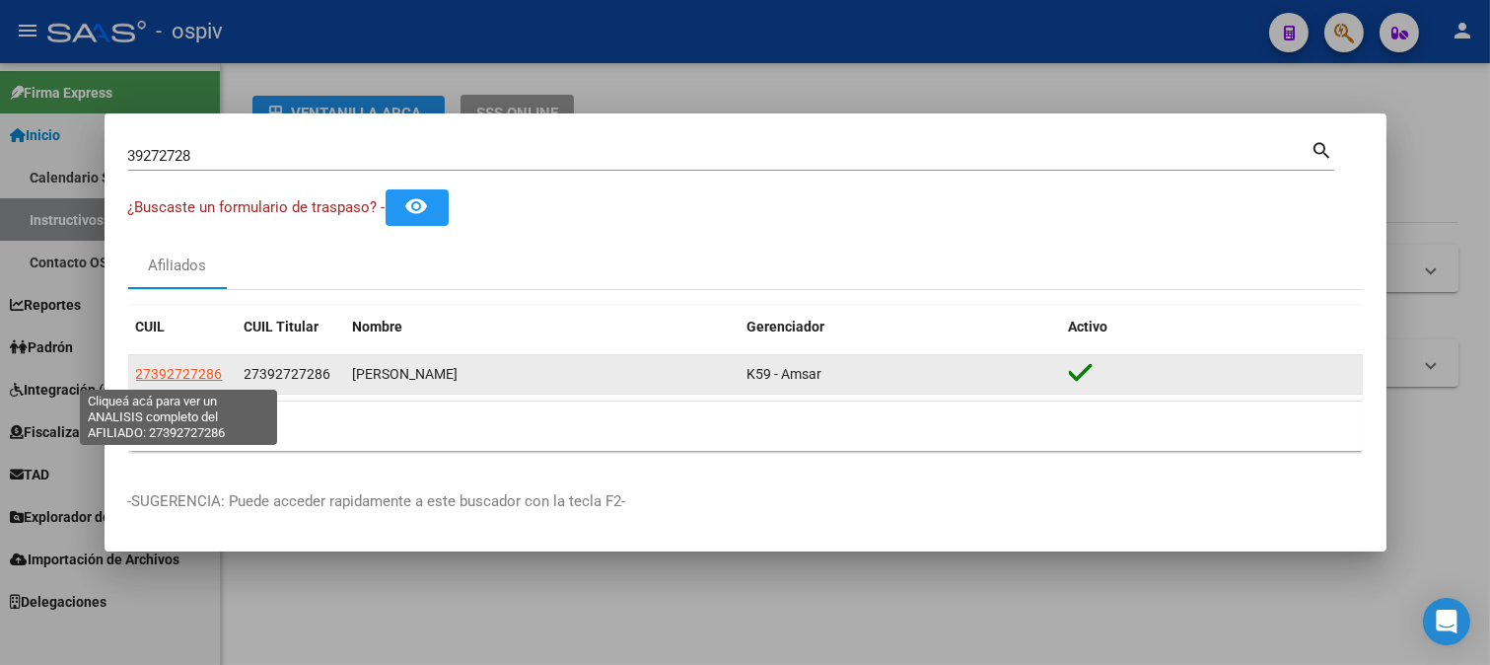
click at [205, 379] on span "27392727286" at bounding box center [179, 374] width 87 height 16
type textarea "27392727286"
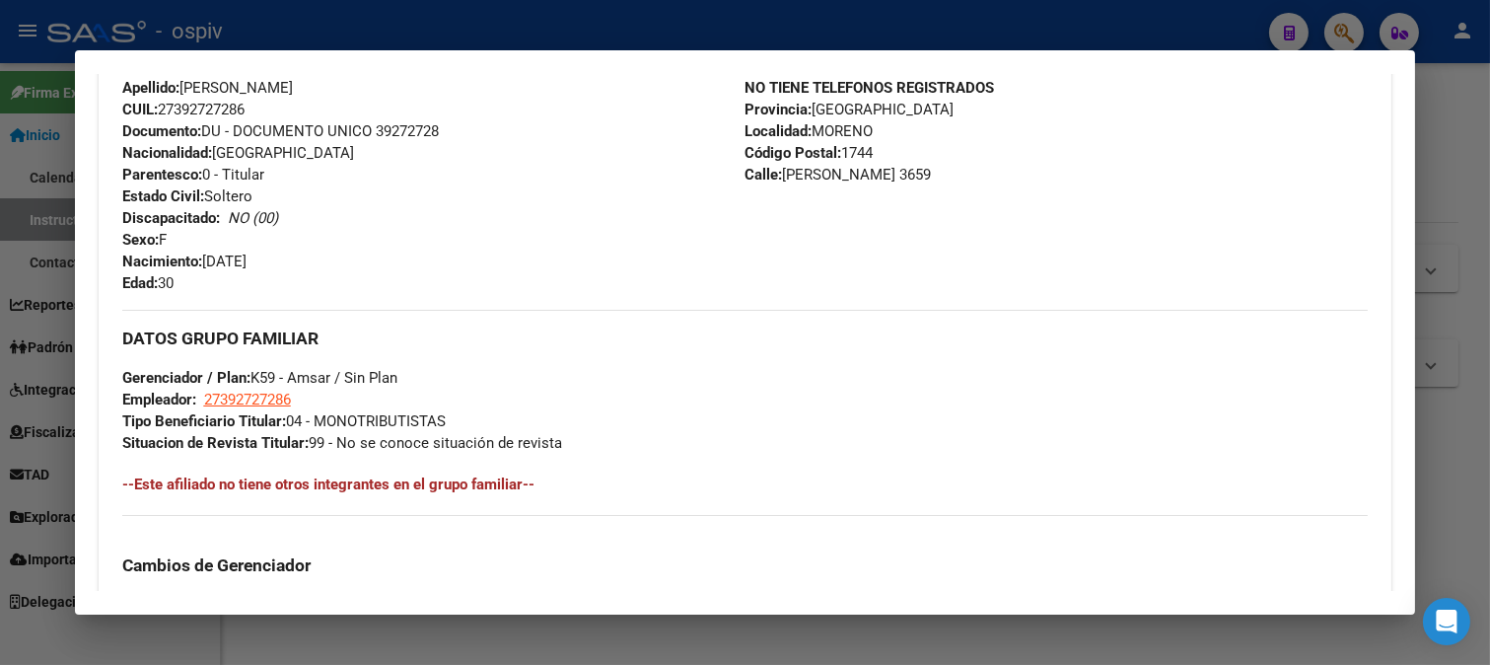
scroll to position [876, 0]
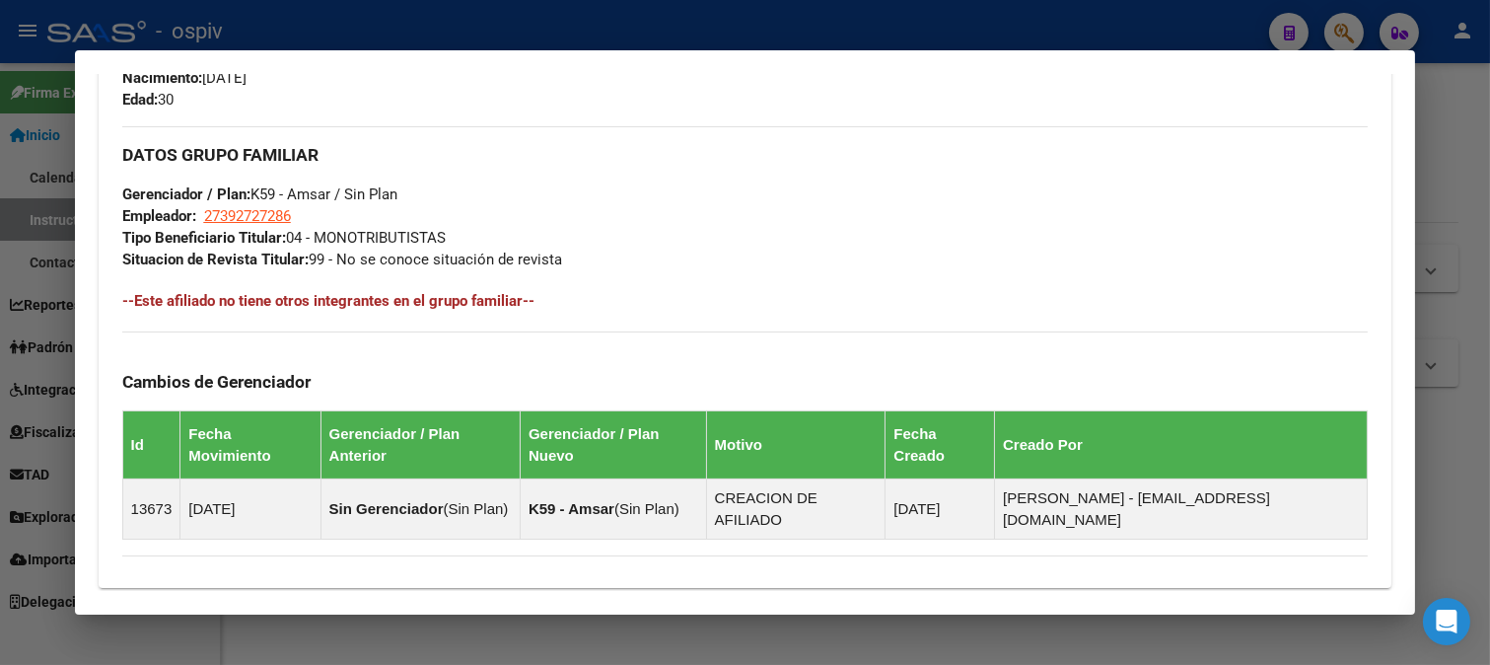
drag, startPoint x: 1328, startPoint y: 30, endPoint x: 1048, endPoint y: 56, distance: 281.4
click at [1328, 30] on div at bounding box center [745, 332] width 1490 height 665
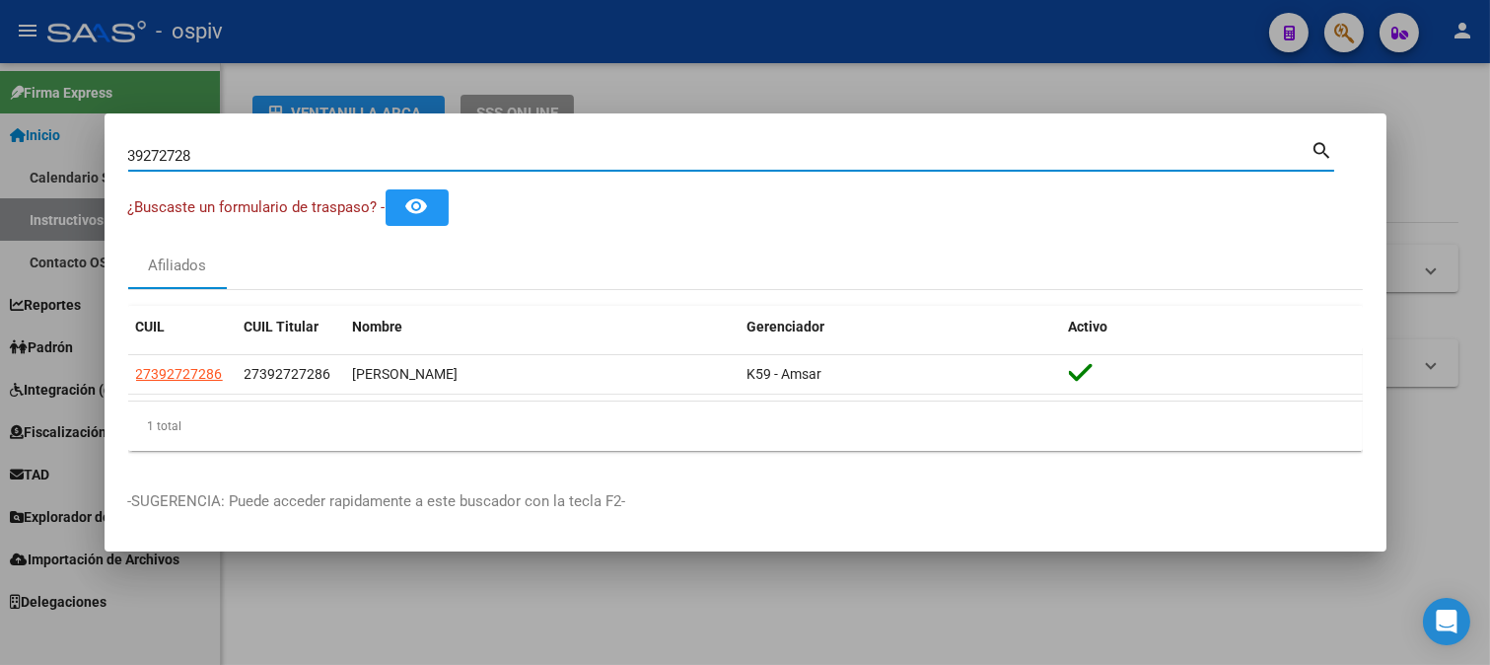
drag, startPoint x: 224, startPoint y: 149, endPoint x: 41, endPoint y: 153, distance: 182.5
click at [41, 153] on div "39272728 Buscar (apellido, dni, cuil, nro traspaso, cuit, obra social) search ¿…" at bounding box center [745, 332] width 1490 height 665
type input "17931393"
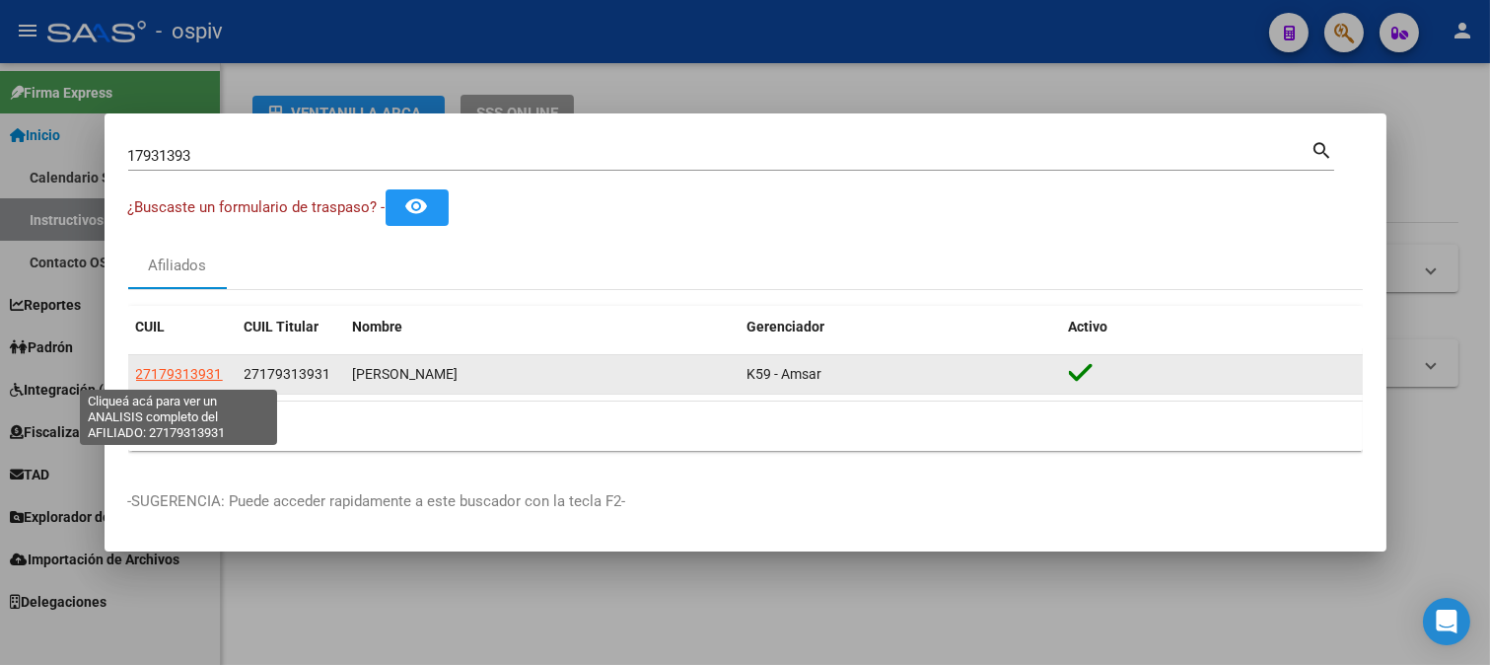
click at [168, 377] on span "27179313931" at bounding box center [179, 374] width 87 height 16
type textarea "27179313931"
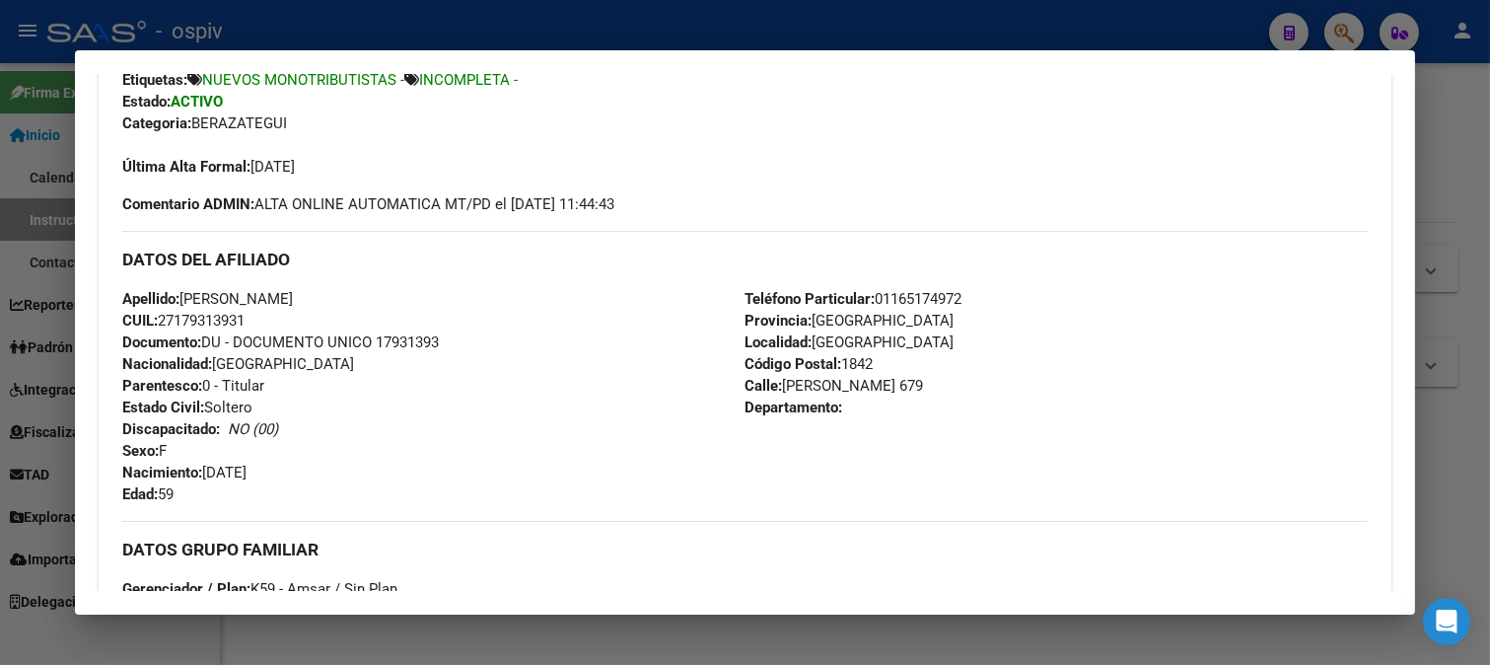
scroll to position [547, 0]
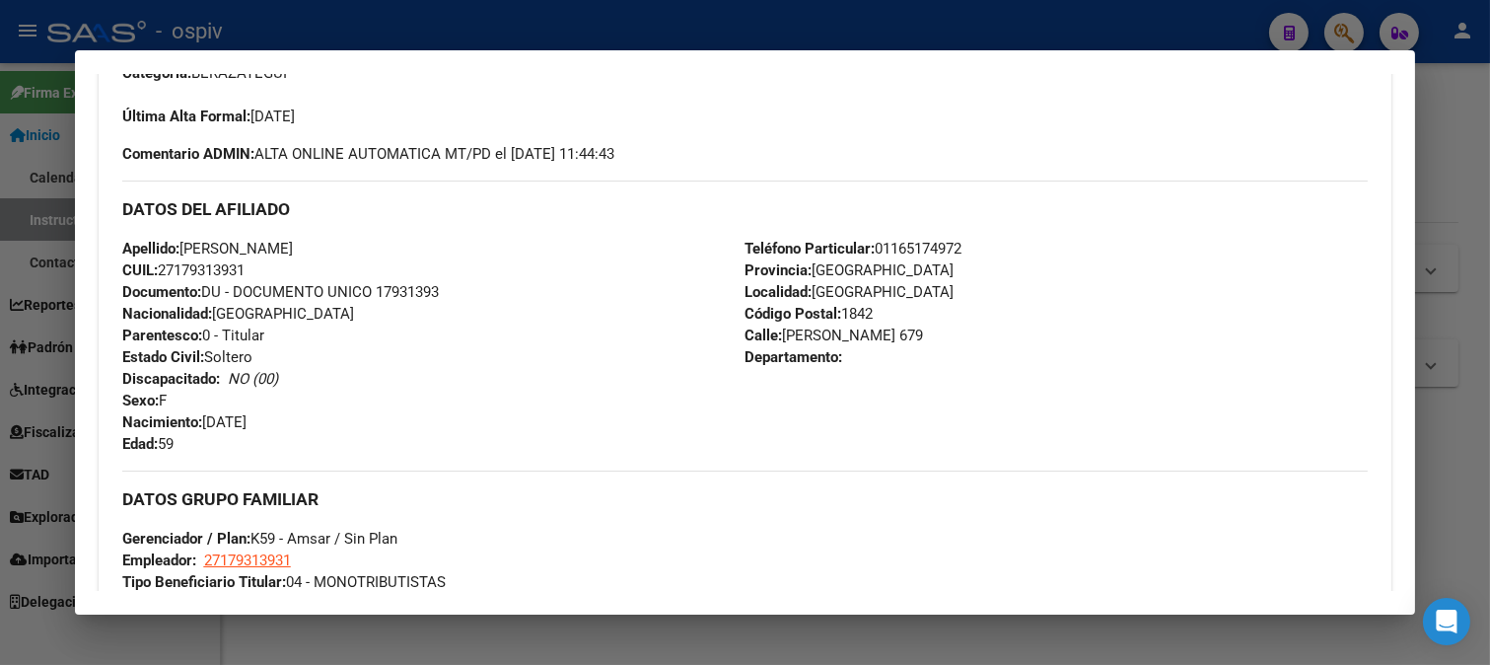
click at [1356, 21] on div at bounding box center [745, 332] width 1490 height 665
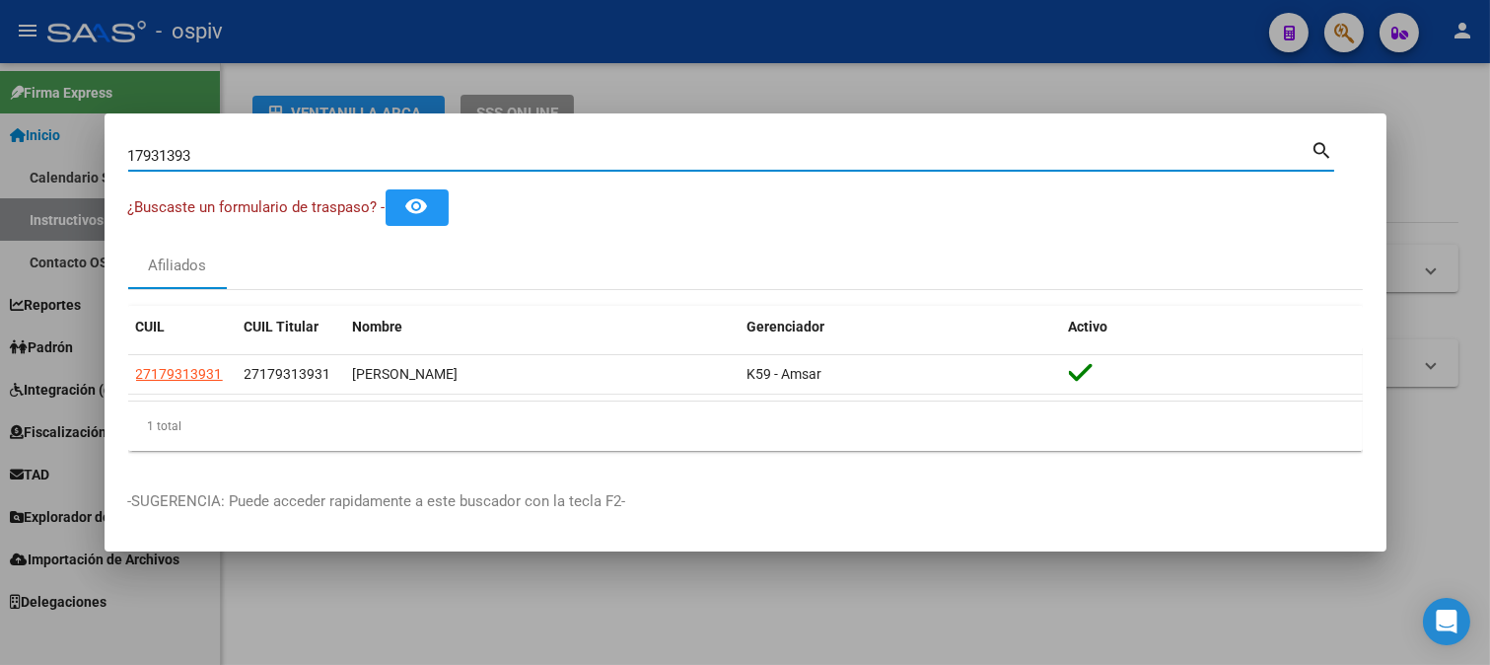
drag, startPoint x: 94, startPoint y: 145, endPoint x: 31, endPoint y: 145, distance: 63.1
click at [31, 145] on div "17931393 Buscar (apellido, dni, cuil, nro traspaso, cuit, obra social) search ¿…" at bounding box center [745, 332] width 1490 height 665
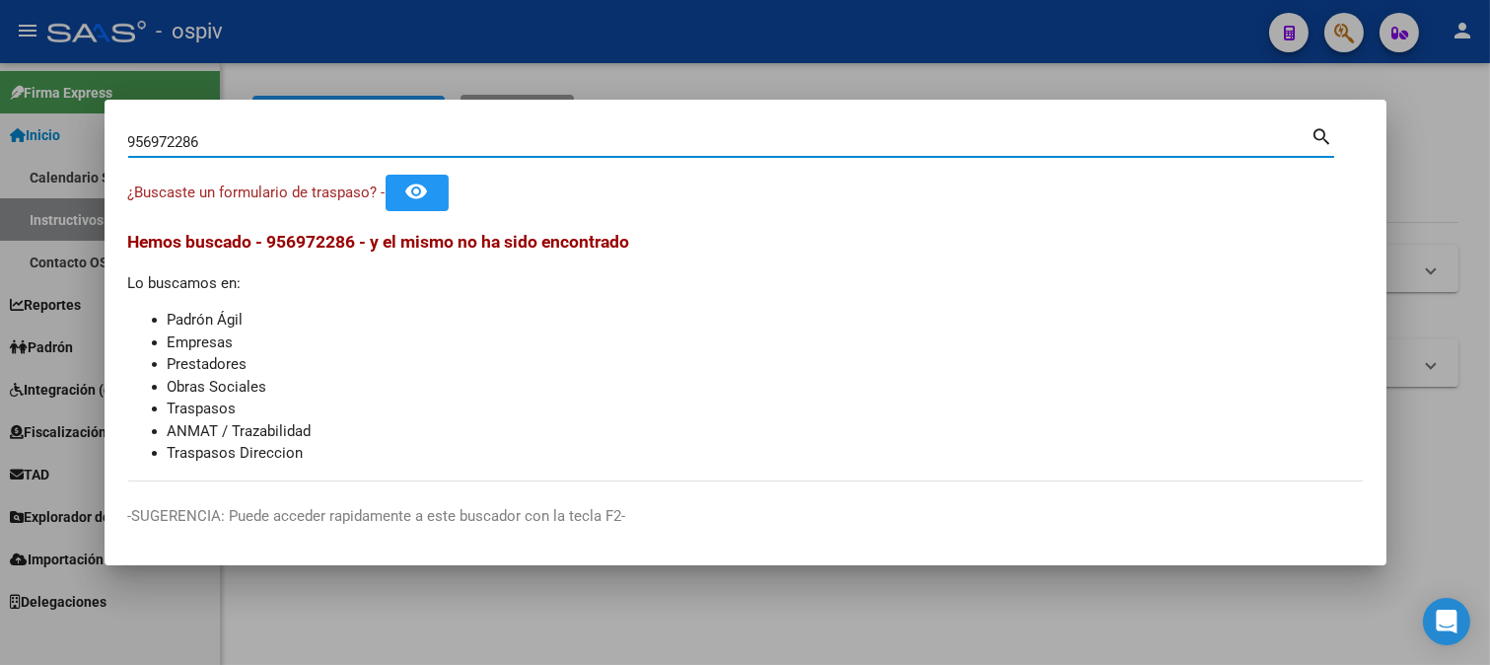
drag, startPoint x: 233, startPoint y: 142, endPoint x: 0, endPoint y: 82, distance: 240.4
click at [0, 82] on div "956972286 Buscar (apellido, dni, cuil, nro traspaso, cuit, obra social) search …" at bounding box center [745, 332] width 1490 height 665
type input "95697286"
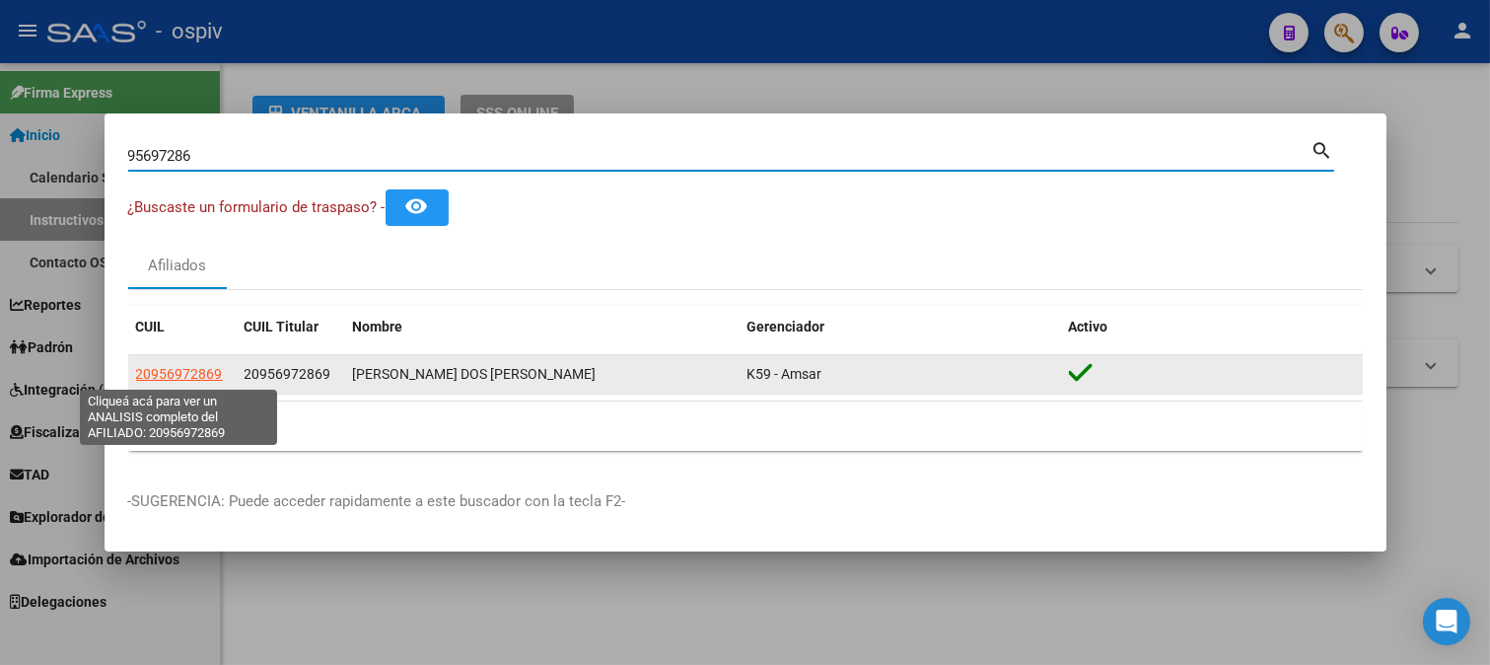
click at [183, 377] on span "20956972869" at bounding box center [179, 374] width 87 height 16
type textarea "20956972869"
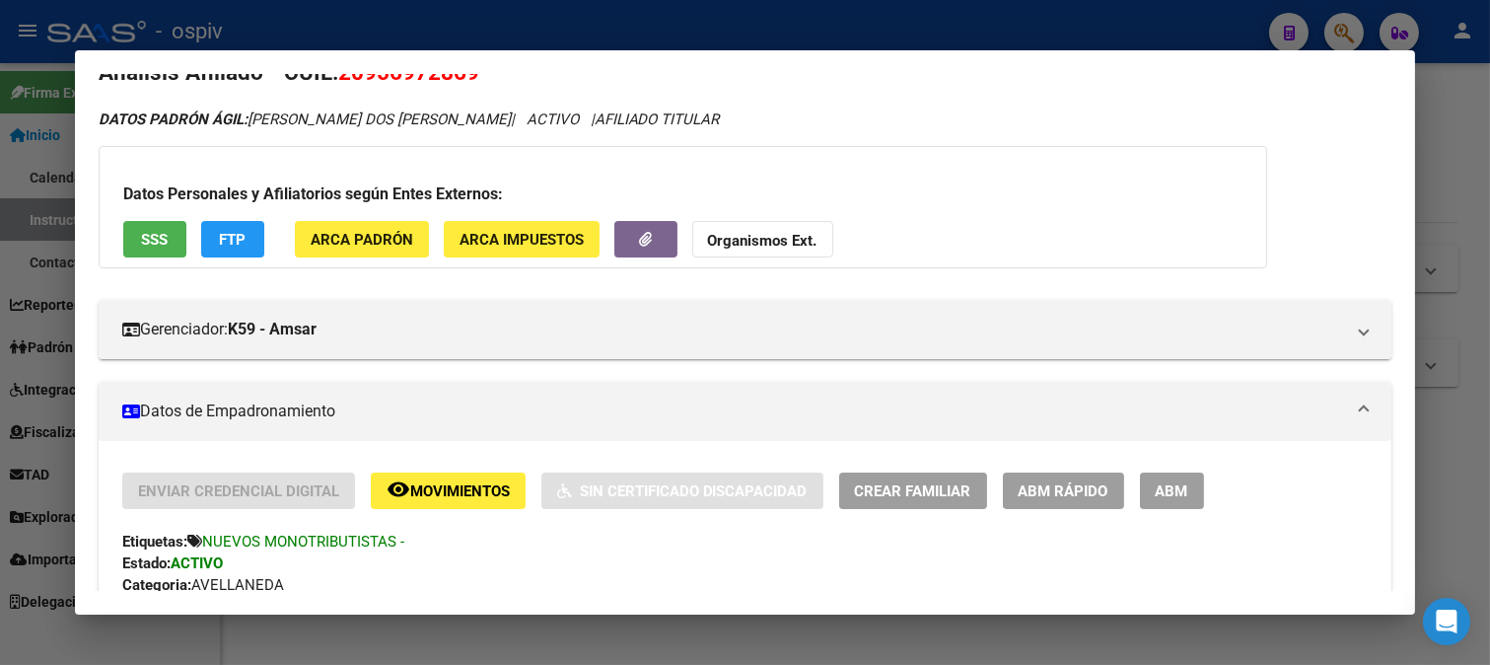
scroll to position [0, 0]
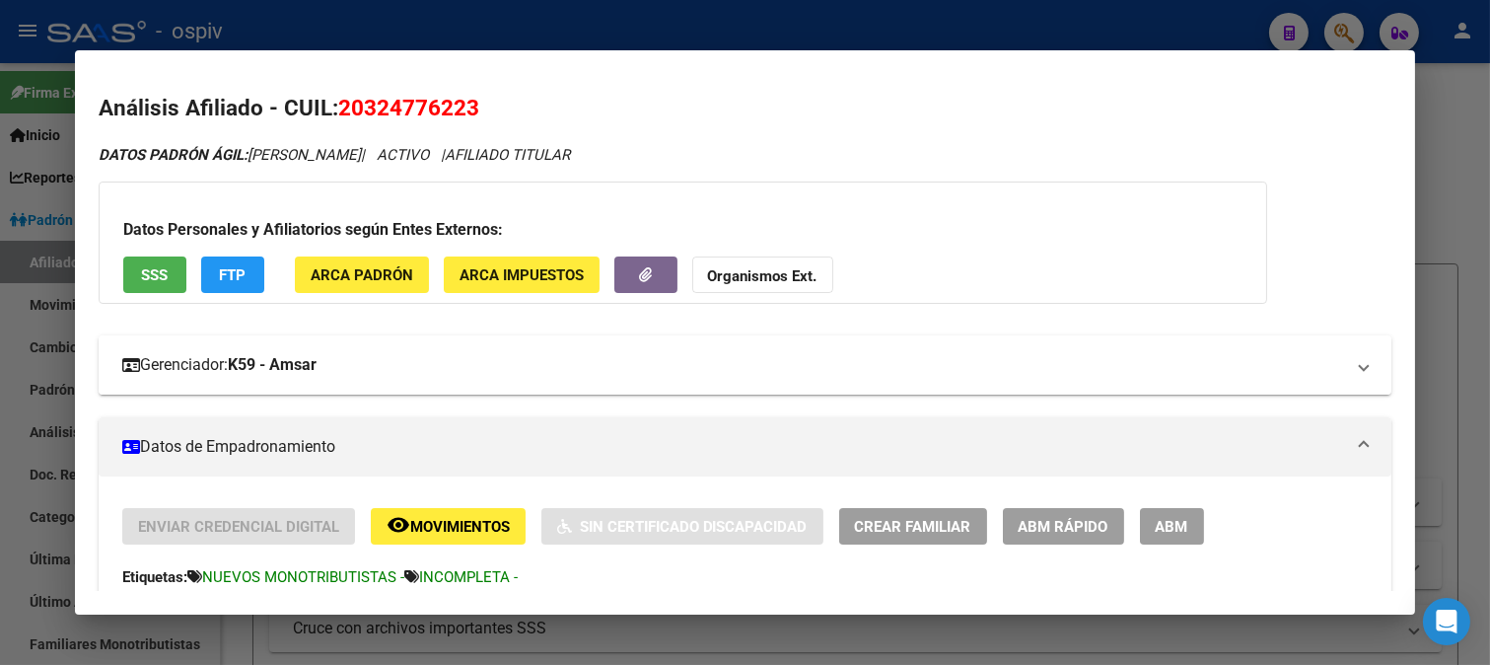
scroll to position [146, 0]
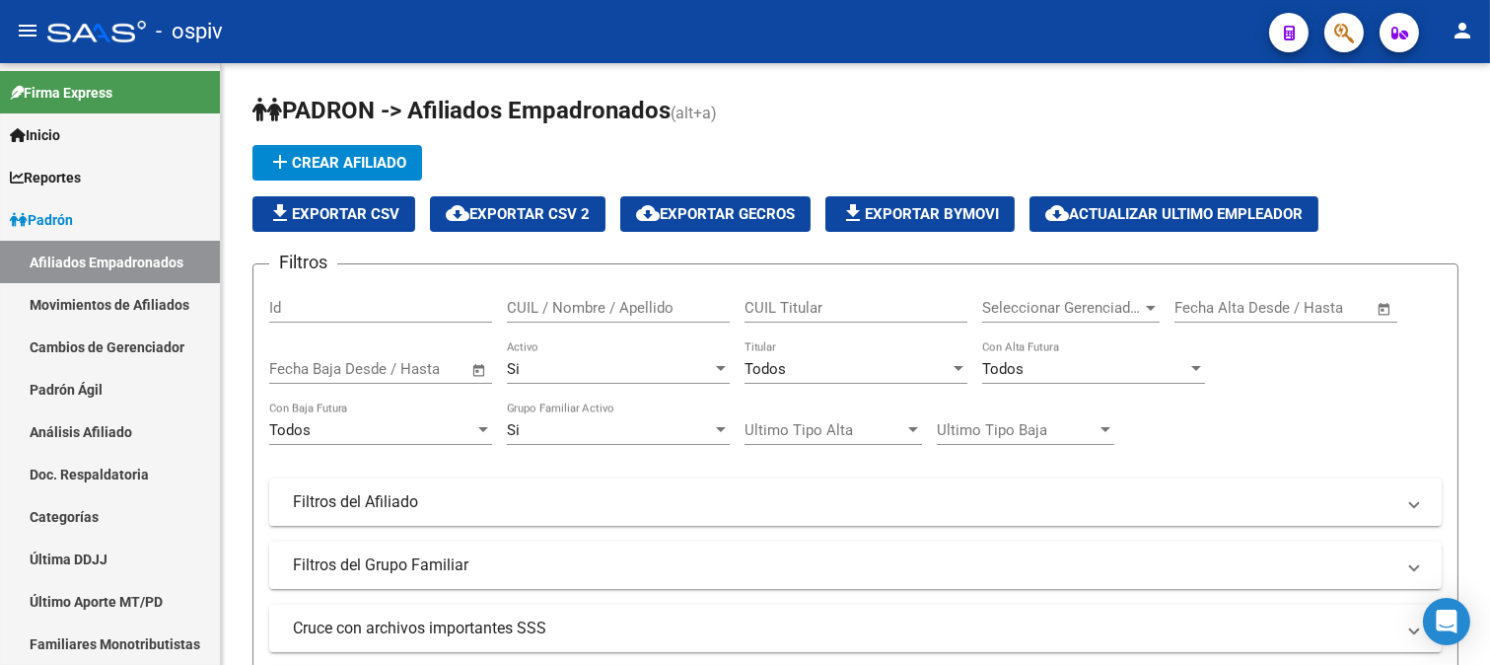
scroll to position [30, 0]
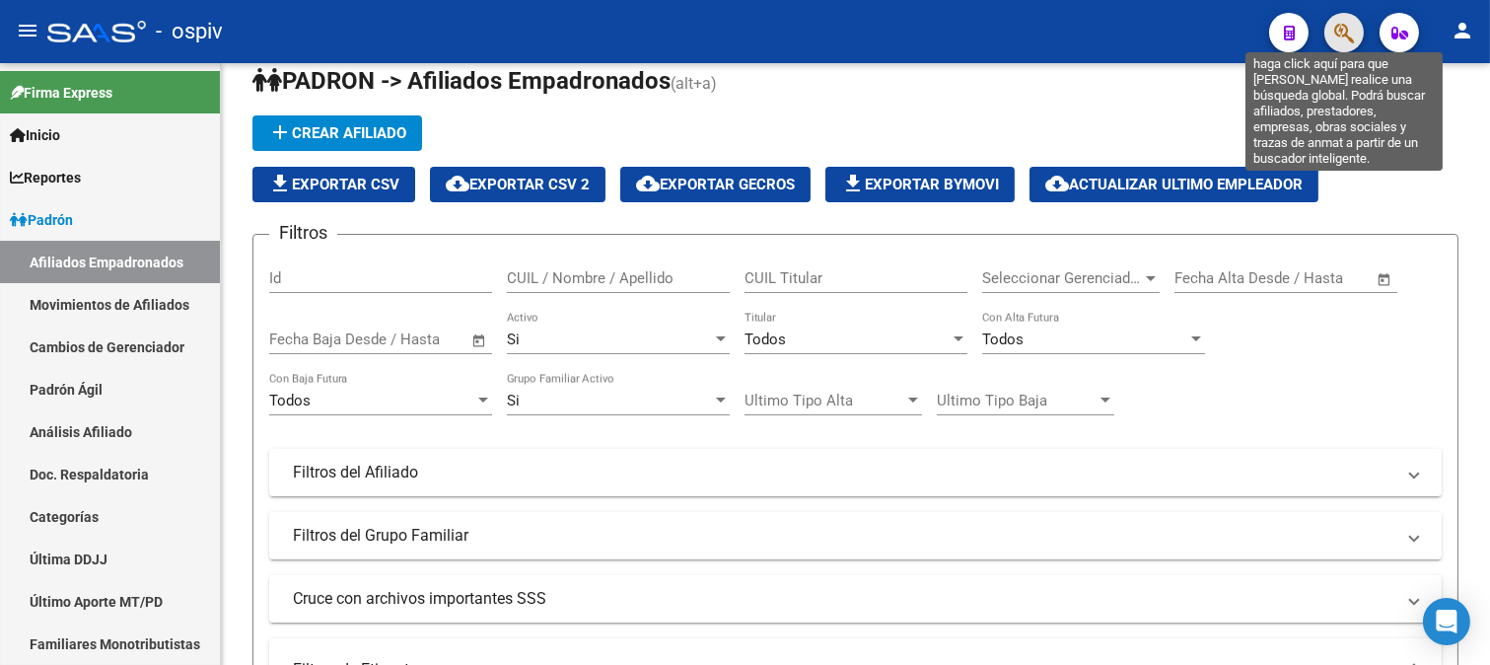
click at [1345, 32] on icon "button" at bounding box center [1345, 33] width 20 height 23
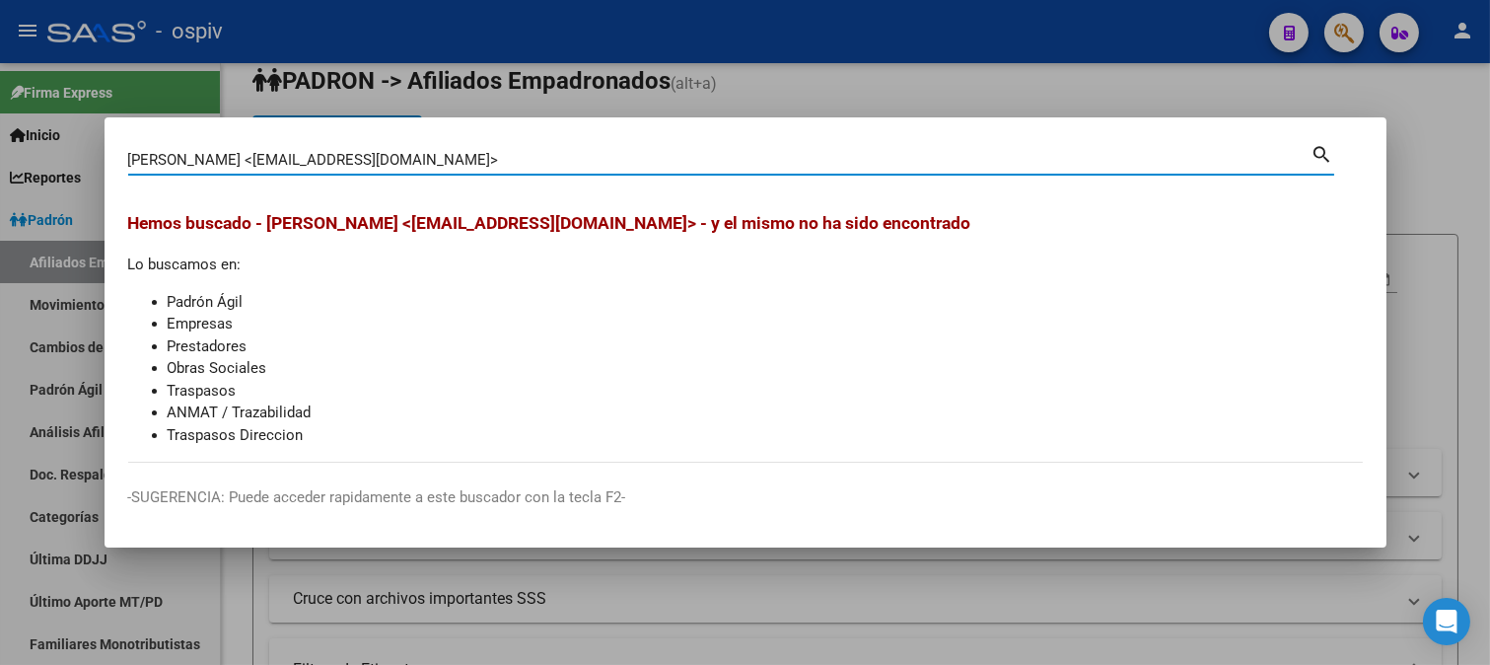
drag, startPoint x: 230, startPoint y: 165, endPoint x: 613, endPoint y: 166, distance: 382.7
click at [599, 170] on div "[PERSON_NAME] <[EMAIL_ADDRESS][DOMAIN_NAME]> Buscar (apellido, dni, cuil, nro t…" at bounding box center [720, 160] width 1184 height 30
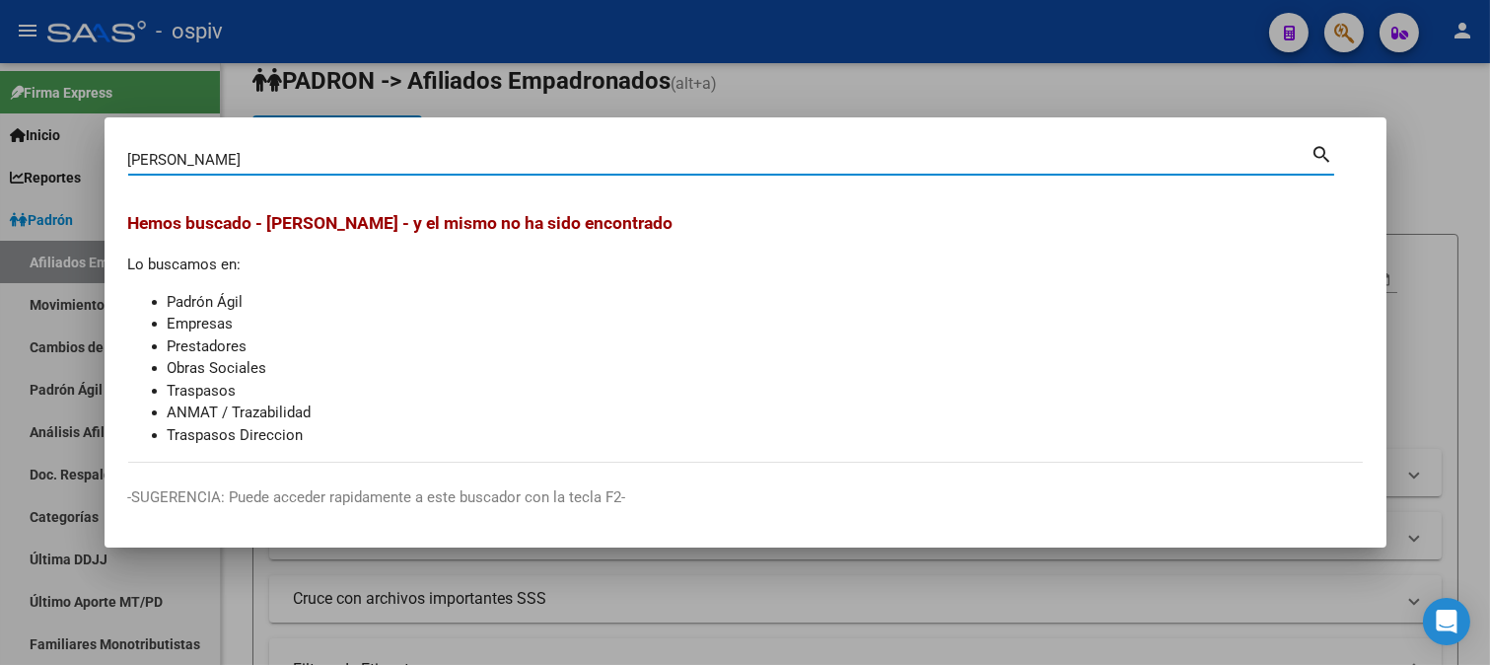
type input "Ruben Cardozo"
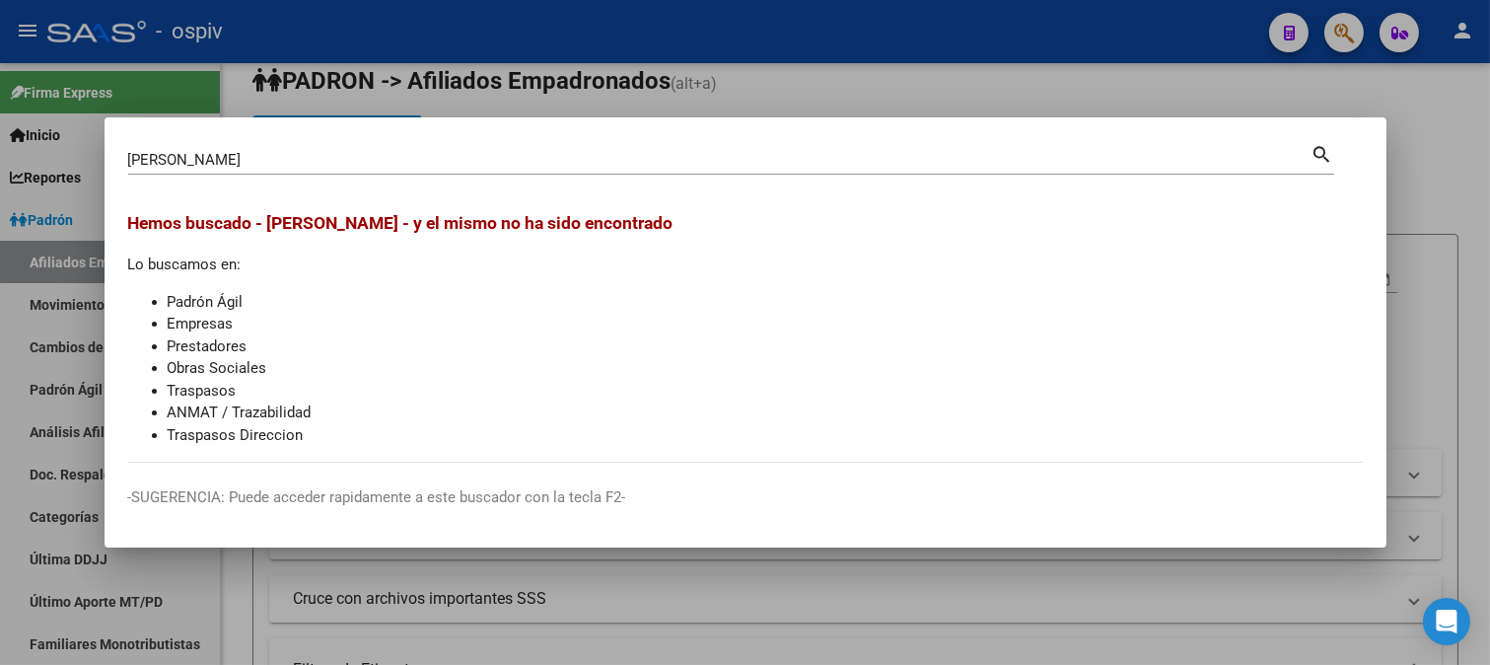
drag, startPoint x: 37, startPoint y: 146, endPoint x: 33, endPoint y: 132, distance: 14.7
click at [0, 128] on div "Ruben Cardozo Buscar (apellido, dni, cuil, nro traspaso, cuit, obra social) sea…" at bounding box center [745, 332] width 1490 height 665
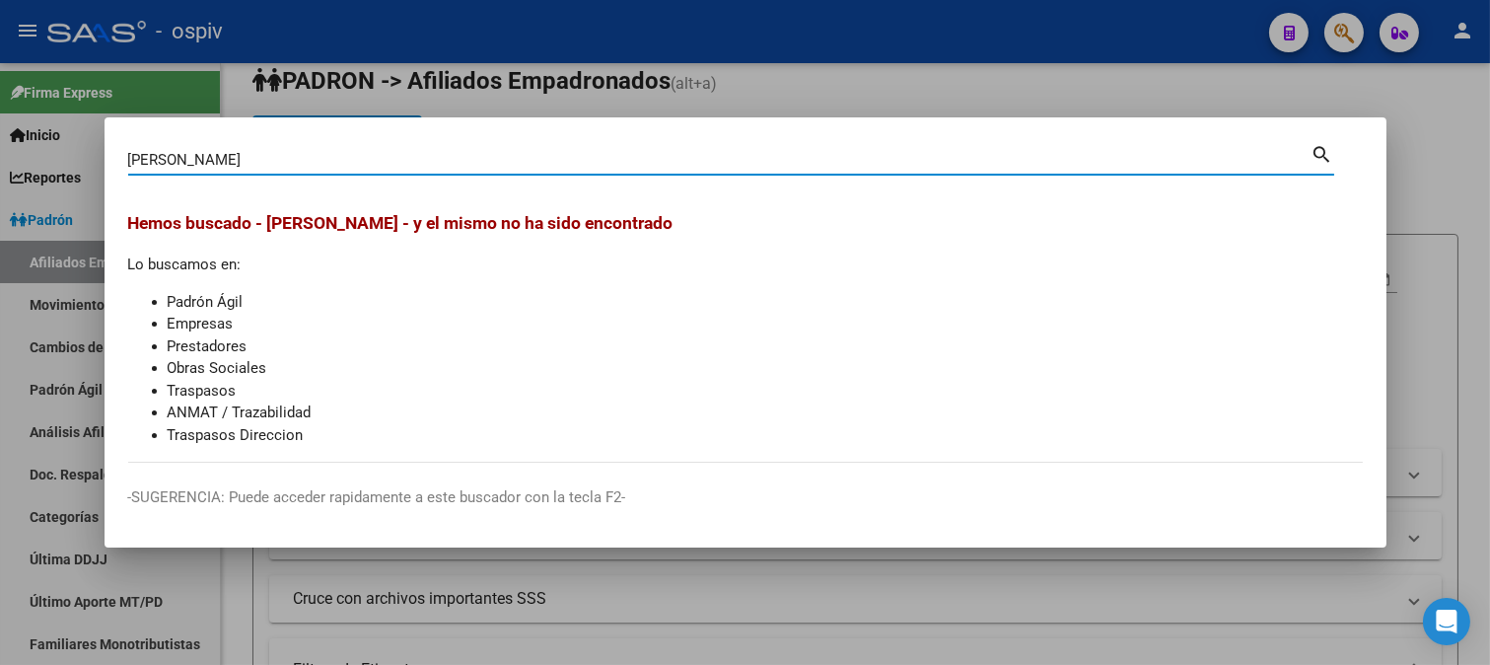
drag, startPoint x: 234, startPoint y: 164, endPoint x: 0, endPoint y: 139, distance: 235.1
click at [0, 139] on div "Ruben Cardozo Buscar (apellido, dni, cuil, nro traspaso, cuit, obra social) sea…" at bounding box center [745, 332] width 1490 height 665
type input "30868743"
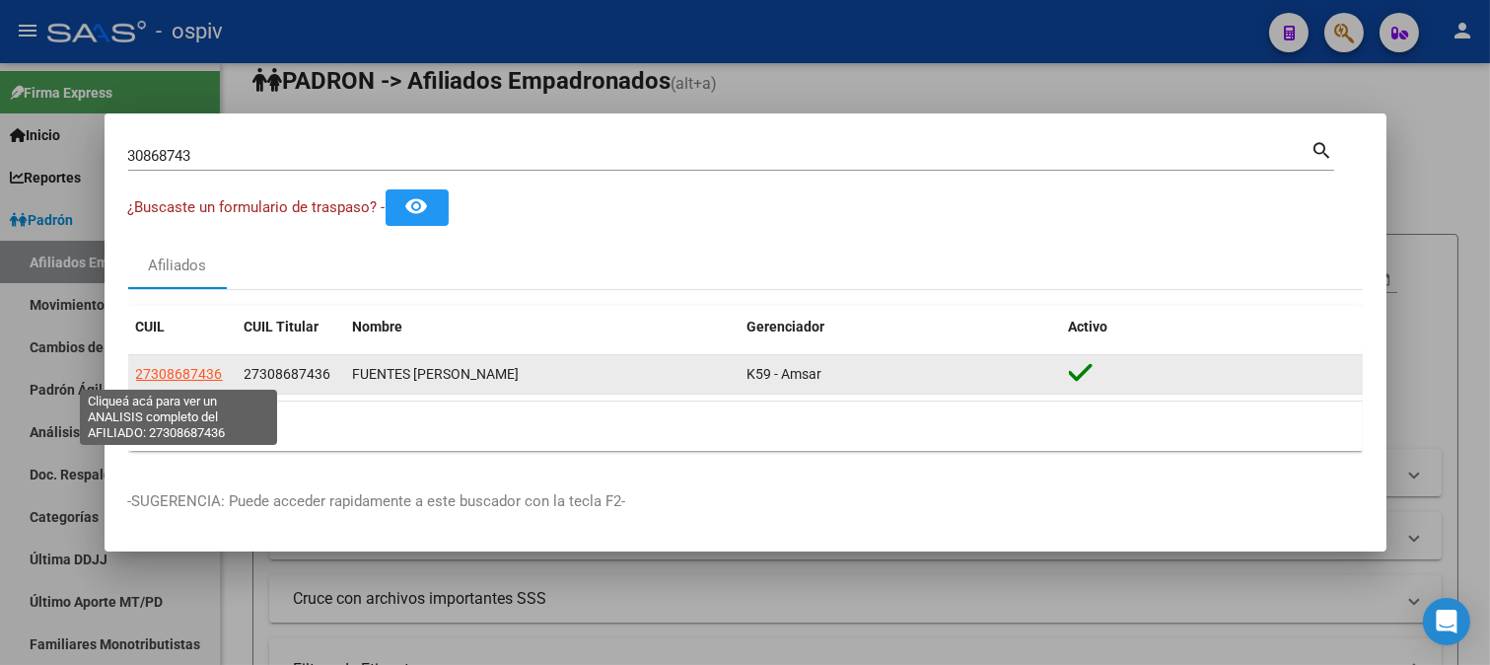
click at [207, 367] on span "27308687436" at bounding box center [179, 374] width 87 height 16
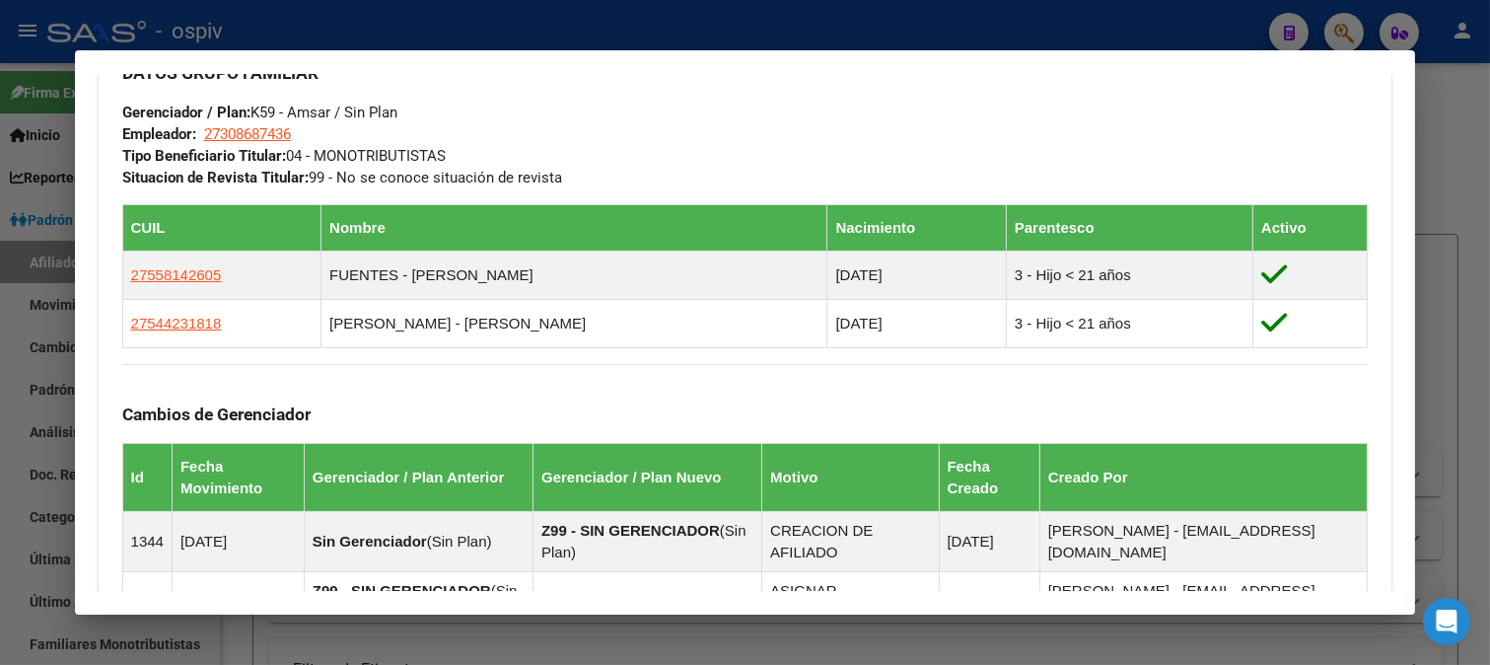
scroll to position [986, 0]
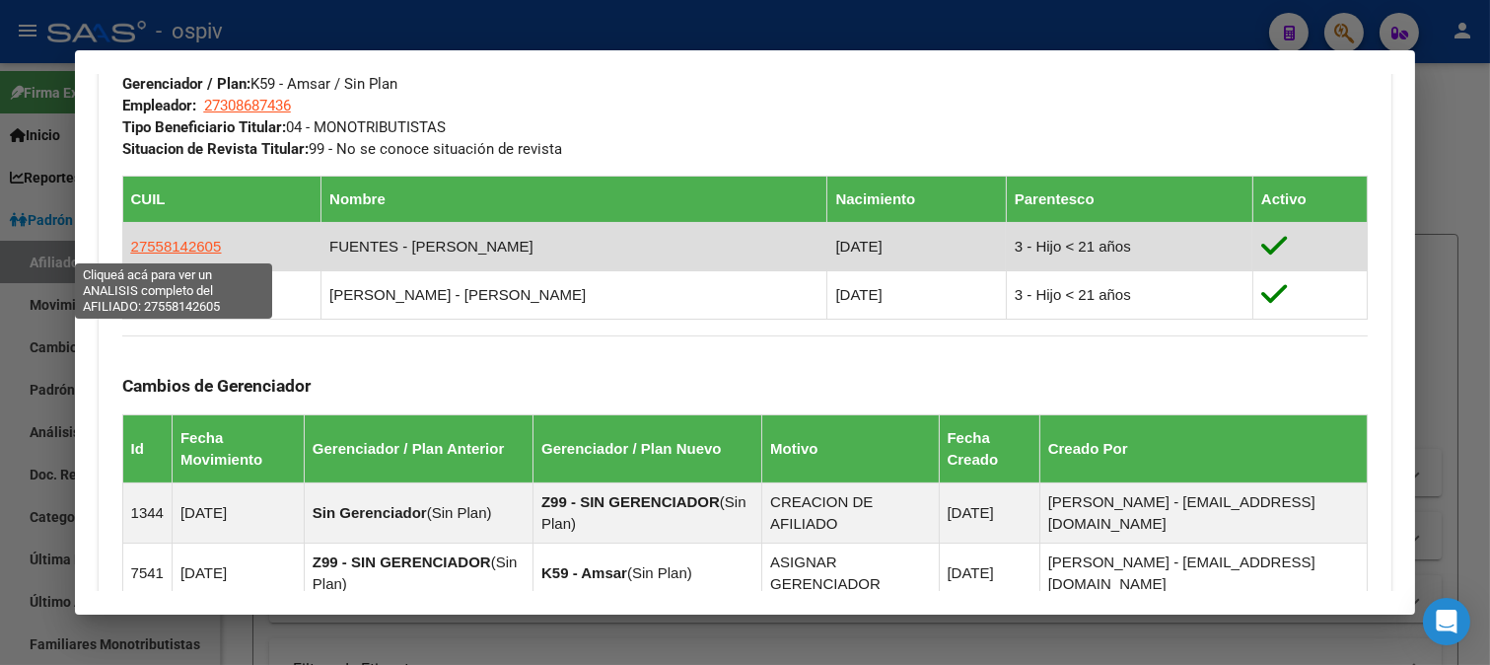
click at [203, 238] on span "27558142605" at bounding box center [176, 246] width 91 height 17
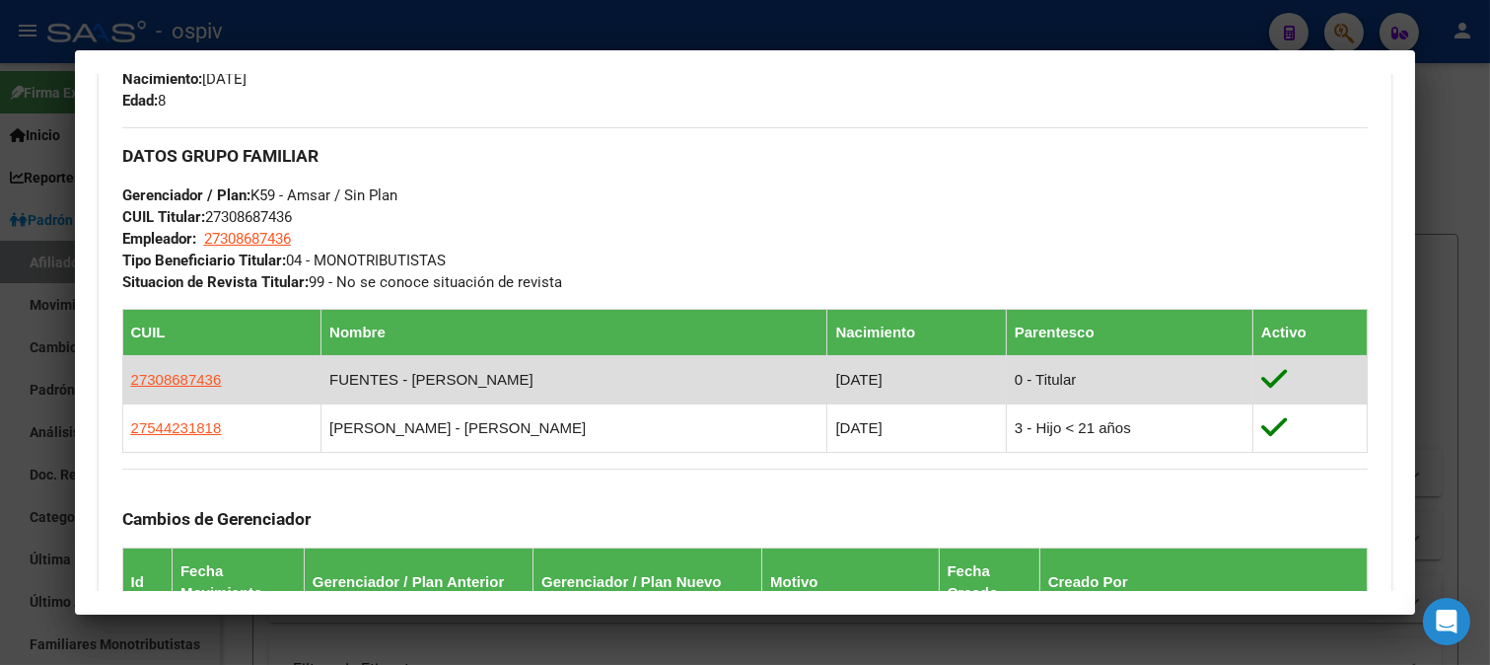
scroll to position [876, 0]
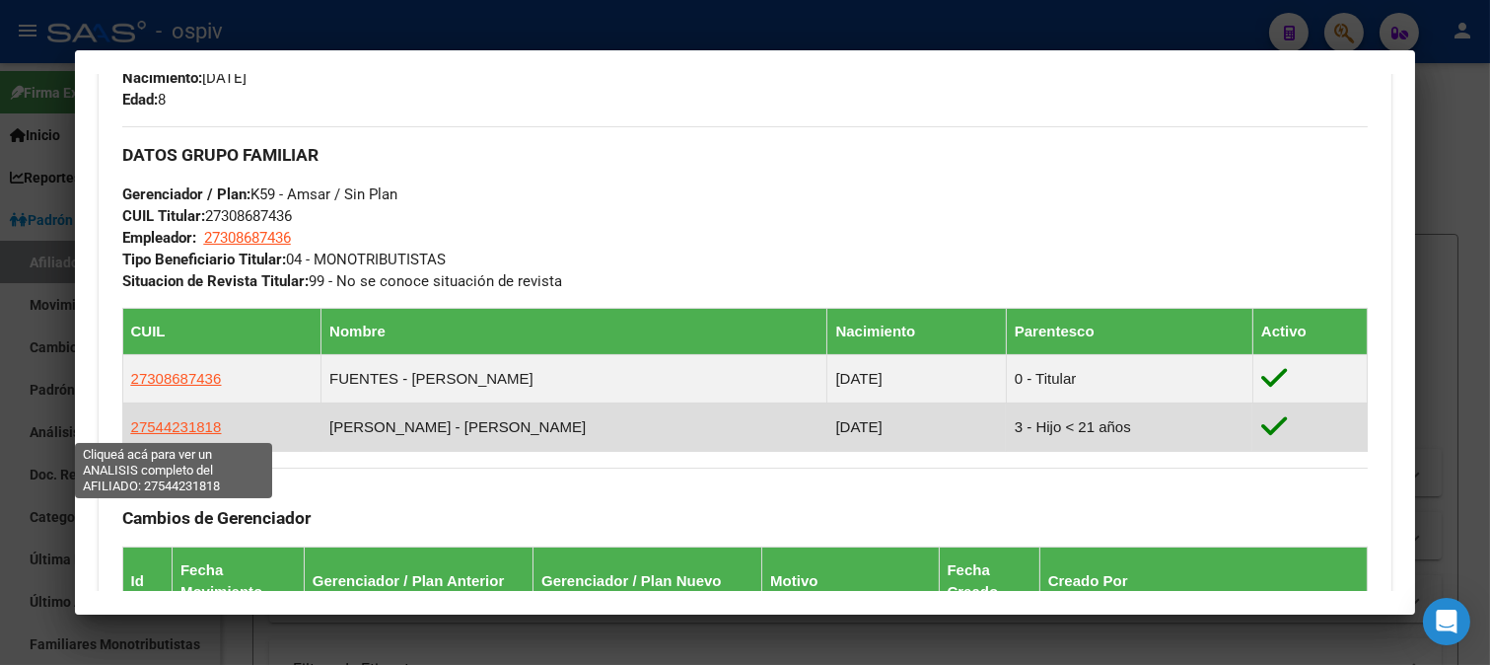
click at [175, 434] on span "27544231818" at bounding box center [176, 426] width 91 height 17
type textarea "27544231818"
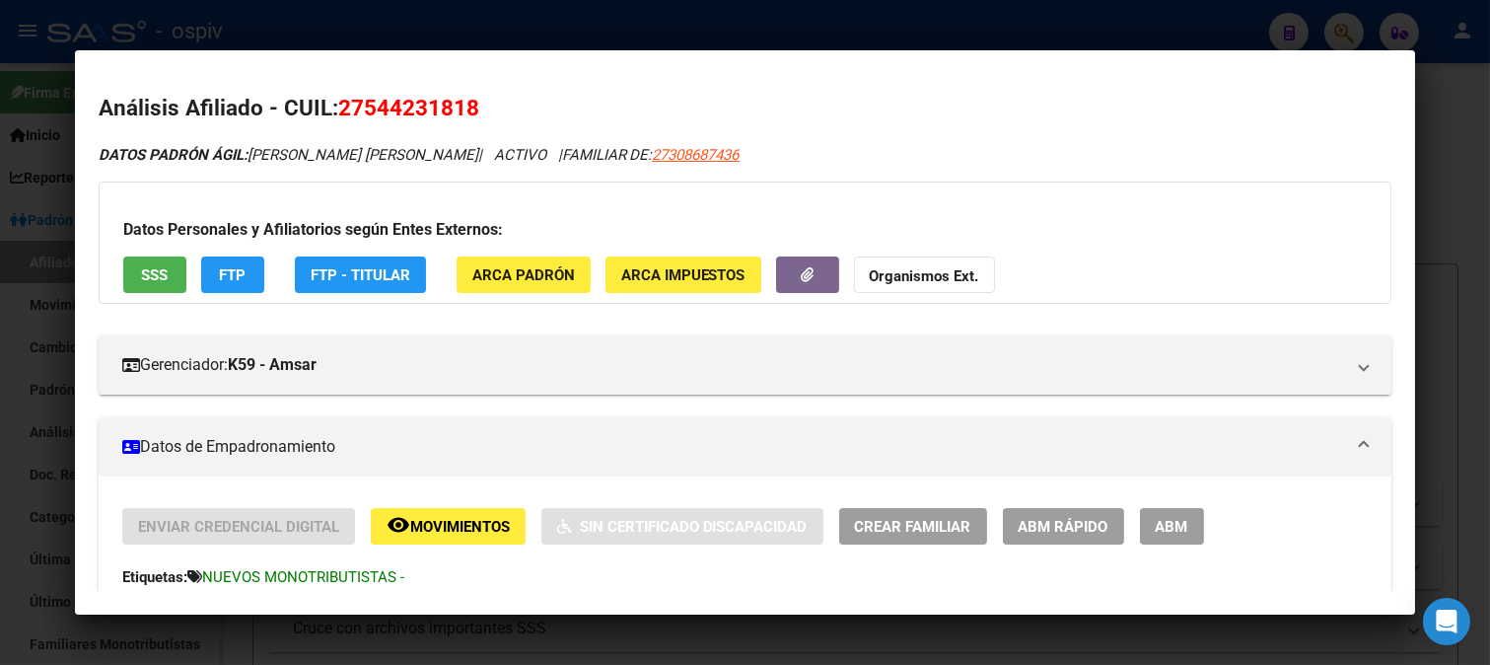
scroll to position [876, 0]
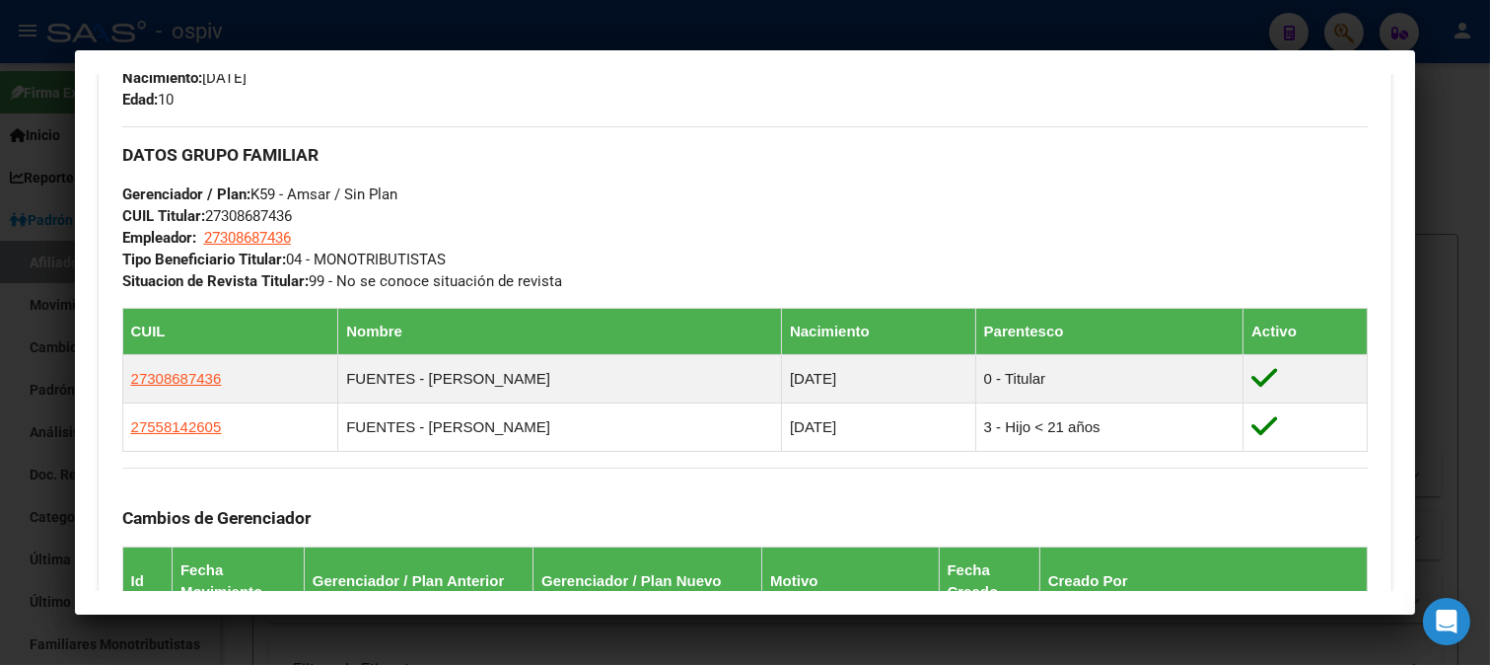
drag, startPoint x: 1356, startPoint y: 28, endPoint x: 677, endPoint y: 104, distance: 683.8
click at [1346, 28] on div at bounding box center [745, 332] width 1490 height 665
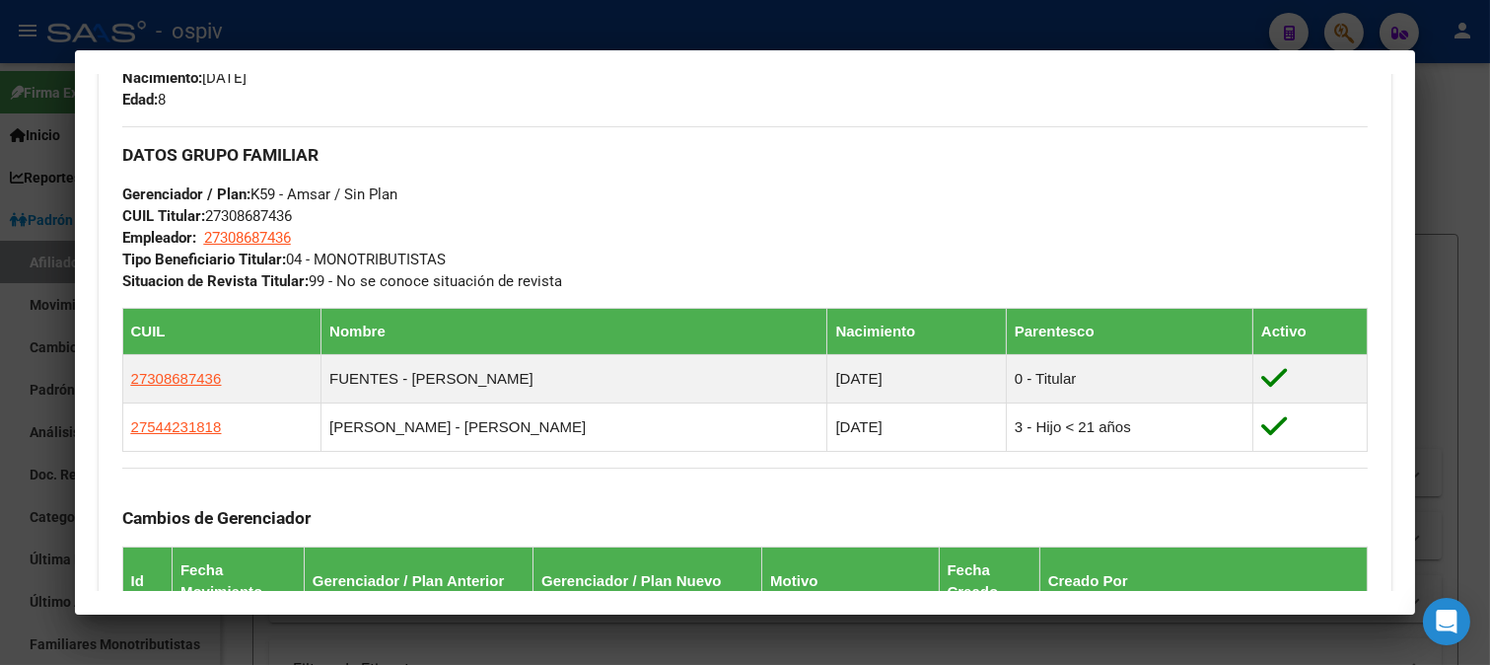
click at [1336, 17] on div at bounding box center [745, 332] width 1490 height 665
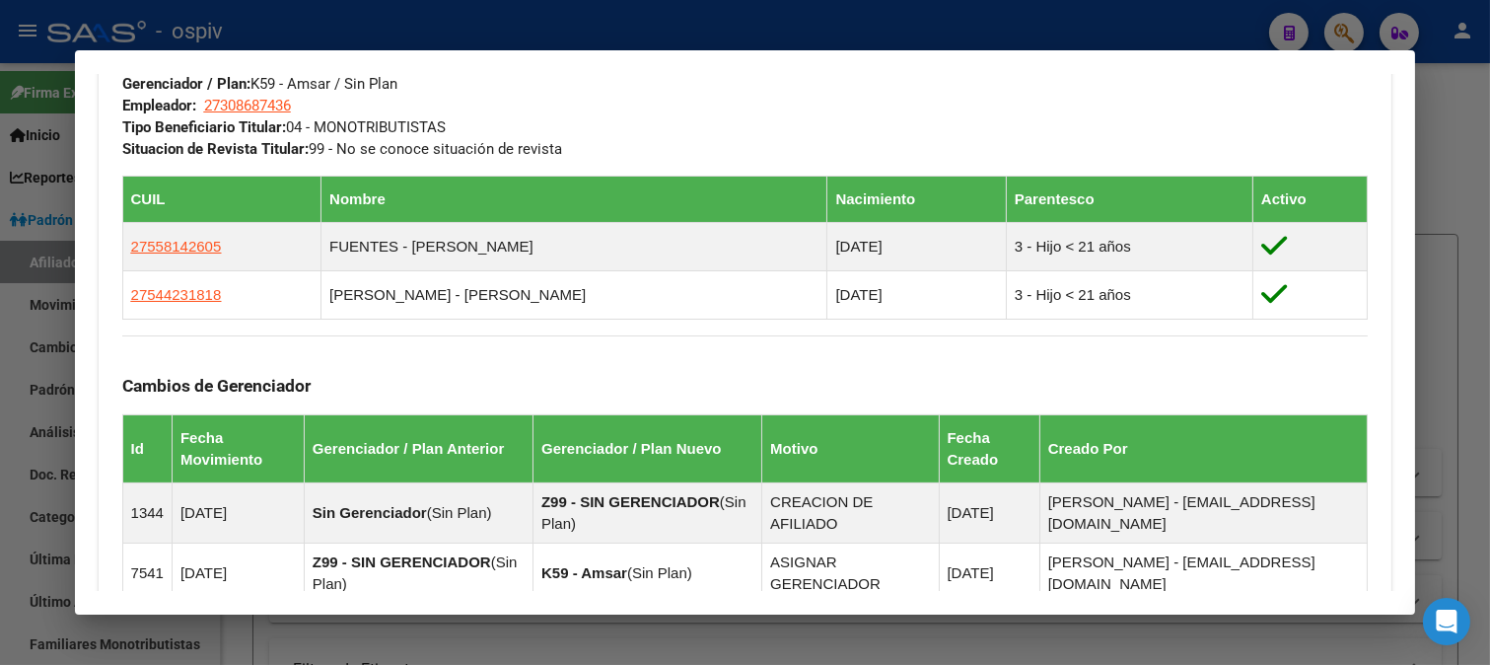
click at [1346, 40] on div at bounding box center [745, 332] width 1490 height 665
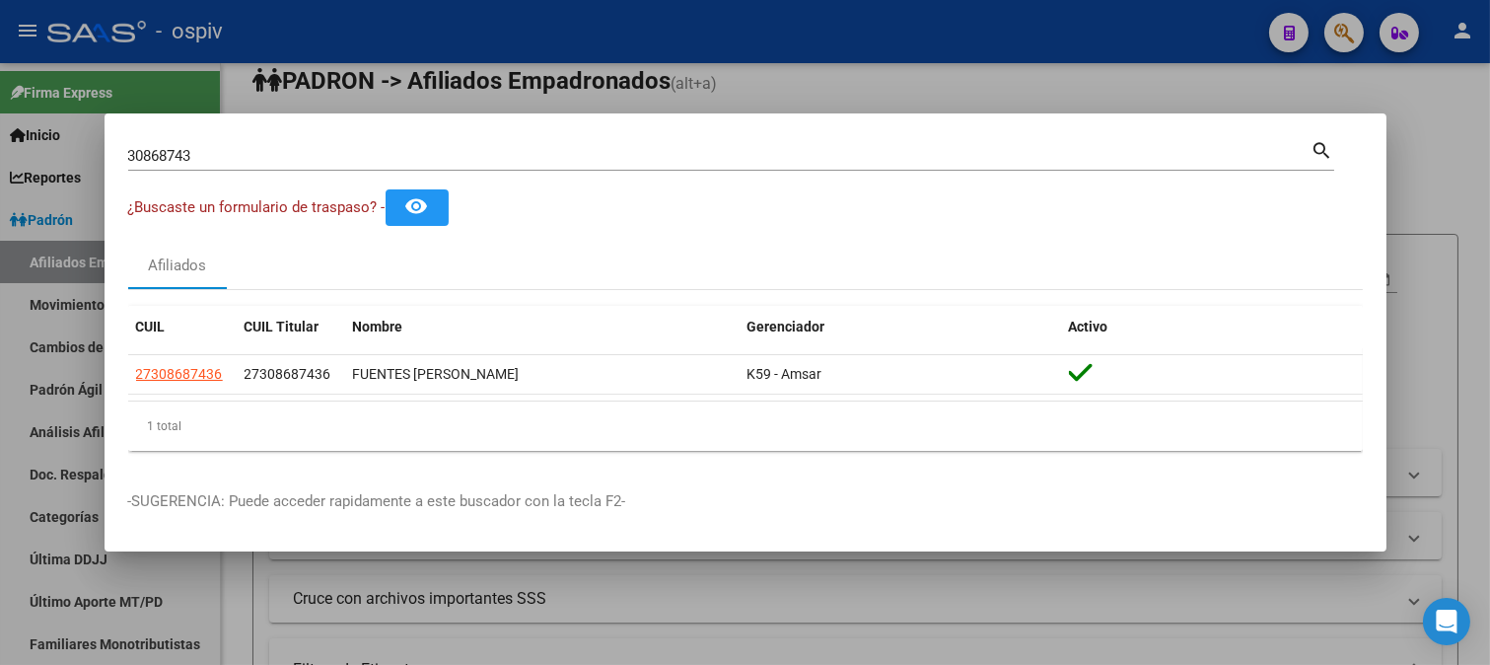
drag, startPoint x: 211, startPoint y: 165, endPoint x: 36, endPoint y: 116, distance: 182.1
click at [36, 118] on div "30868743 Buscar (apellido, dni, cuil, nro traspaso, cuit, obra social) search ¿…" at bounding box center [745, 332] width 1490 height 665
drag, startPoint x: 296, startPoint y: 181, endPoint x: 227, endPoint y: 164, distance: 71.1
click at [283, 181] on div "30868743 Buscar (apellido, dni, [PERSON_NAME], [PERSON_NAME], cuit, obra social…" at bounding box center [731, 163] width 1206 height 52
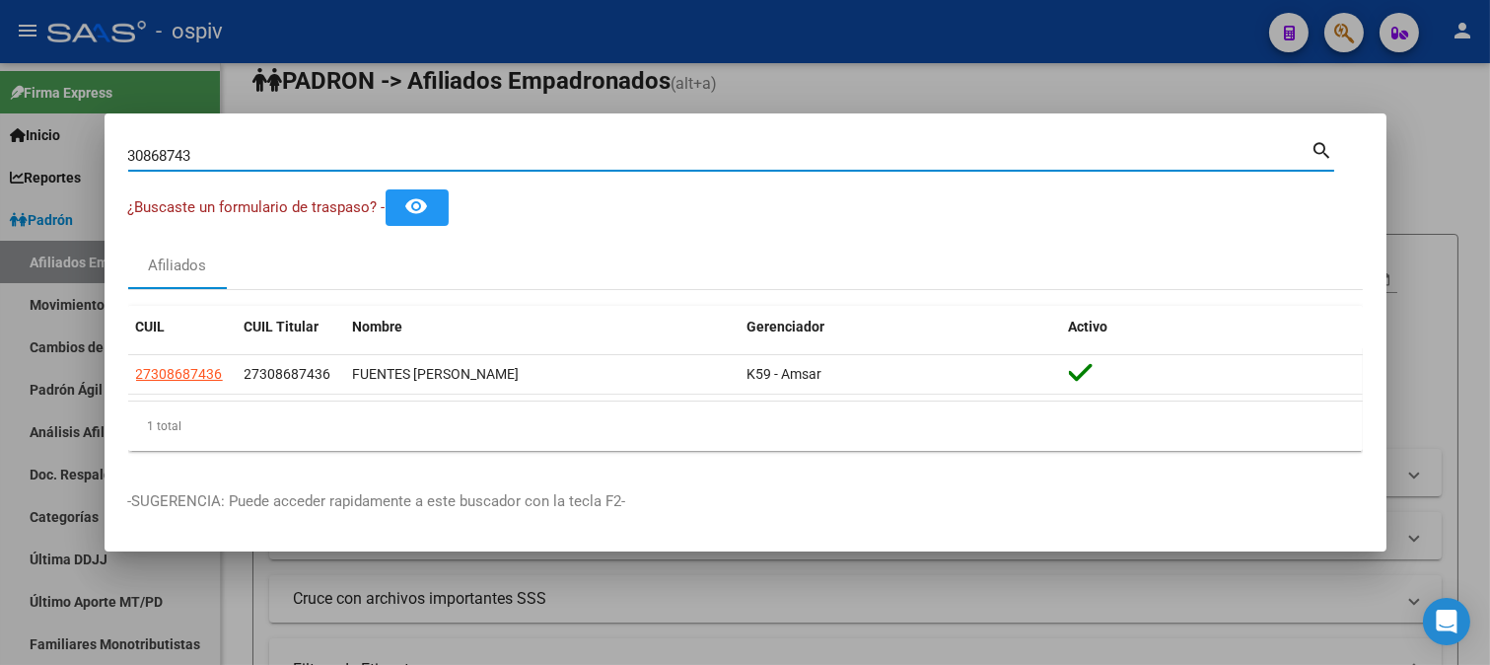
drag, startPoint x: 217, startPoint y: 160, endPoint x: 69, endPoint y: 142, distance: 149.0
click at [69, 142] on div "30868743 Buscar (apellido, dni, cuil, nro traspaso, cuit, obra social) search ¿…" at bounding box center [745, 332] width 1490 height 665
type input "32682540"
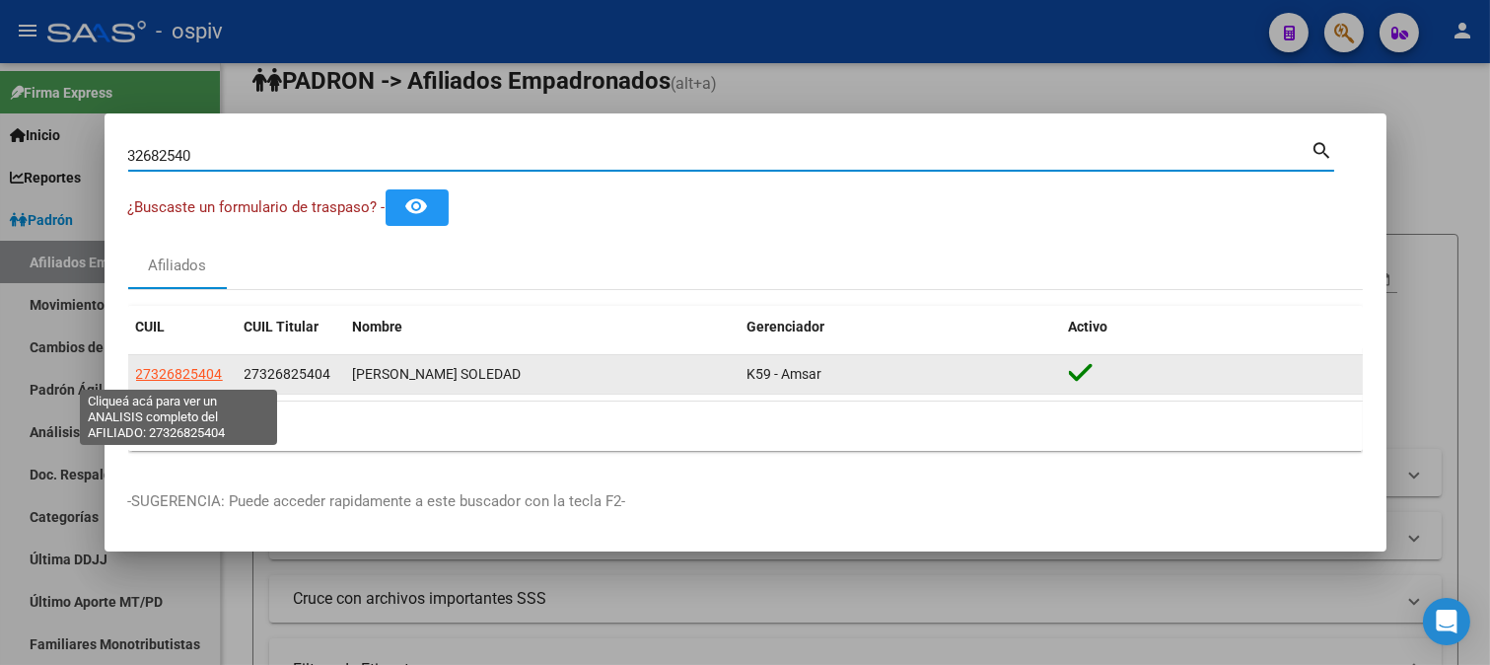
click at [179, 380] on span "27326825404" at bounding box center [179, 374] width 87 height 16
type textarea "27326825404"
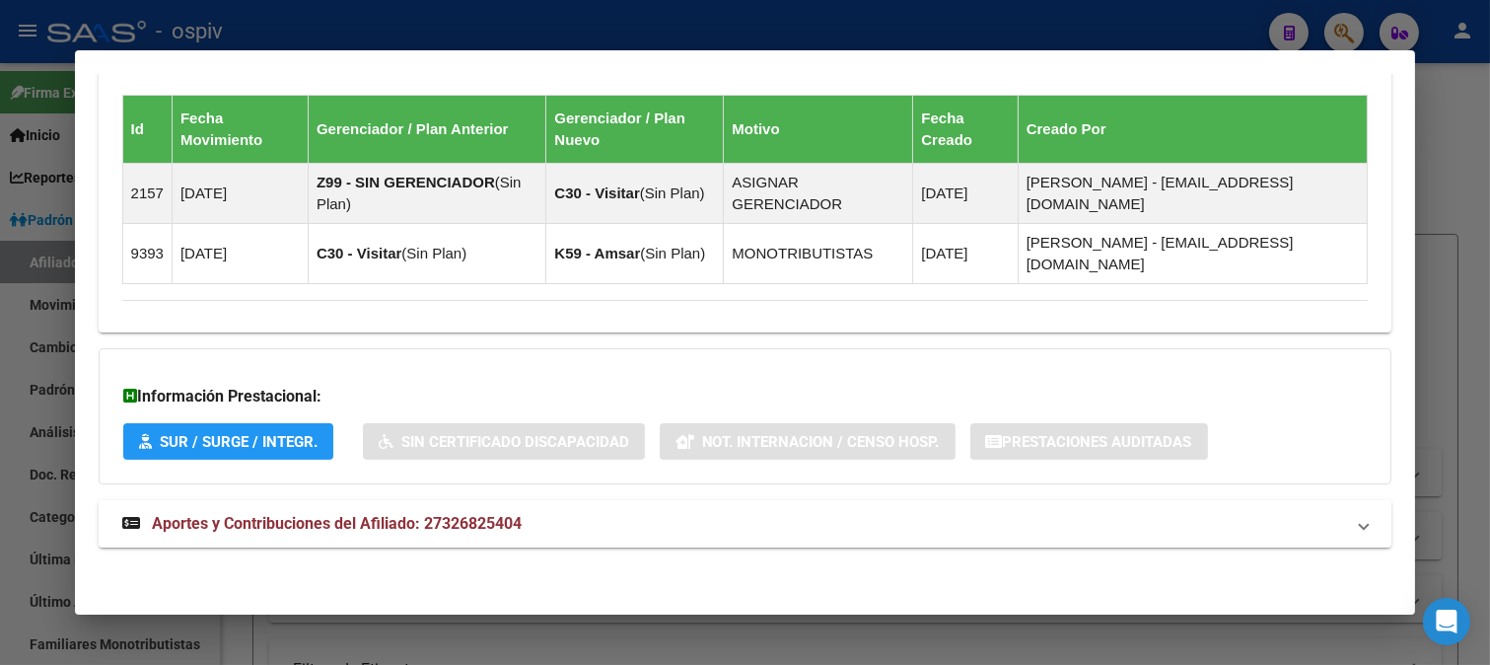
drag, startPoint x: 464, startPoint y: 525, endPoint x: 491, endPoint y: 525, distance: 27.6
click at [470, 525] on span "Aportes y Contribuciones del Afiliado: 27326825404" at bounding box center [337, 523] width 370 height 19
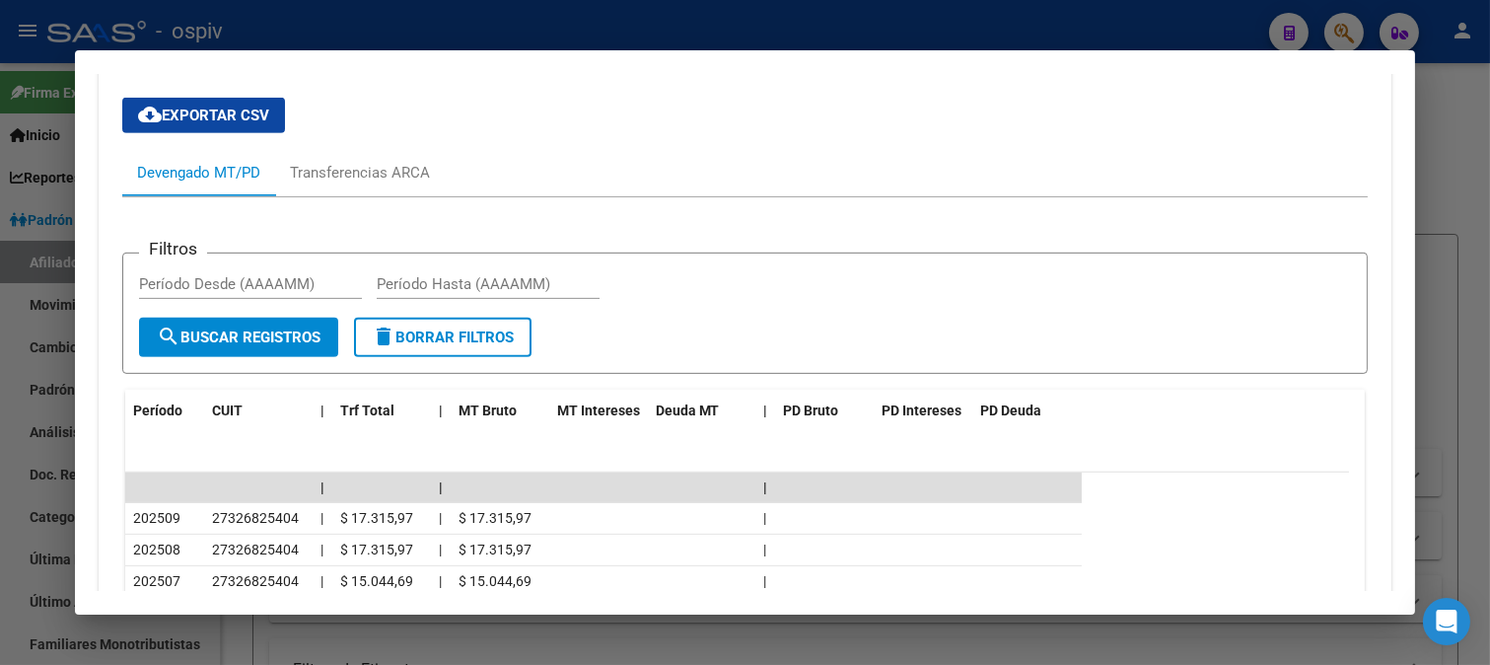
scroll to position [1906, 0]
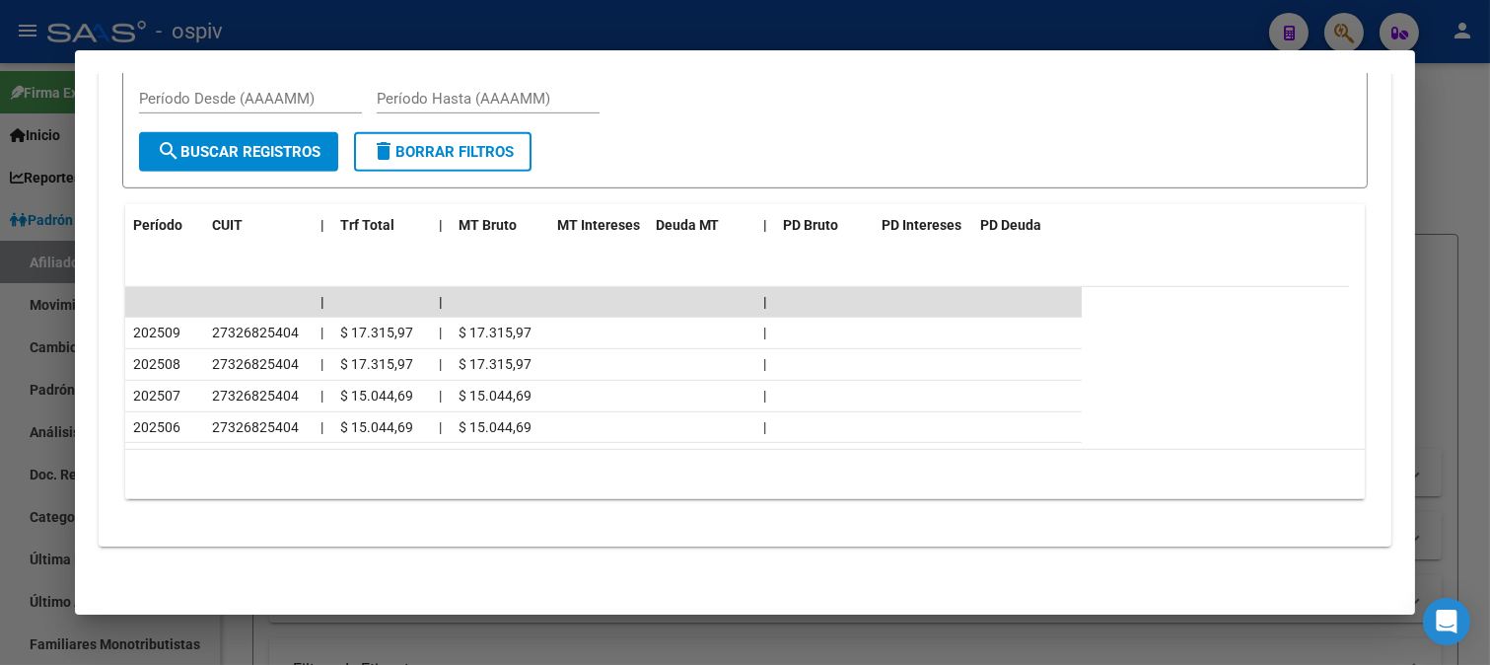
drag, startPoint x: 1051, startPoint y: 428, endPoint x: 1037, endPoint y: 250, distance: 179.1
click at [1051, 425] on datatable-body-cell at bounding box center [1028, 427] width 109 height 31
